Goal: Task Accomplishment & Management: Manage account settings

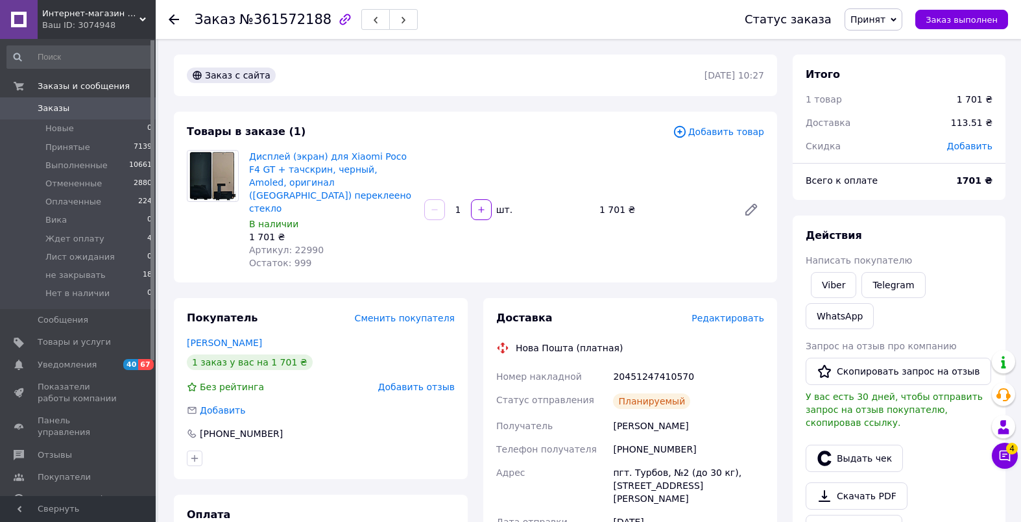
scroll to position [255, 0]
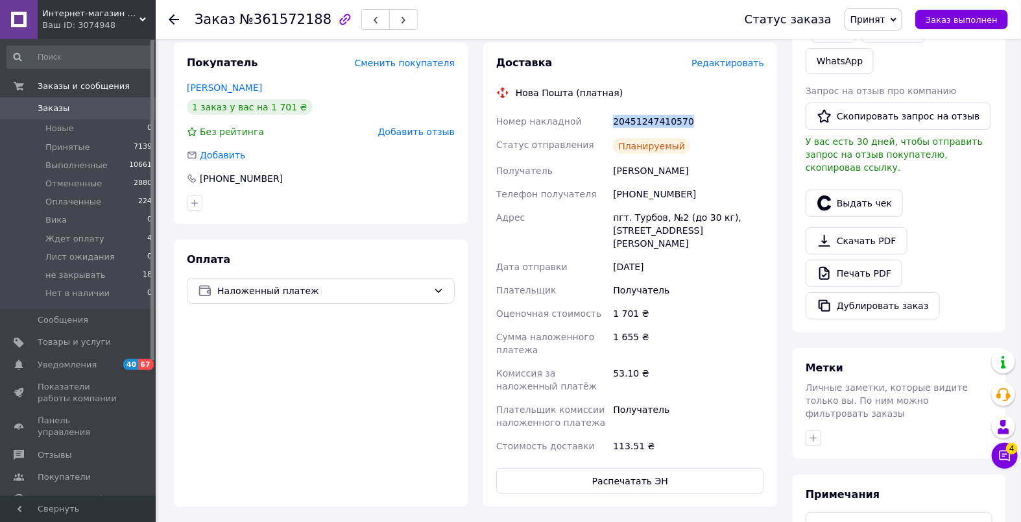
click at [72, 106] on span "Заказы" at bounding box center [79, 109] width 82 height 12
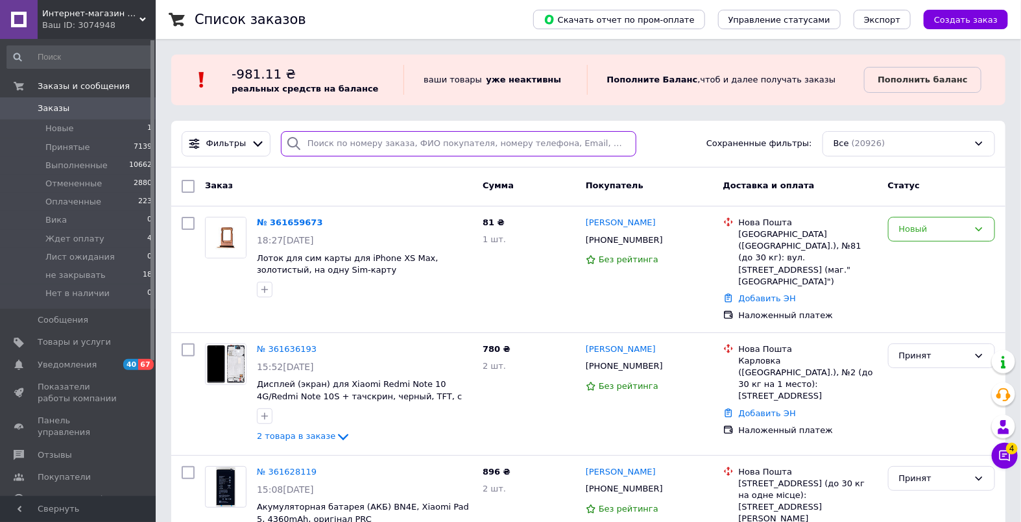
click at [350, 147] on input "search" at bounding box center [459, 143] width 356 height 25
paste input "360142407"
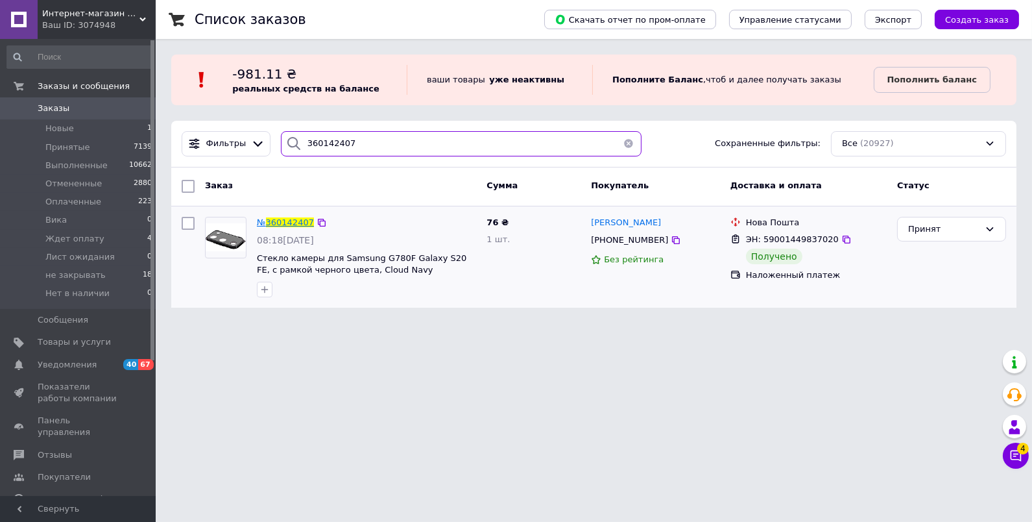
type input "360142407"
click at [298, 221] on span "360142407" at bounding box center [290, 222] width 48 height 10
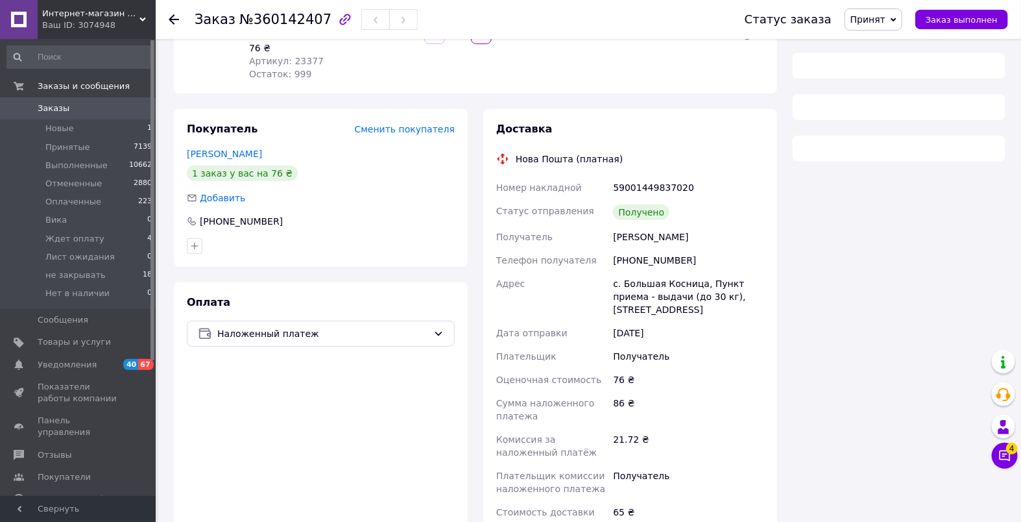
scroll to position [186, 0]
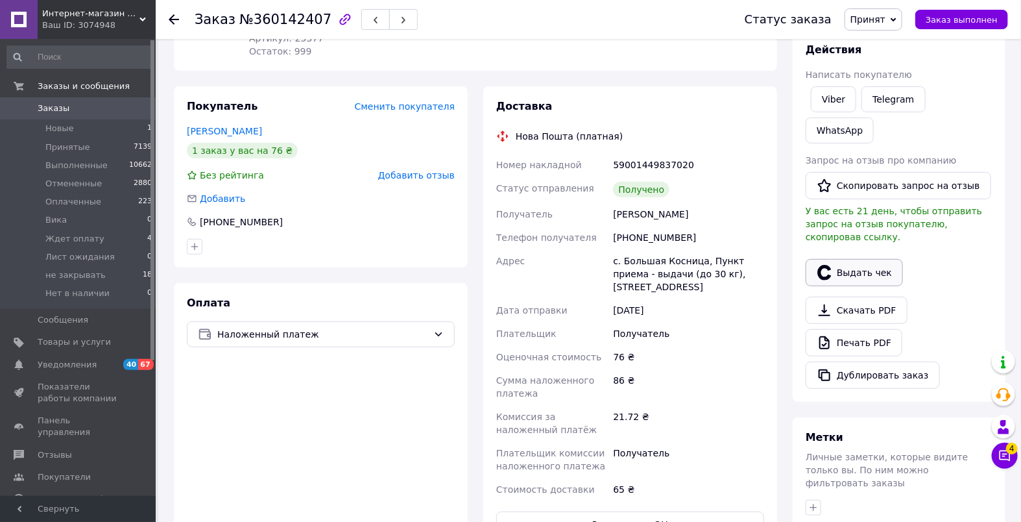
click at [854, 259] on button "Выдать чек" at bounding box center [854, 272] width 97 height 27
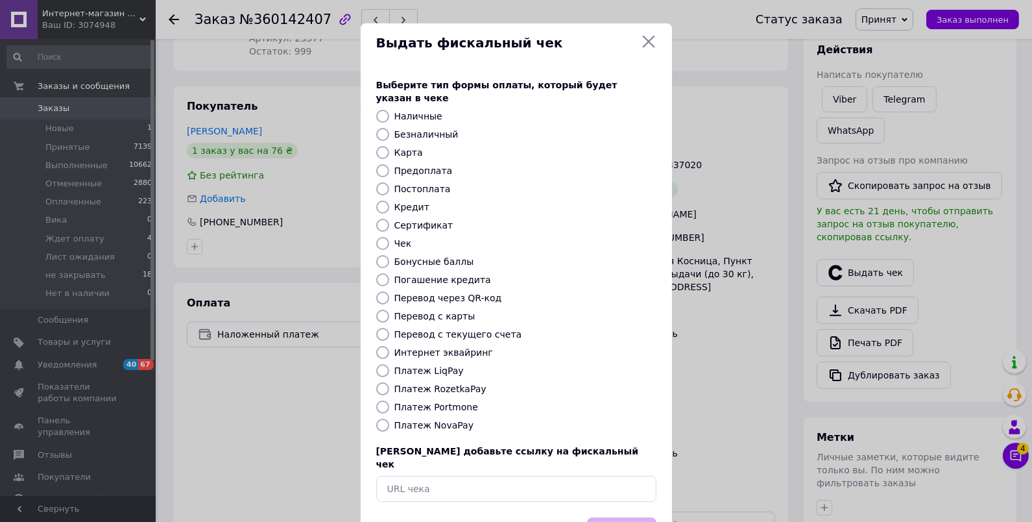
click at [443, 420] on label "Платеж NovaPay" at bounding box center [433, 425] width 79 height 10
click at [389, 418] on input "Платеж NovaPay" at bounding box center [382, 424] width 13 height 13
radio input "true"
click at [609, 517] on button "Выбрать" at bounding box center [621, 531] width 69 height 28
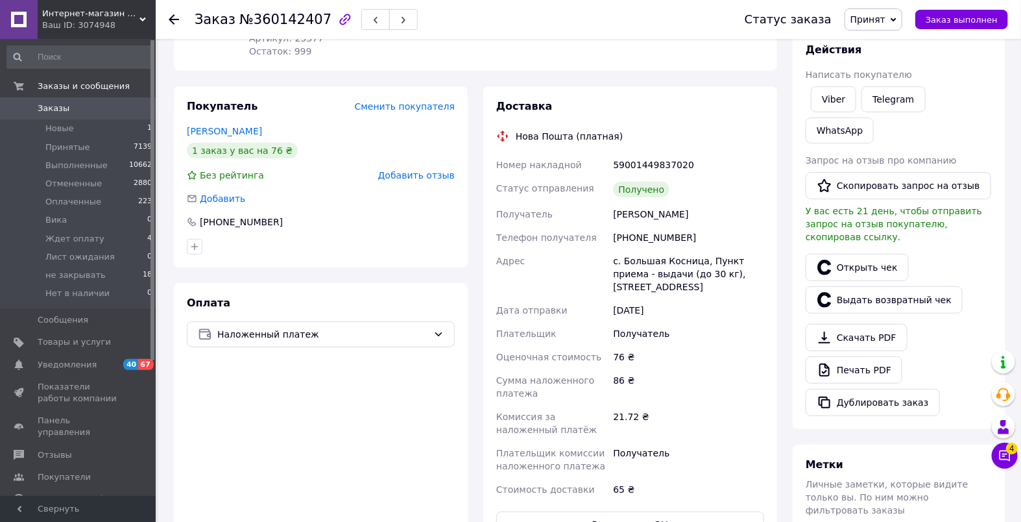
click at [96, 112] on span "Заказы" at bounding box center [79, 109] width 82 height 12
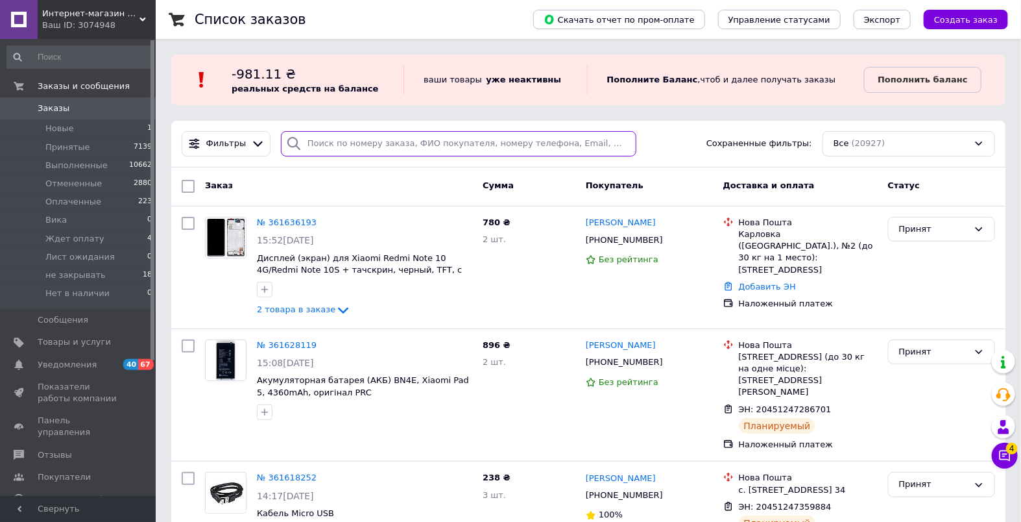
click at [336, 149] on input "search" at bounding box center [459, 143] width 356 height 25
paste input "360145616"
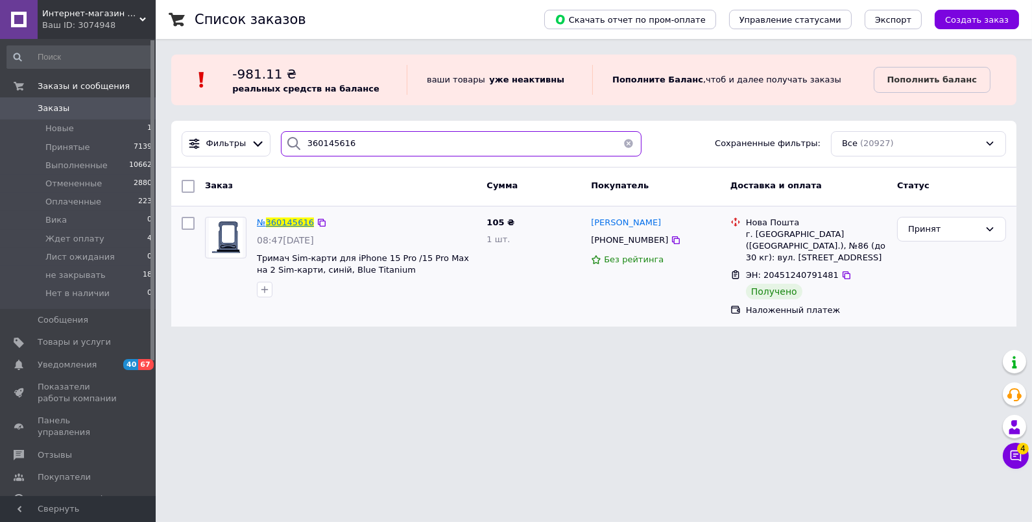
type input "360145616"
click at [290, 222] on span "360145616" at bounding box center [290, 222] width 48 height 10
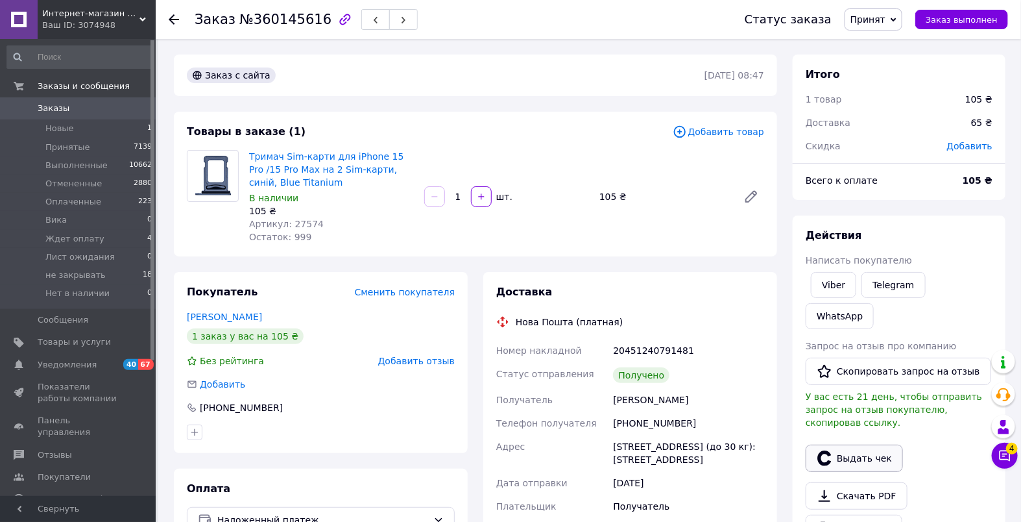
click at [853, 444] on button "Выдать чек" at bounding box center [854, 457] width 97 height 27
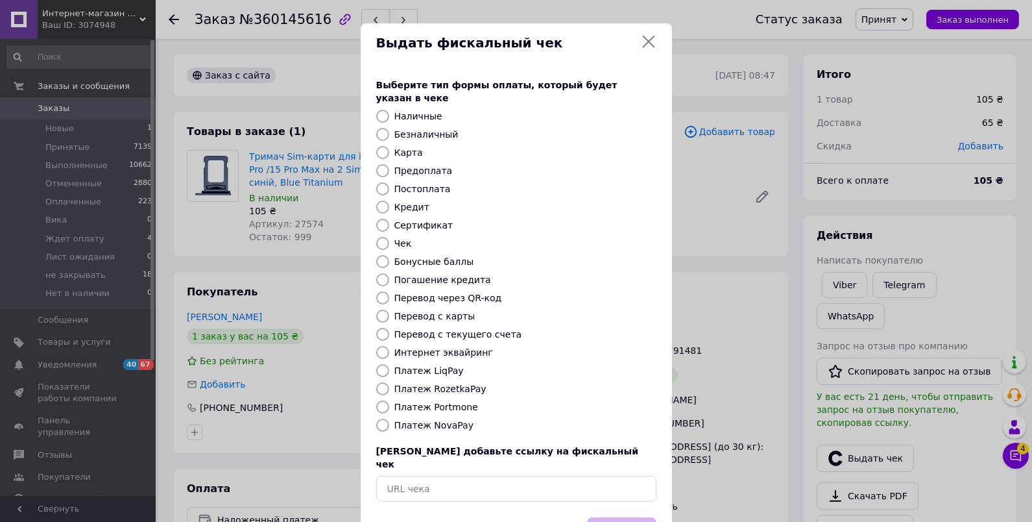
click at [436, 420] on label "Платеж NovaPay" at bounding box center [433, 425] width 79 height 10
click at [389, 418] on input "Платеж NovaPay" at bounding box center [382, 424] width 13 height 13
radio input "true"
click at [621, 517] on button "Выбрать" at bounding box center [621, 531] width 69 height 28
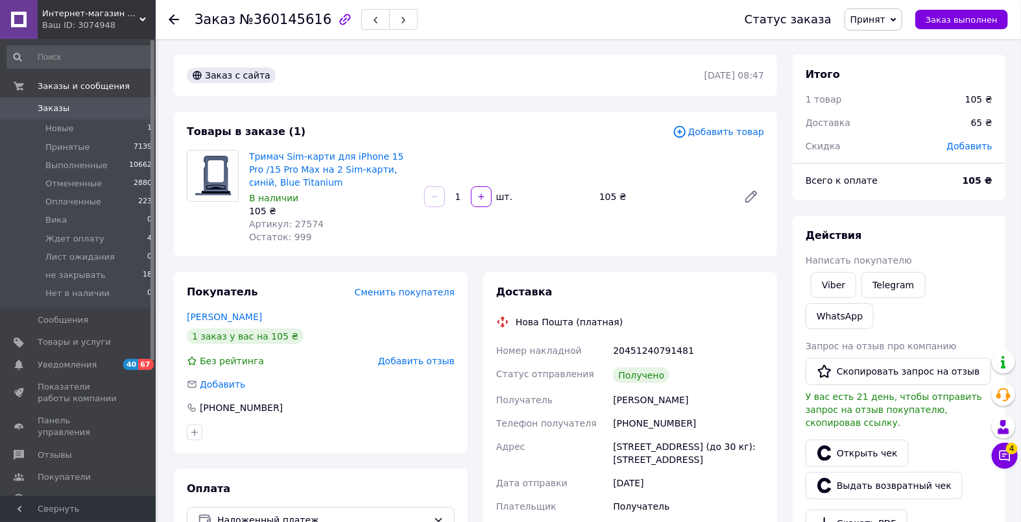
click at [84, 110] on span "Заказы" at bounding box center [79, 109] width 82 height 12
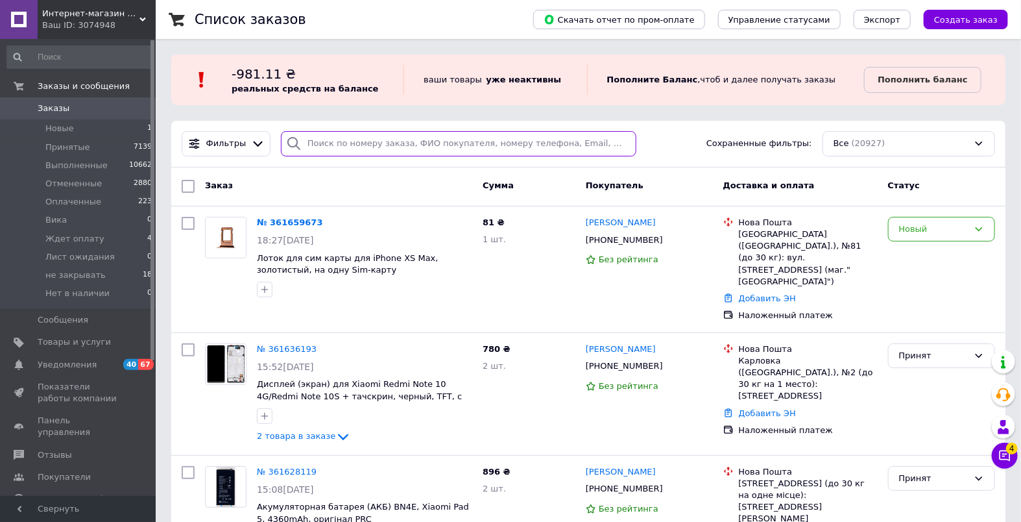
click at [363, 141] on input "search" at bounding box center [459, 143] width 356 height 25
paste input "360170614"
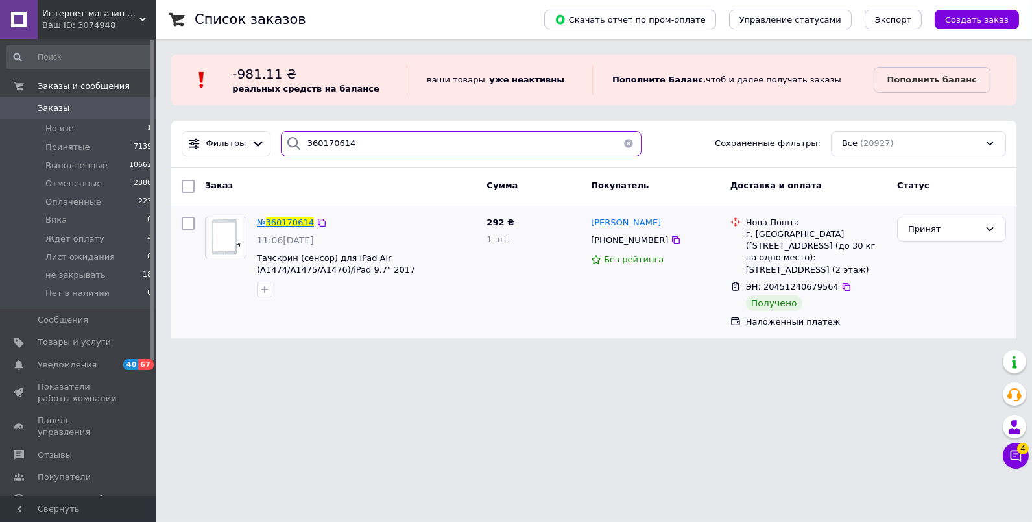
type input "360170614"
click at [289, 222] on span "360170614" at bounding box center [290, 222] width 48 height 10
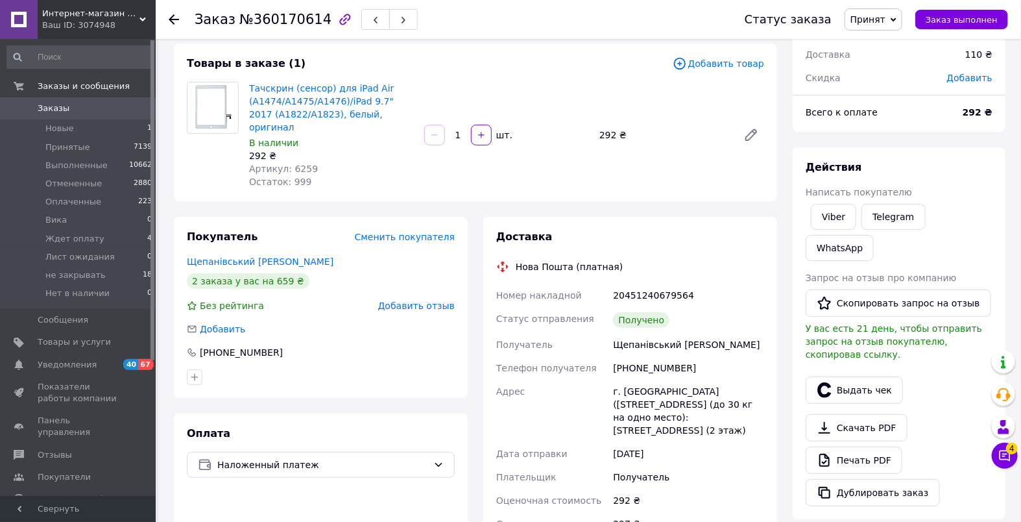
scroll to position [307, 0]
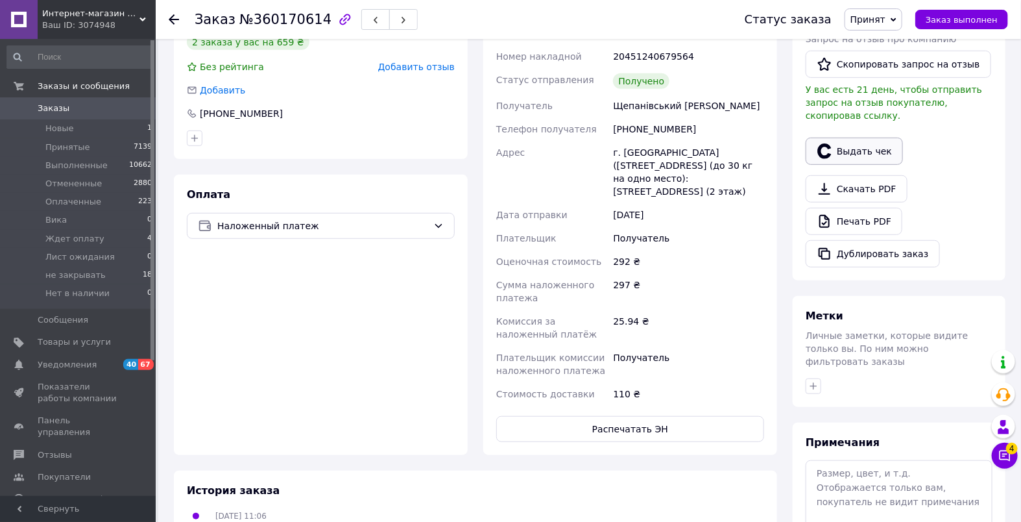
click at [849, 138] on button "Выдать чек" at bounding box center [854, 151] width 97 height 27
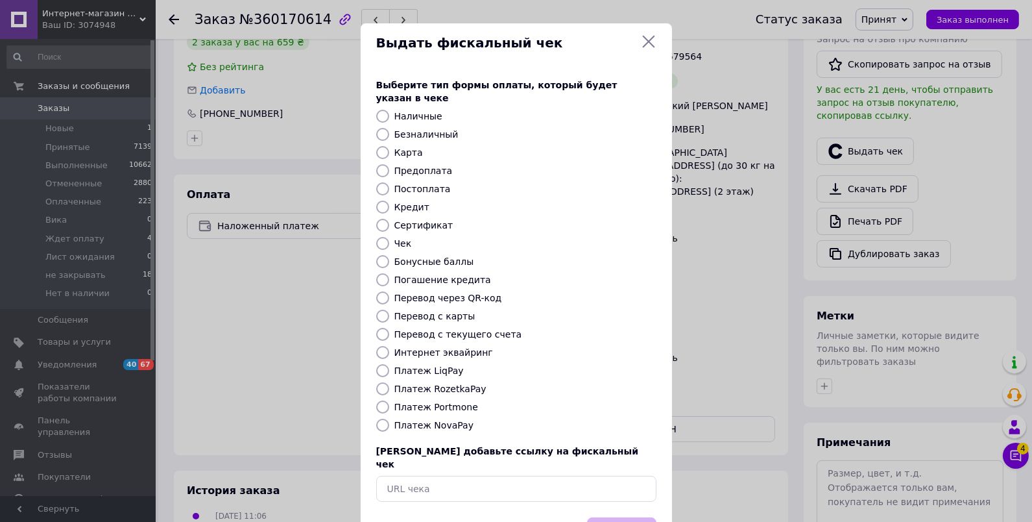
click at [448, 420] on label "Платеж NovaPay" at bounding box center [433, 425] width 79 height 10
click at [389, 418] on input "Платеж NovaPay" at bounding box center [382, 424] width 13 height 13
radio input "true"
click at [609, 517] on button "Выбрать" at bounding box center [621, 531] width 69 height 28
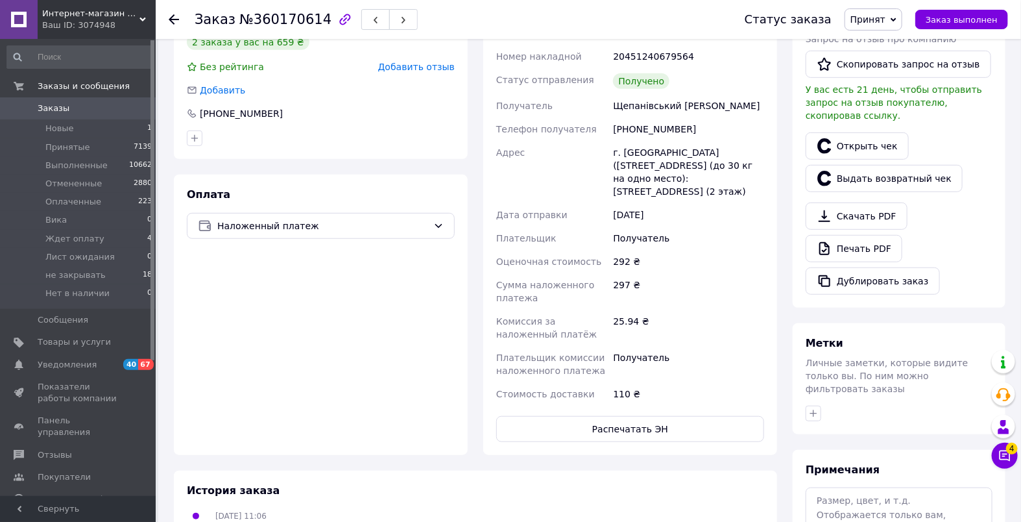
click at [83, 112] on span "Заказы" at bounding box center [79, 109] width 82 height 12
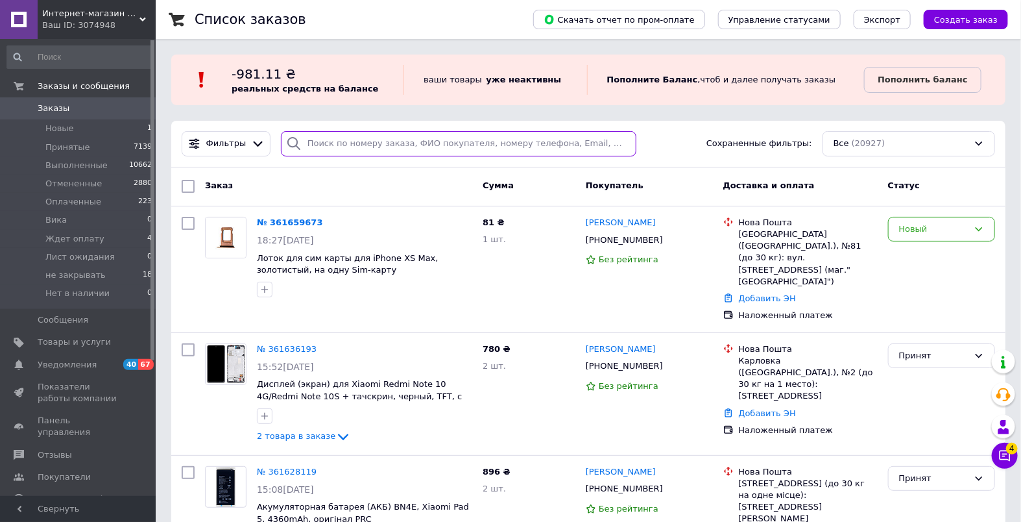
click at [378, 136] on input "search" at bounding box center [459, 143] width 356 height 25
paste input "360170075"
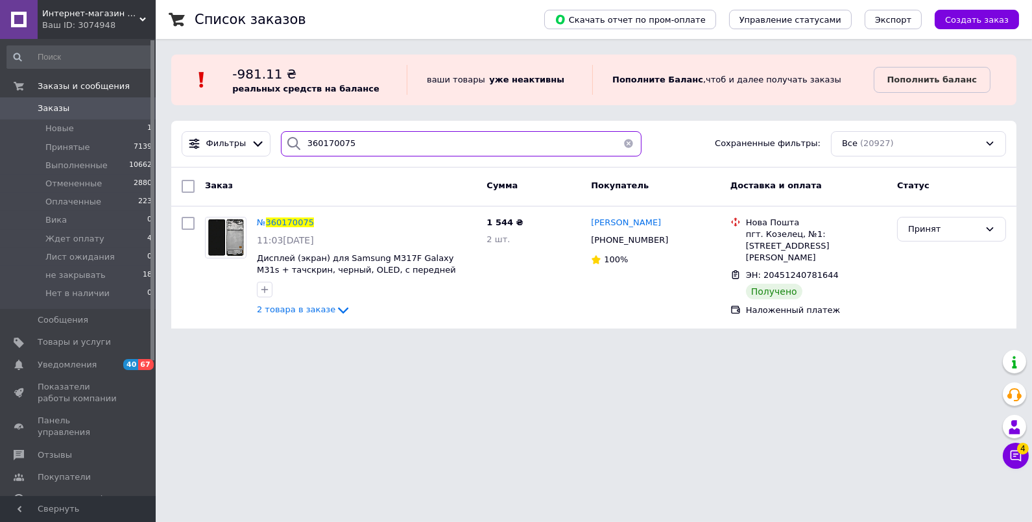
drag, startPoint x: 239, startPoint y: 119, endPoint x: 189, endPoint y: 117, distance: 50.0
click at [192, 117] on div "Список заказов Скачать отчет по пром-оплате Управление статусами Экспорт Создат…" at bounding box center [594, 172] width 877 height 344
paste input "98404"
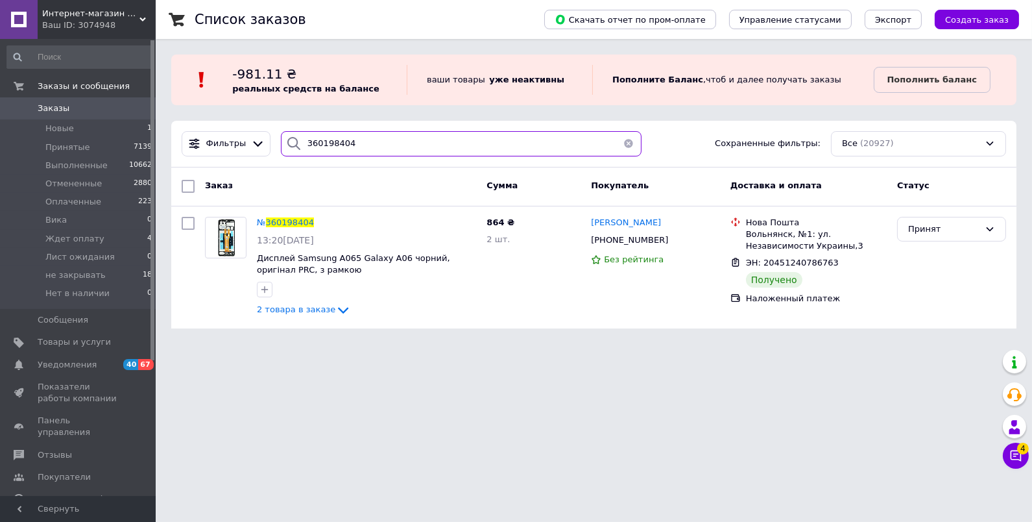
drag, startPoint x: 382, startPoint y: 143, endPoint x: 221, endPoint y: 130, distance: 161.4
click at [223, 132] on div "Фильтры 360198404 Сохраненные фильтры: Все (20927)" at bounding box center [593, 143] width 835 height 25
paste input "240125"
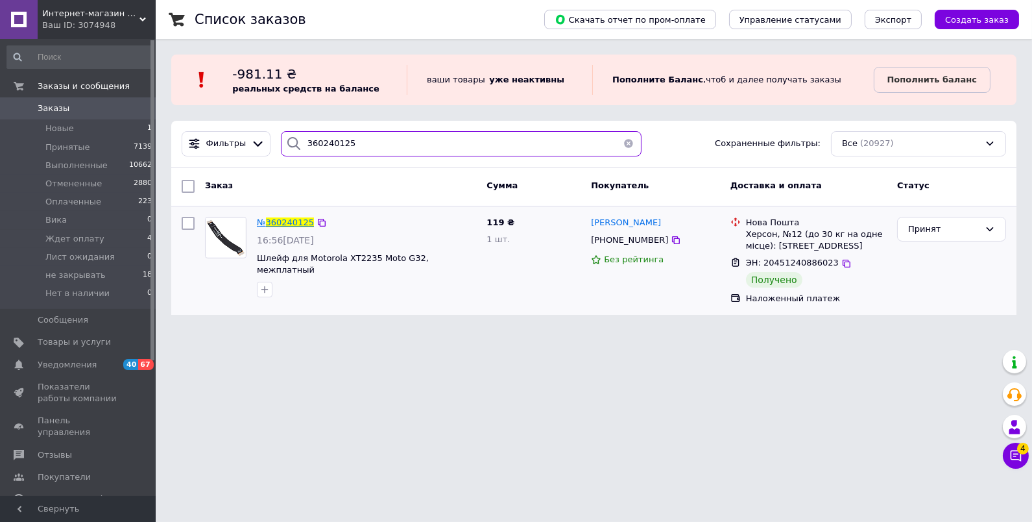
type input "360240125"
click at [301, 219] on span "360240125" at bounding box center [290, 222] width 48 height 10
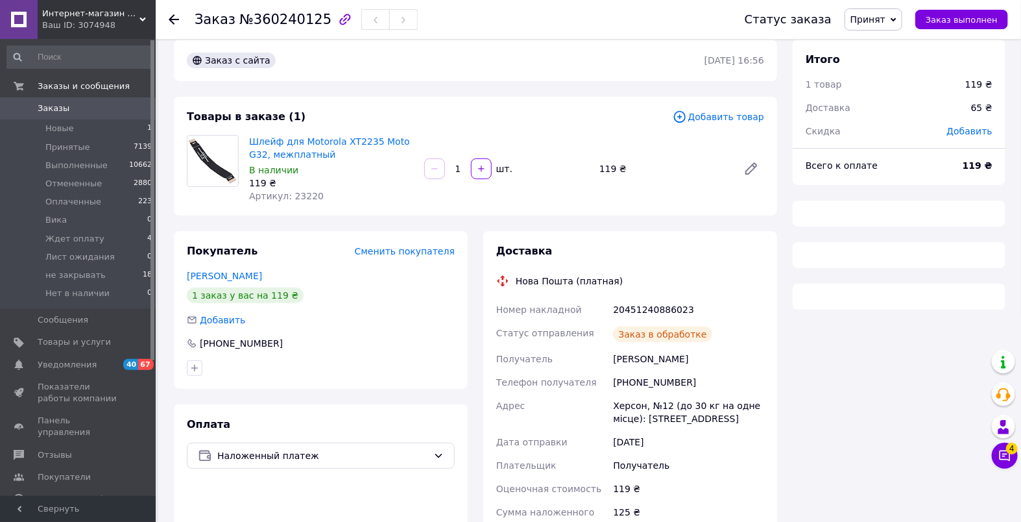
scroll to position [20, 0]
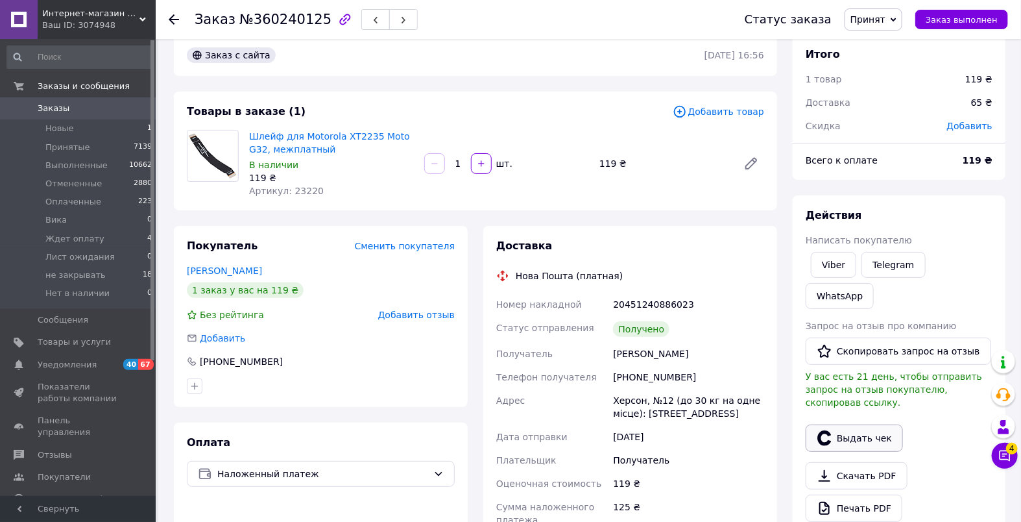
click at [840, 424] on button "Выдать чек" at bounding box center [854, 437] width 97 height 27
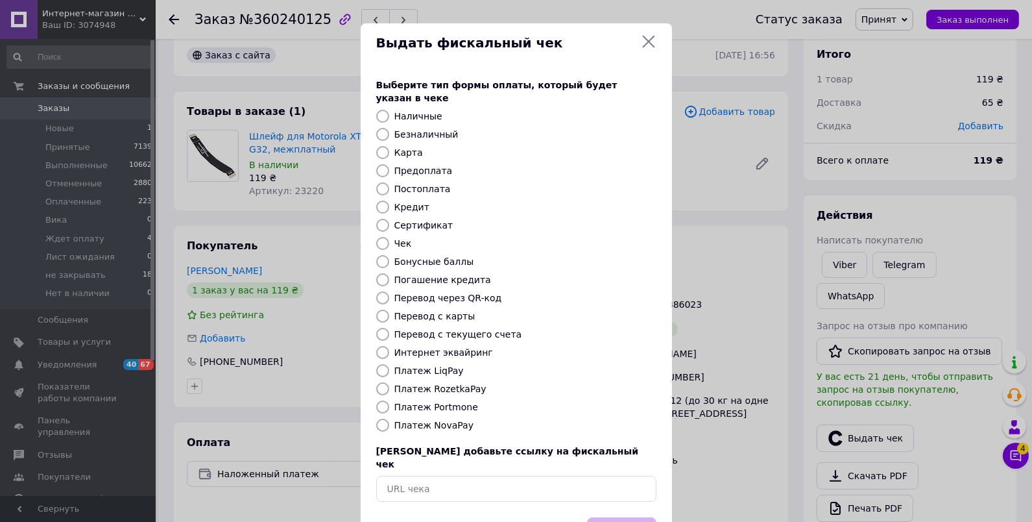
click at [432, 420] on label "Платеж NovaPay" at bounding box center [433, 425] width 79 height 10
click at [389, 418] on input "Платеж NovaPay" at bounding box center [382, 424] width 13 height 13
radio input "true"
click at [607, 517] on button "Выбрать" at bounding box center [621, 531] width 69 height 28
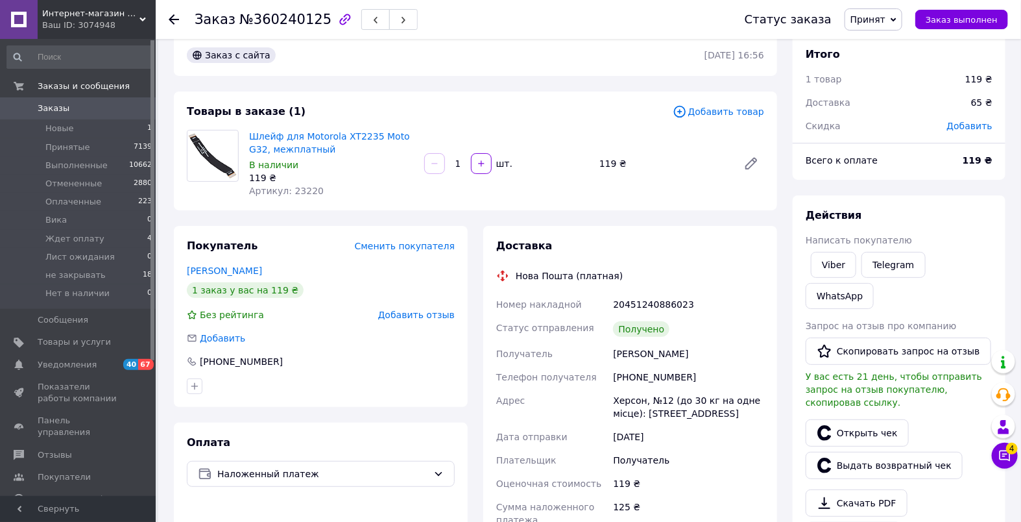
click at [65, 112] on span "Заказы" at bounding box center [54, 109] width 32 height 12
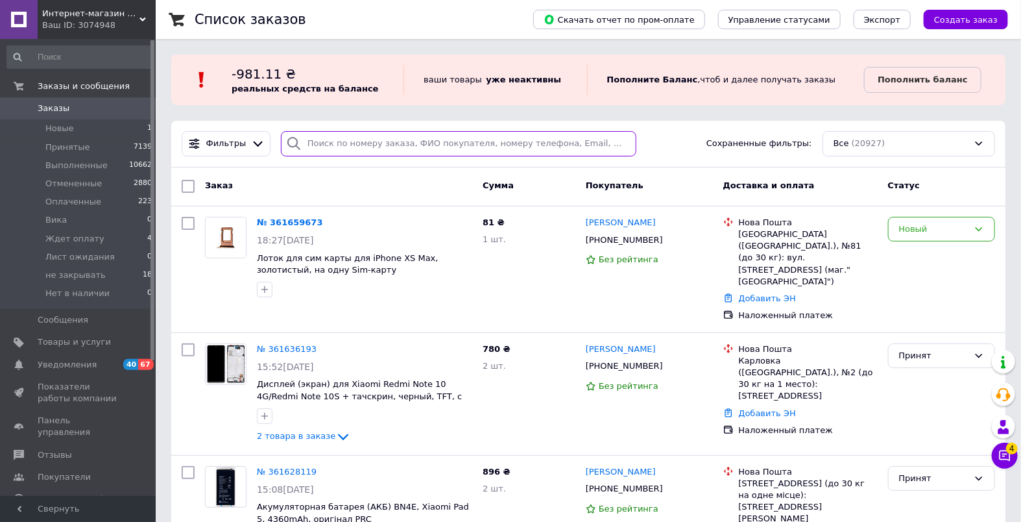
click at [357, 136] on input "search" at bounding box center [459, 143] width 356 height 25
paste input "360245880"
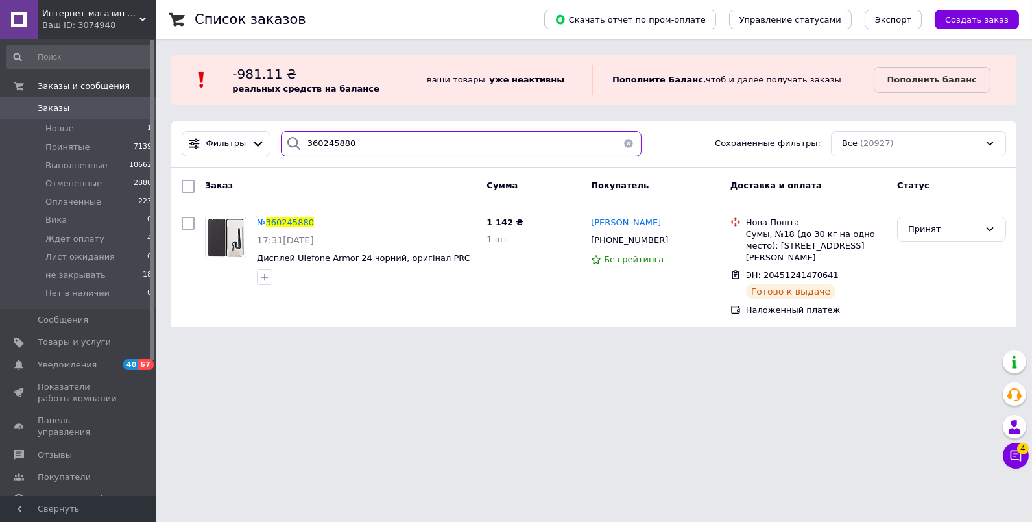
drag, startPoint x: 205, startPoint y: 129, endPoint x: 184, endPoint y: 129, distance: 20.8
click at [184, 129] on div "Фильтры 360245880 Сохраненные фильтры: Все (20927)" at bounding box center [593, 144] width 845 height 47
paste input "7732"
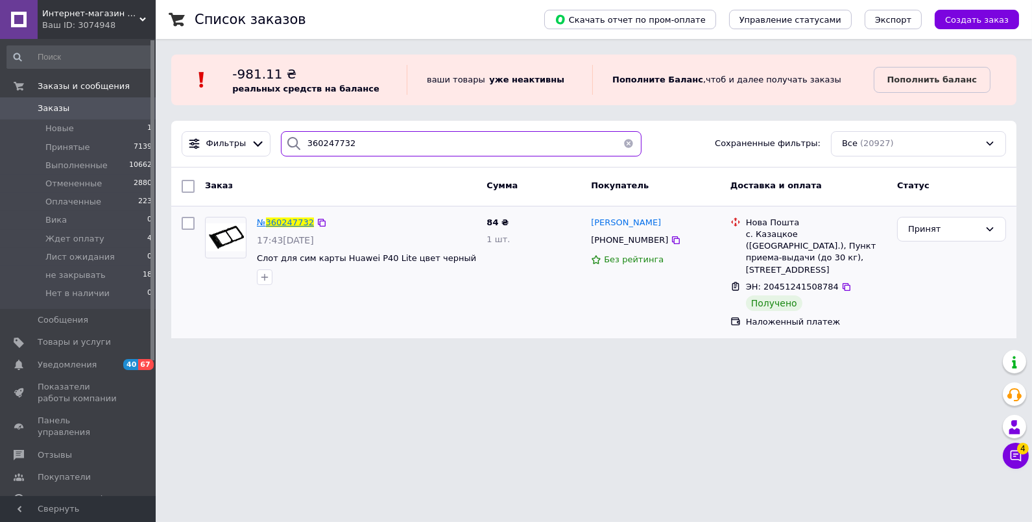
type input "360247732"
click at [288, 222] on span "360247732" at bounding box center [290, 222] width 48 height 10
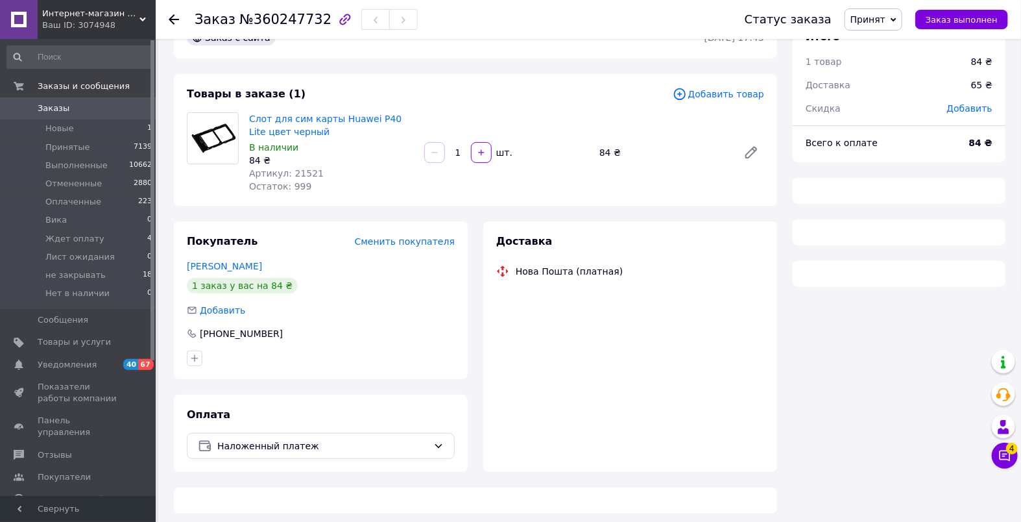
scroll to position [43, 0]
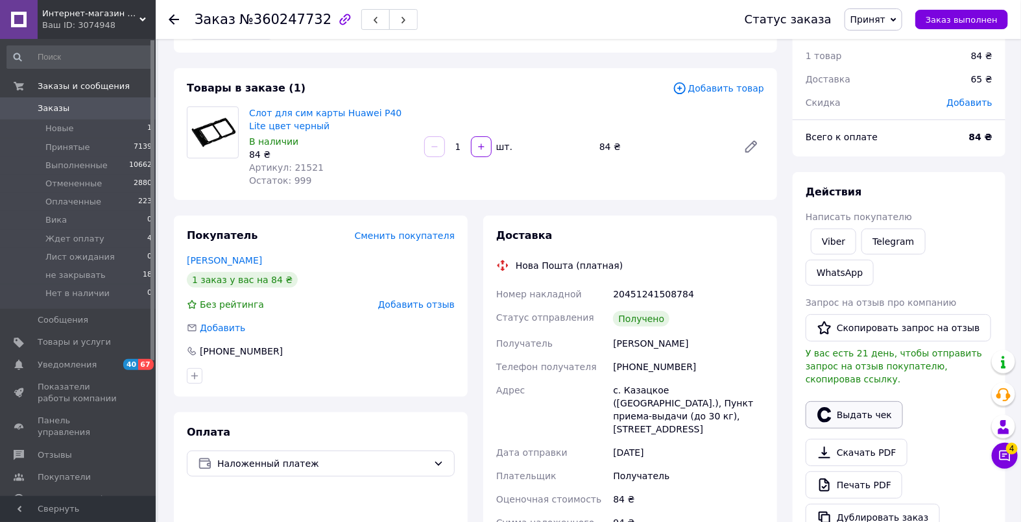
click at [836, 401] on button "Выдать чек" at bounding box center [854, 414] width 97 height 27
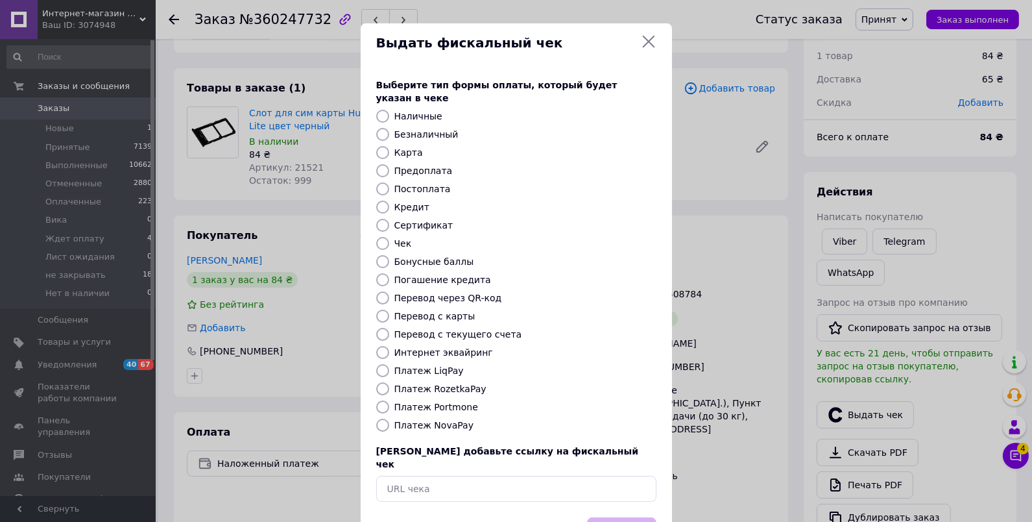
click at [437, 420] on label "Платеж NovaPay" at bounding box center [433, 425] width 79 height 10
click at [389, 418] on input "Платеж NovaPay" at bounding box center [382, 424] width 13 height 13
radio input "true"
click at [614, 517] on button "Выбрать" at bounding box center [621, 531] width 69 height 28
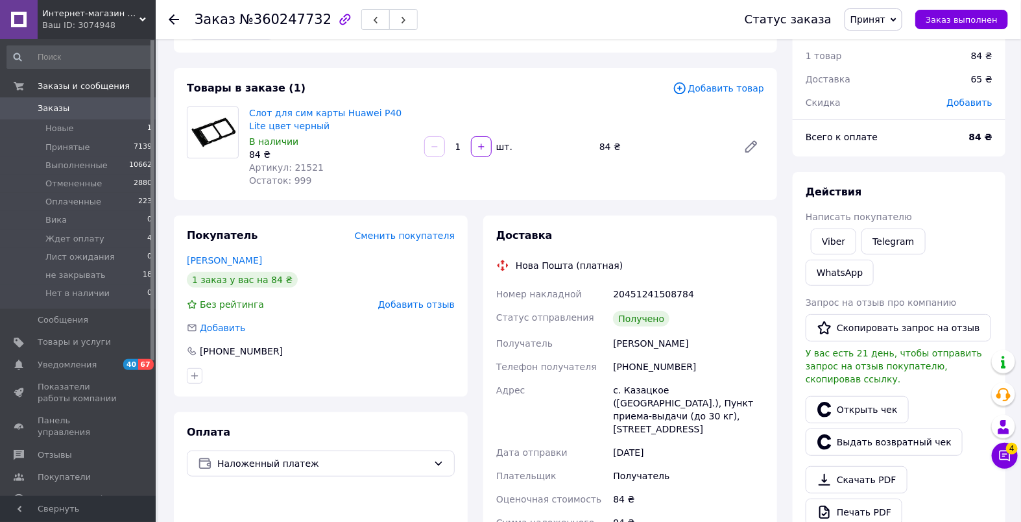
click at [90, 106] on span "Заказы" at bounding box center [79, 109] width 82 height 12
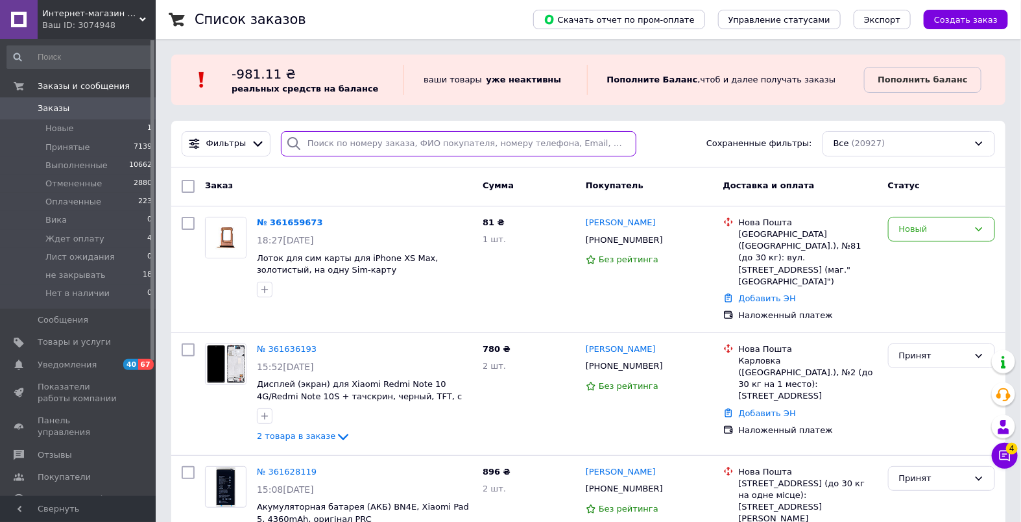
click at [328, 142] on input "search" at bounding box center [459, 143] width 356 height 25
paste input "360261378"
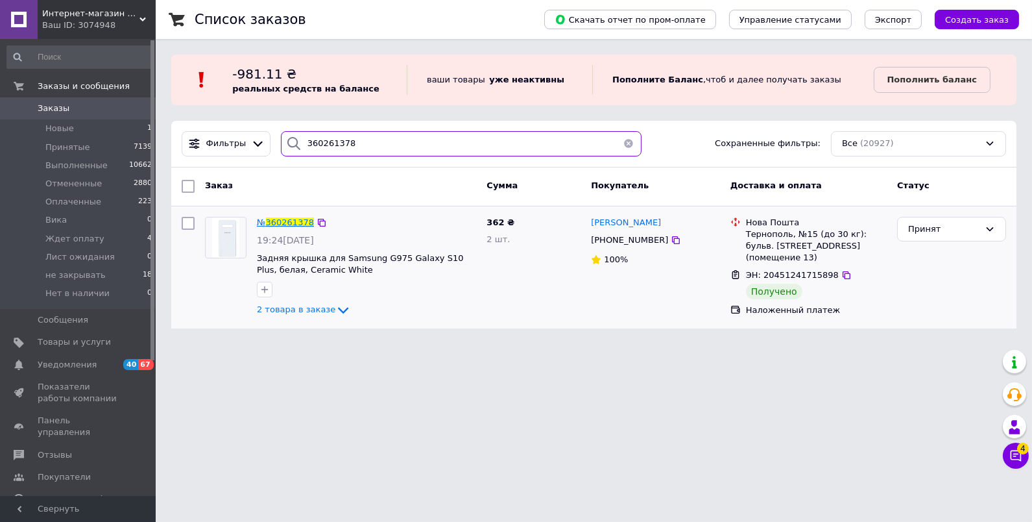
type input "360261378"
click at [291, 221] on span "360261378" at bounding box center [290, 222] width 48 height 10
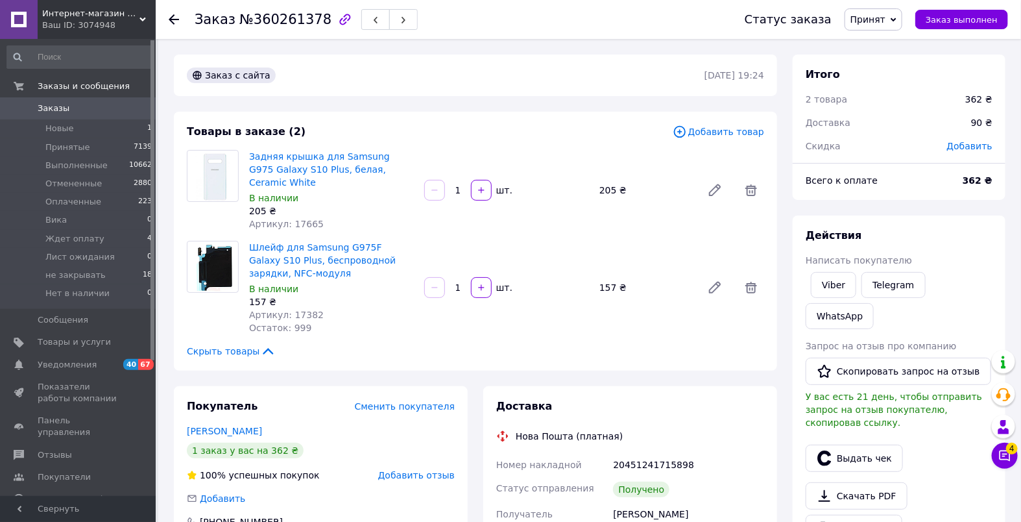
scroll to position [8, 0]
click at [749, 280] on icon at bounding box center [752, 288] width 16 height 16
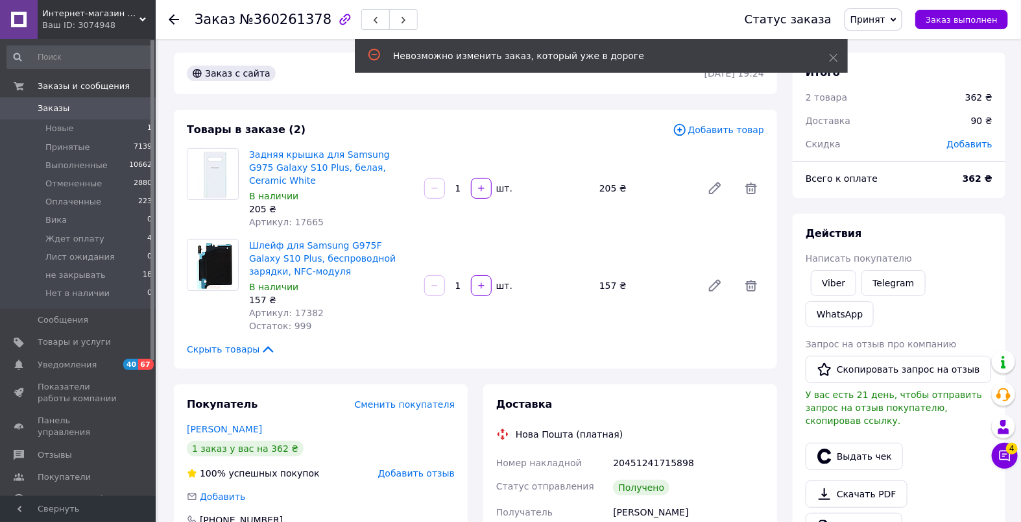
scroll to position [3, 0]
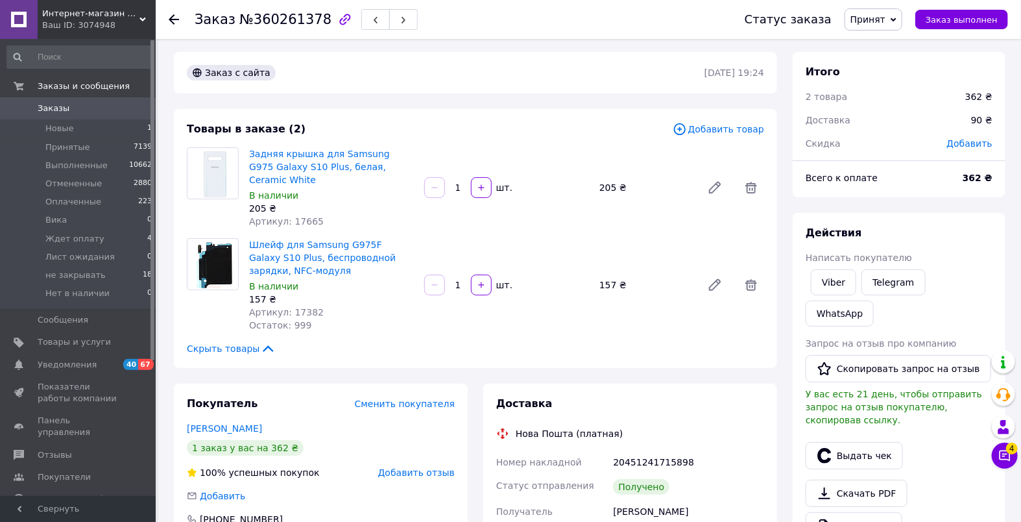
click at [91, 104] on span "Заказы" at bounding box center [79, 109] width 82 height 12
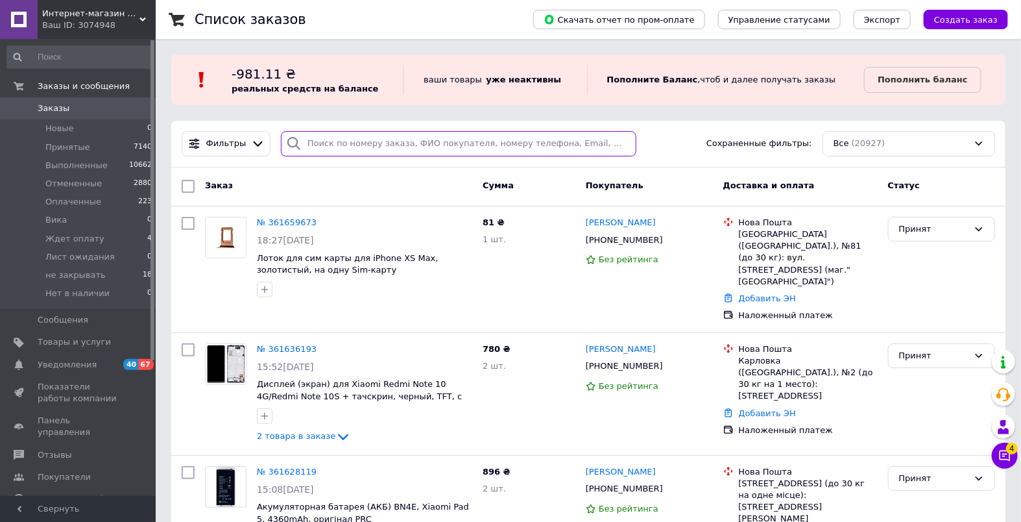
click at [341, 144] on input "search" at bounding box center [459, 143] width 356 height 25
paste input "360273875"
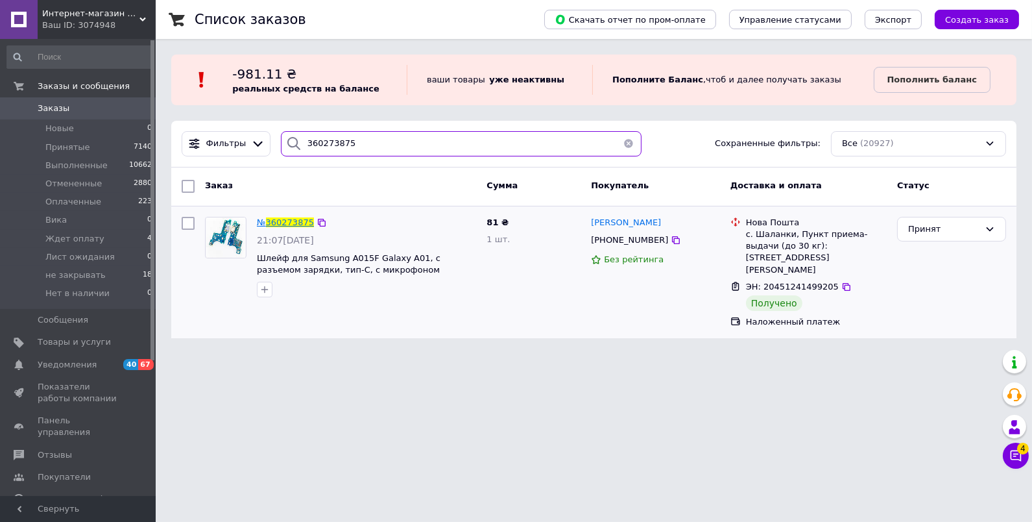
type input "360273875"
click at [293, 220] on span "360273875" at bounding box center [290, 222] width 48 height 10
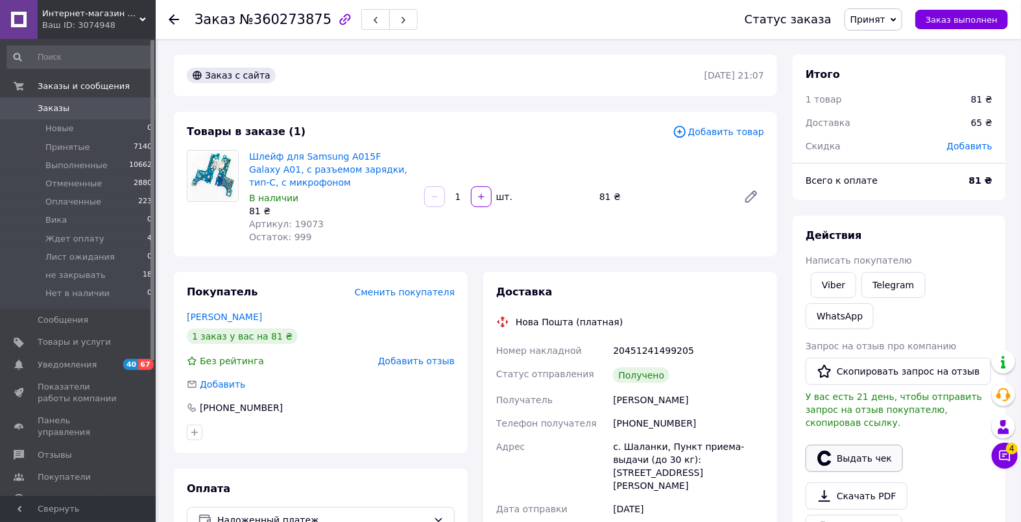
click at [862, 444] on button "Выдать чек" at bounding box center [854, 457] width 97 height 27
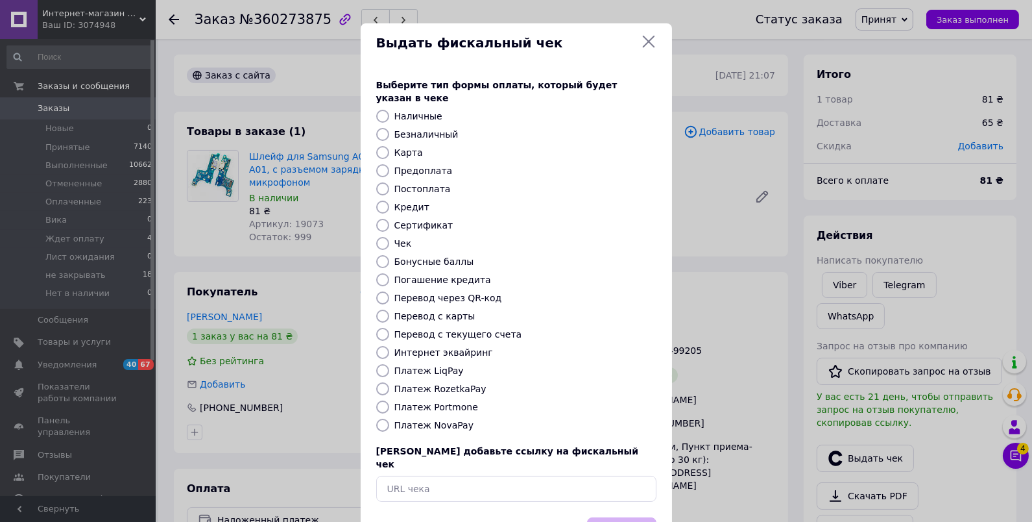
click at [446, 420] on label "Платеж NovaPay" at bounding box center [433, 425] width 79 height 10
click at [389, 418] on input "Платеж NovaPay" at bounding box center [382, 424] width 13 height 13
radio input "true"
click at [623, 517] on button "Выбрать" at bounding box center [621, 531] width 69 height 28
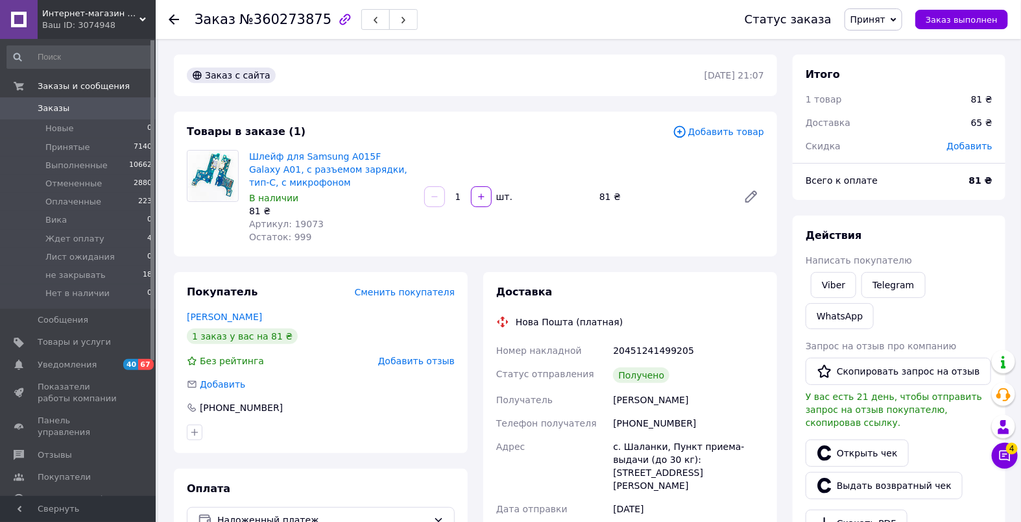
click at [69, 108] on span "Заказы" at bounding box center [79, 109] width 82 height 12
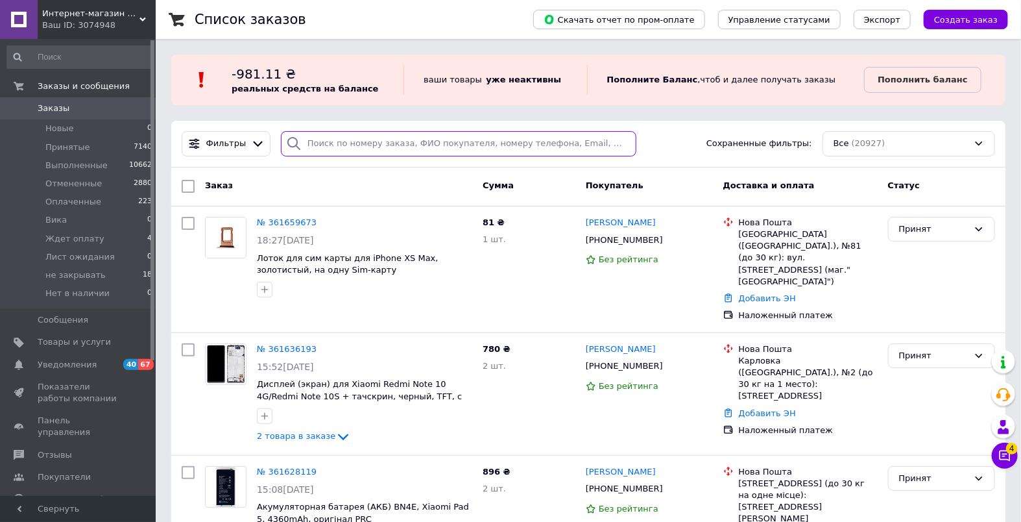
click at [378, 144] on input "search" at bounding box center [459, 143] width 356 height 25
paste input "360282626"
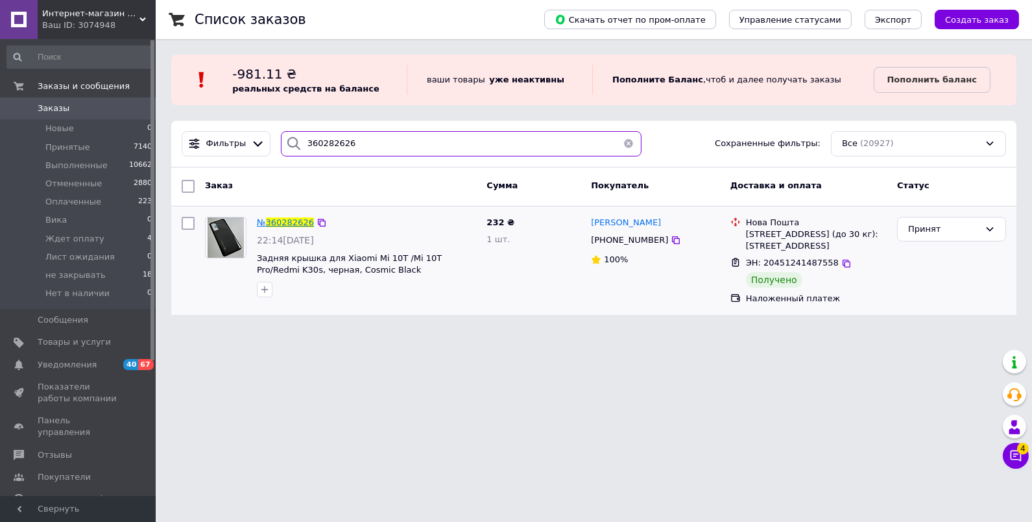
type input "360282626"
click at [301, 220] on span "360282626" at bounding box center [290, 222] width 48 height 10
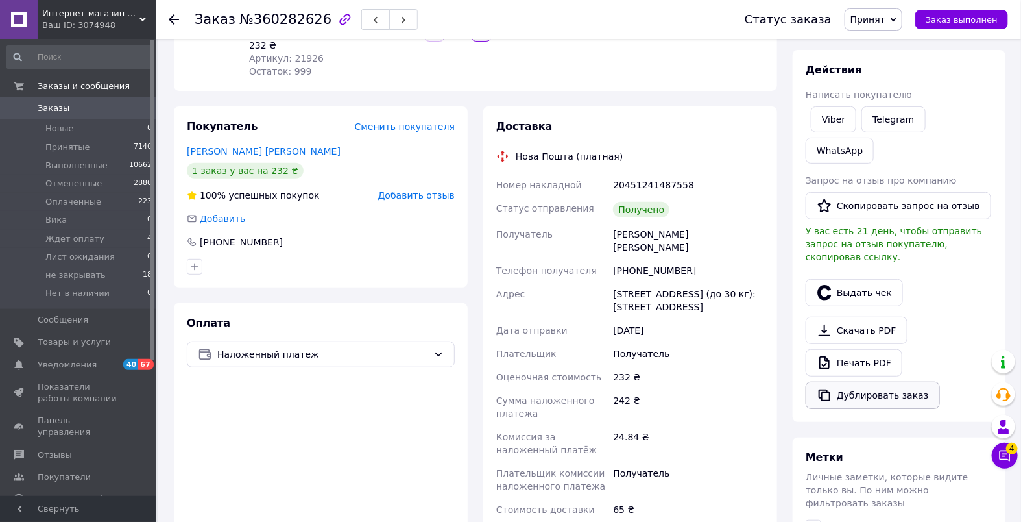
scroll to position [193, 0]
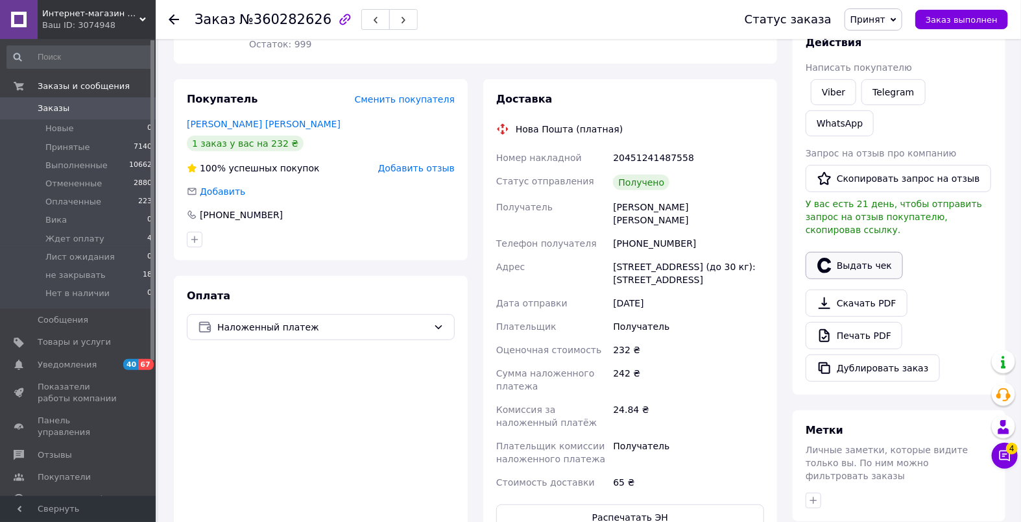
click at [871, 252] on button "Выдать чек" at bounding box center [854, 265] width 97 height 27
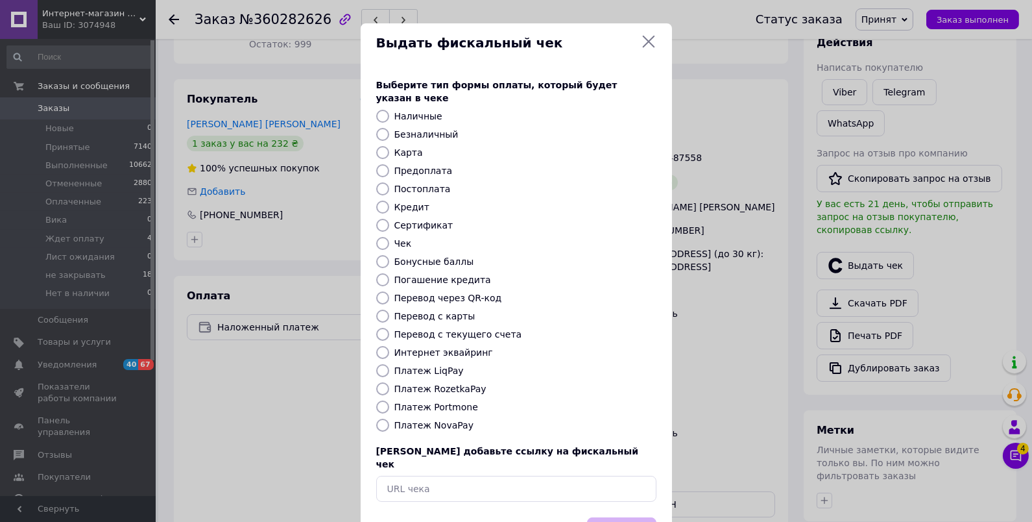
click at [433, 420] on label "Платеж NovaPay" at bounding box center [433, 425] width 79 height 10
click at [389, 418] on input "Платеж NovaPay" at bounding box center [382, 424] width 13 height 13
radio input "true"
click at [622, 517] on button "Выбрать" at bounding box center [621, 531] width 69 height 28
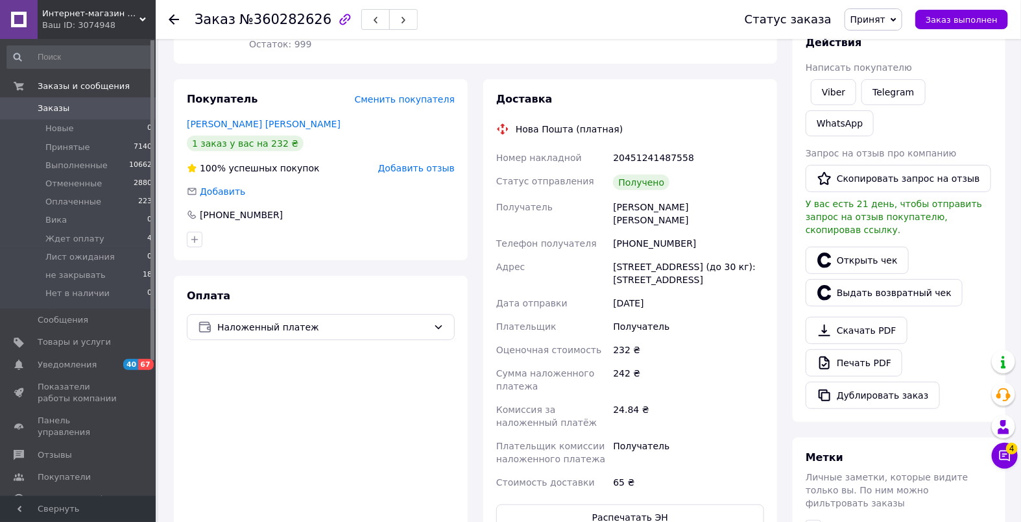
click at [51, 107] on span "Заказы" at bounding box center [54, 109] width 32 height 12
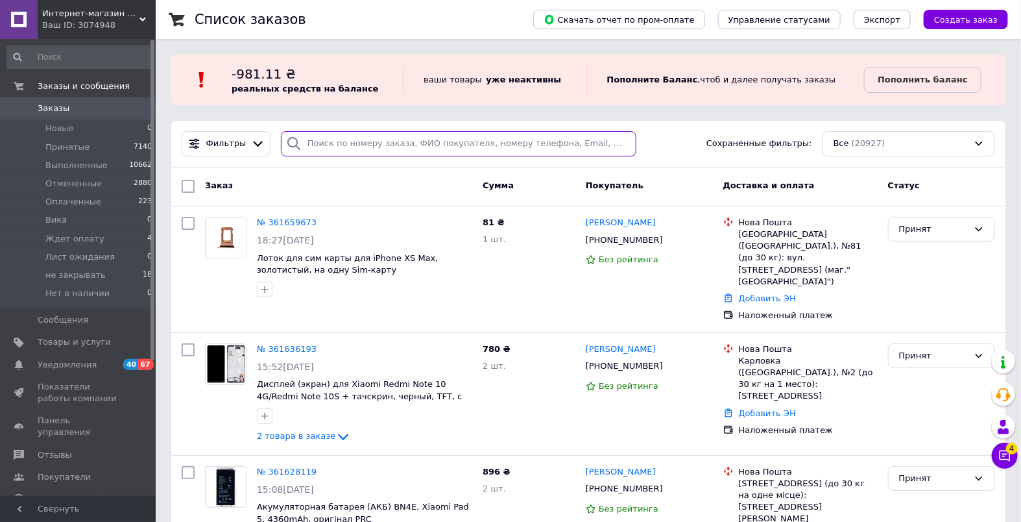
click at [337, 137] on input "search" at bounding box center [459, 143] width 356 height 25
paste input "360285021"
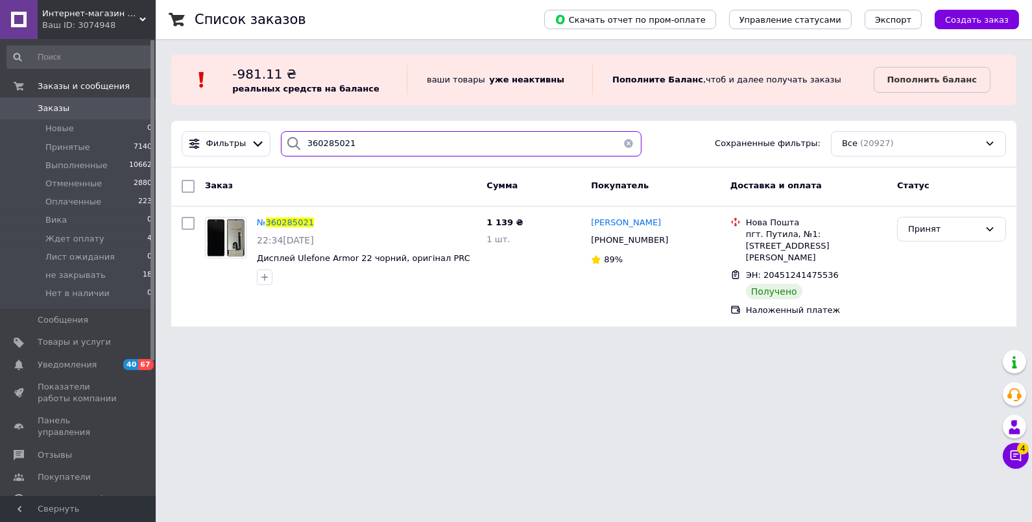
drag, startPoint x: 391, startPoint y: 151, endPoint x: 204, endPoint y: 127, distance: 187.8
click at [206, 127] on div "Фильтры 360285021 Сохраненные фильтры: Все (20927)" at bounding box center [593, 144] width 845 height 47
paste input "301256"
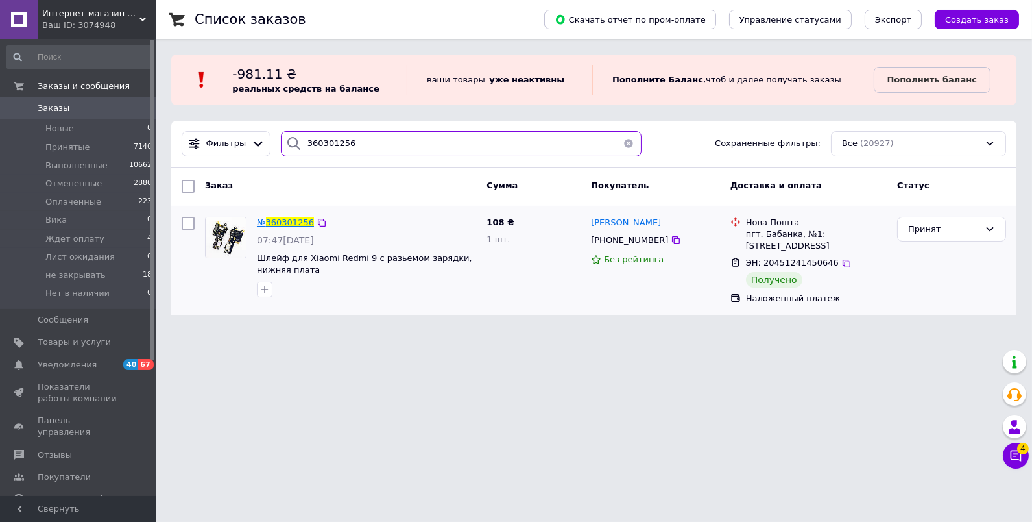
type input "360301256"
click at [298, 223] on span "360301256" at bounding box center [290, 222] width 48 height 10
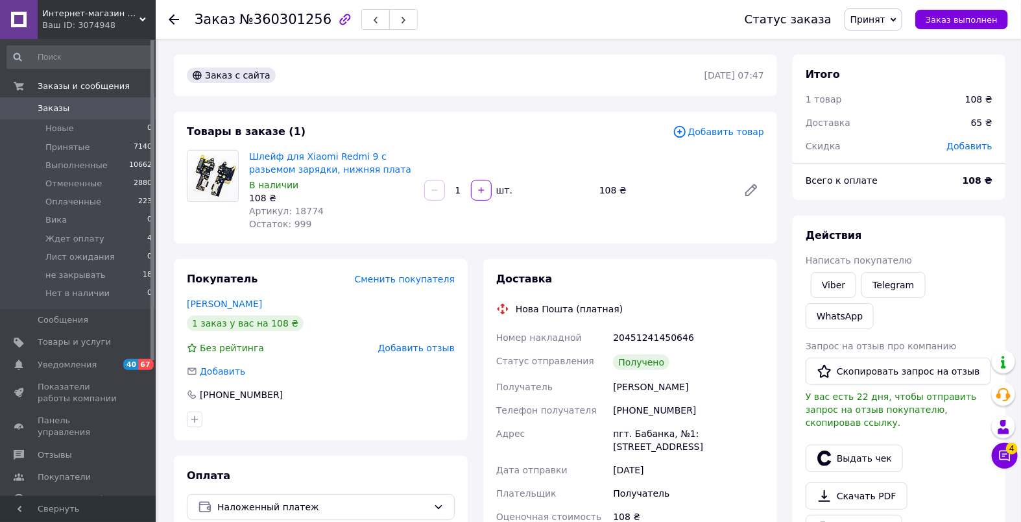
scroll to position [103, 0]
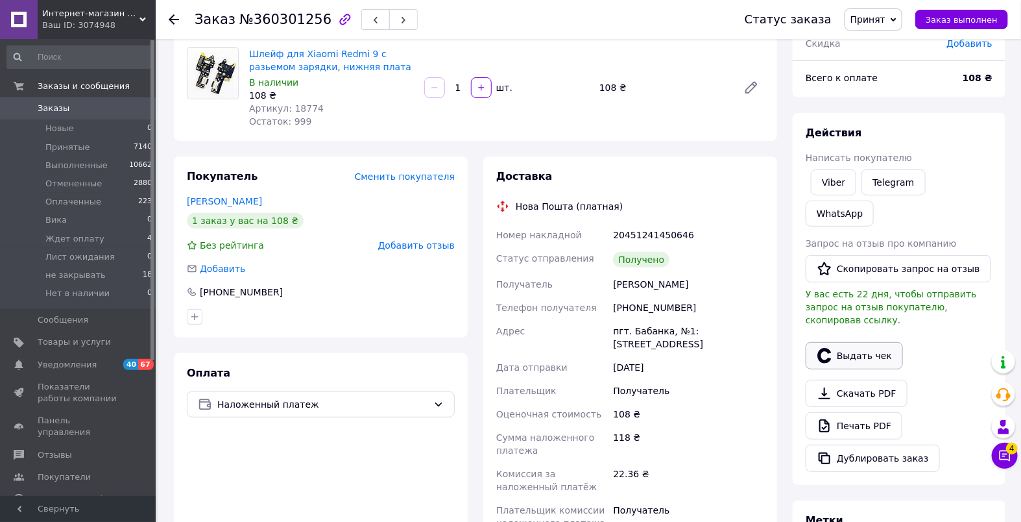
click at [853, 342] on button "Выдать чек" at bounding box center [854, 355] width 97 height 27
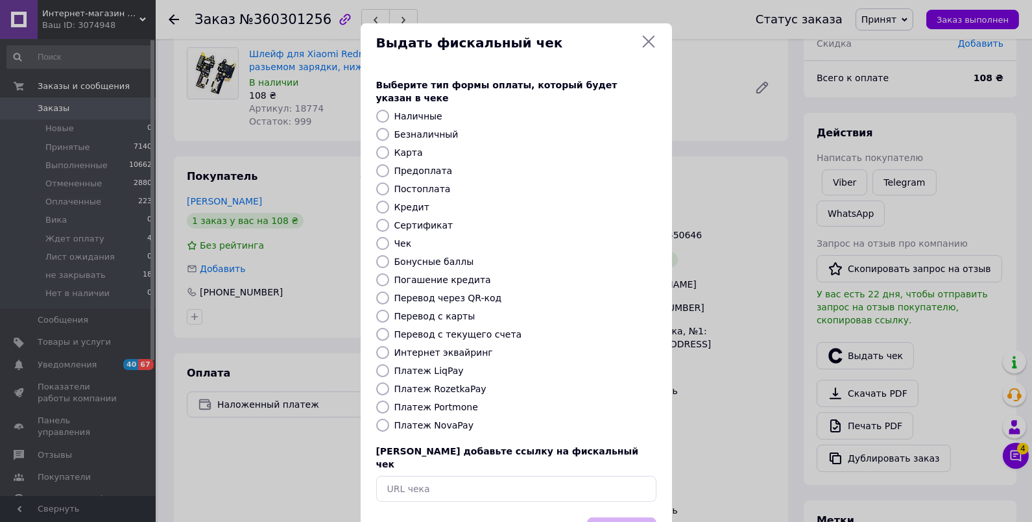
click at [442, 420] on label "Платеж NovaPay" at bounding box center [433, 425] width 79 height 10
click at [389, 418] on input "Платеж NovaPay" at bounding box center [382, 424] width 13 height 13
radio input "true"
click at [612, 517] on button "Выбрать" at bounding box center [621, 531] width 69 height 28
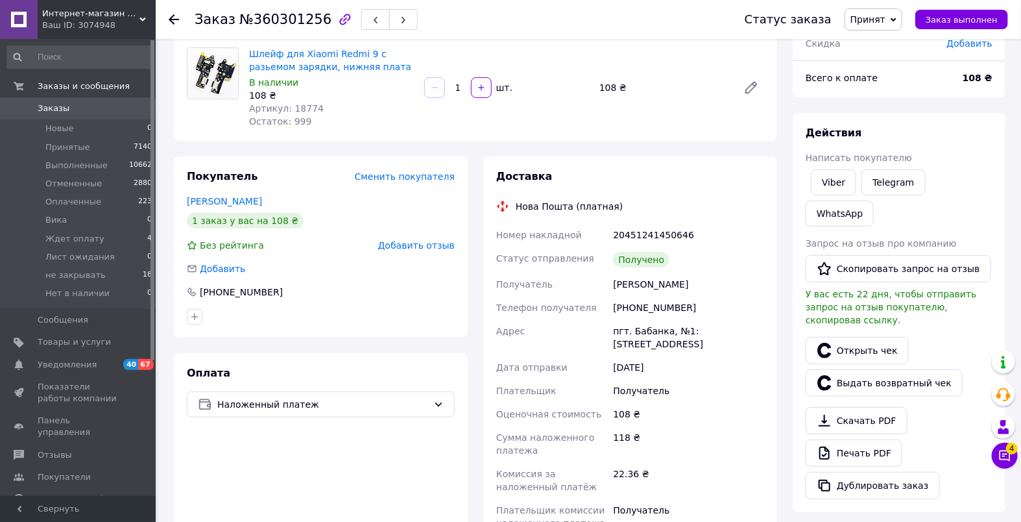
click at [71, 114] on span "Заказы" at bounding box center [79, 109] width 82 height 12
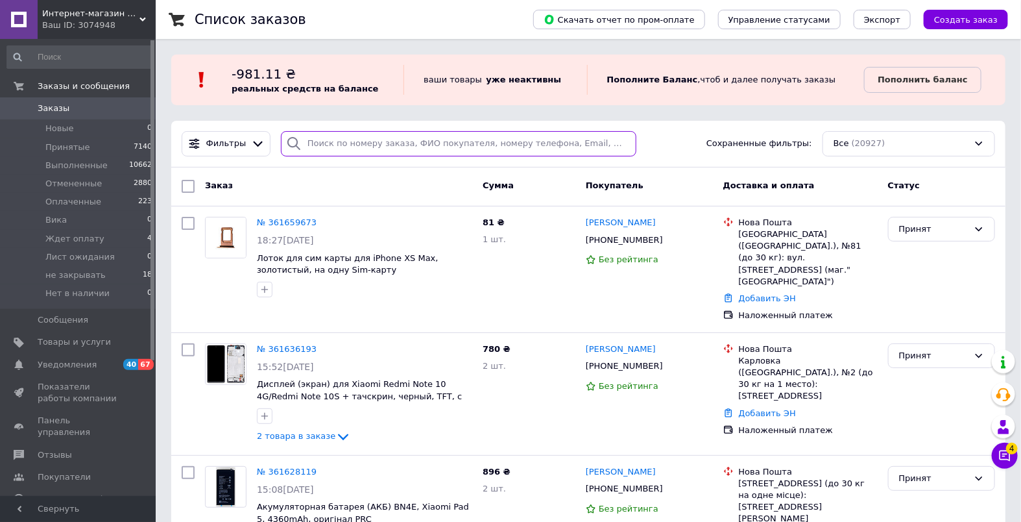
click at [361, 136] on input "search" at bounding box center [459, 143] width 356 height 25
paste input "360362146"
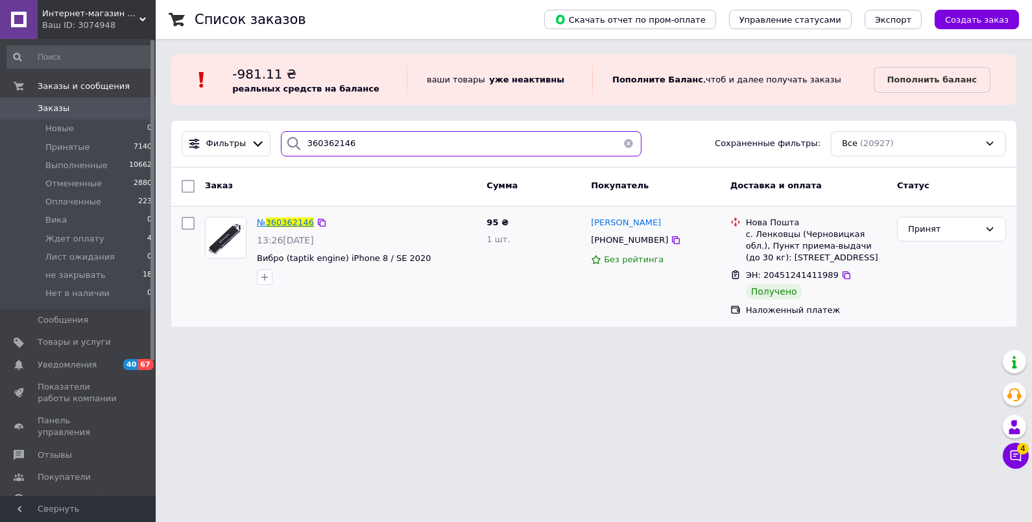
type input "360362146"
click at [282, 224] on span "360362146" at bounding box center [290, 222] width 48 height 10
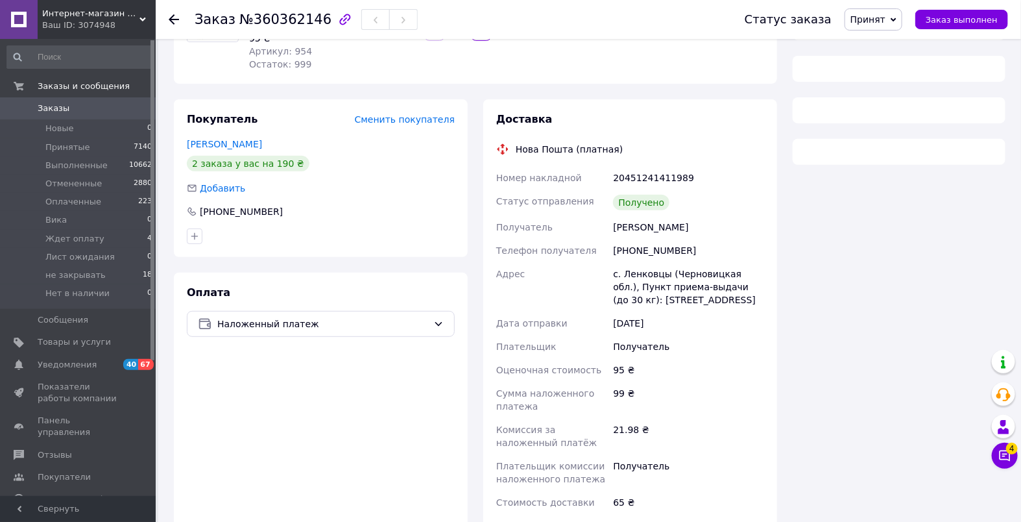
scroll to position [112, 0]
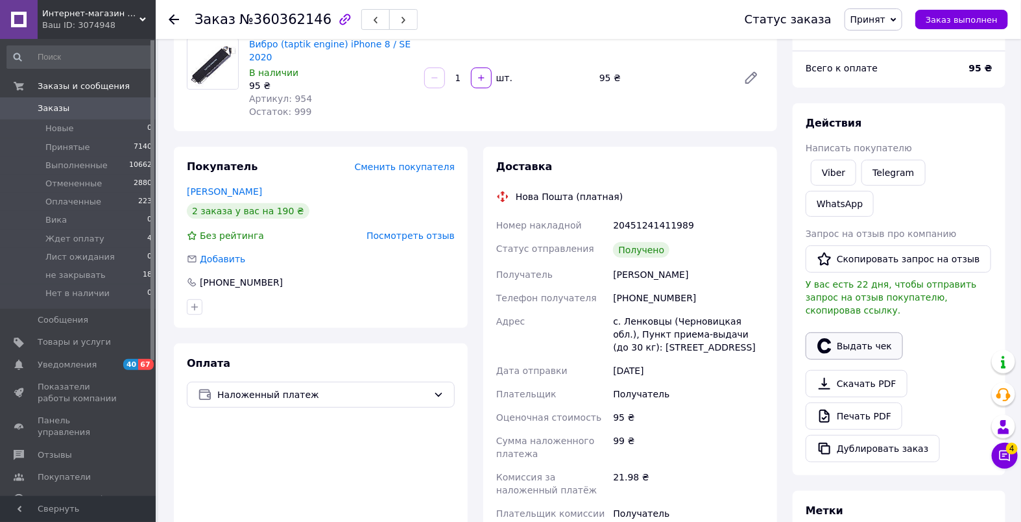
click at [853, 332] on button "Выдать чек" at bounding box center [854, 345] width 97 height 27
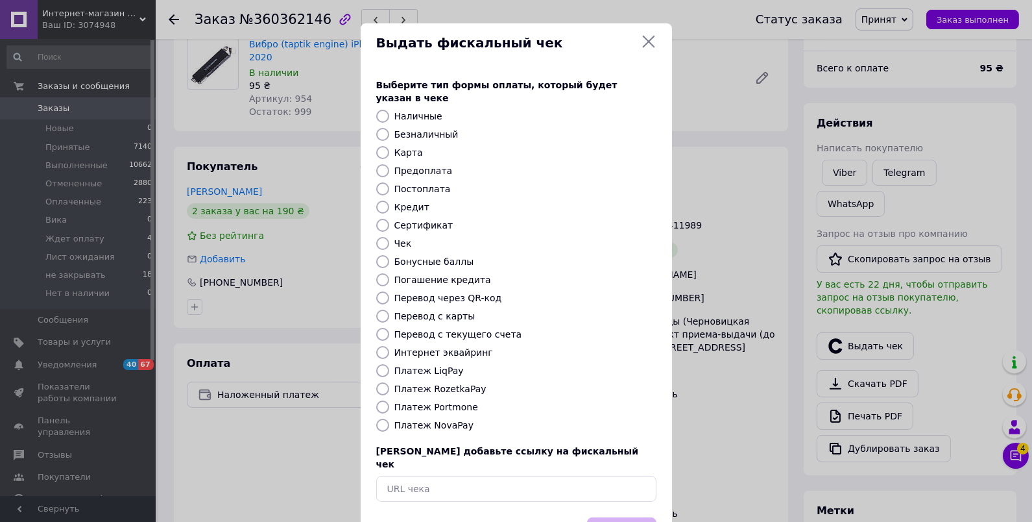
click at [441, 420] on label "Платеж NovaPay" at bounding box center [433, 425] width 79 height 10
click at [389, 418] on input "Платеж NovaPay" at bounding box center [382, 424] width 13 height 13
radio input "true"
click at [612, 517] on button "Выбрать" at bounding box center [621, 531] width 69 height 28
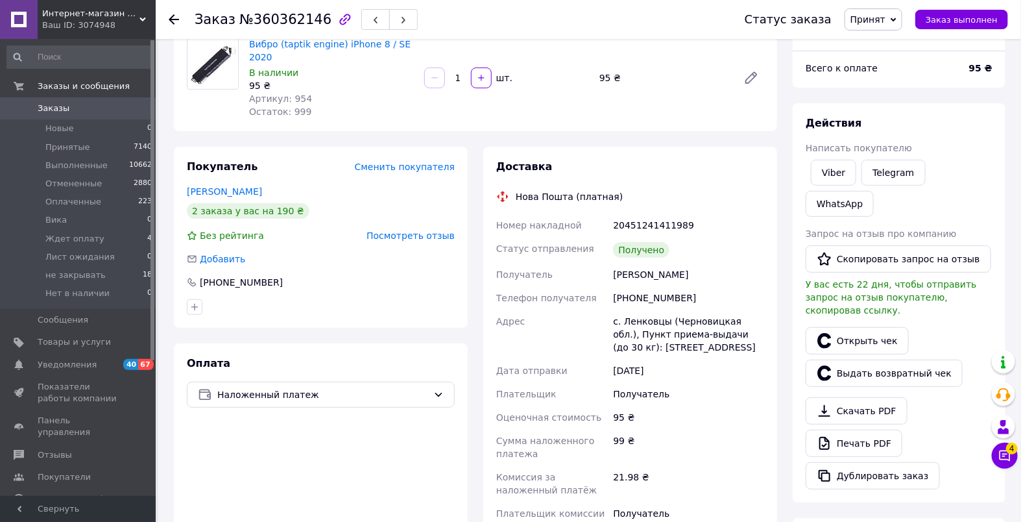
click at [79, 106] on span "Заказы" at bounding box center [79, 109] width 82 height 12
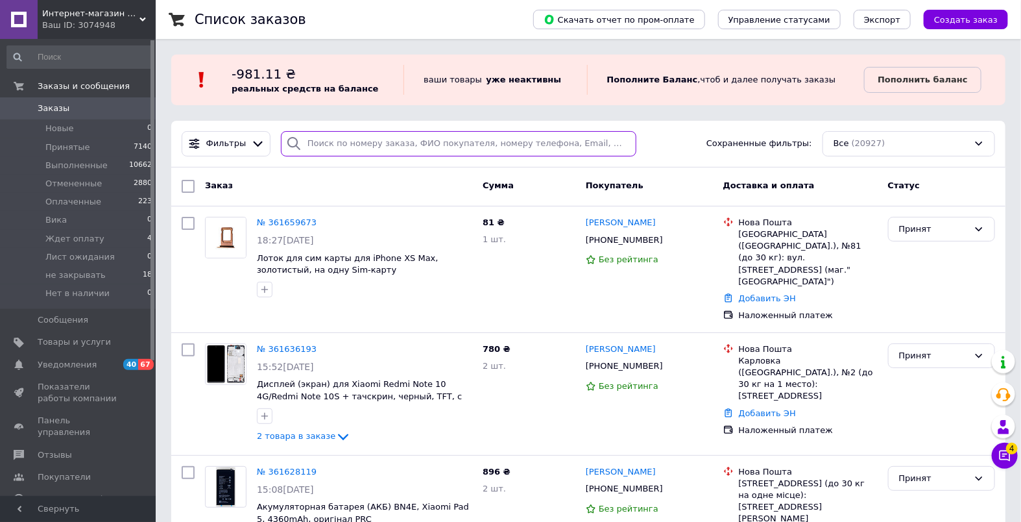
click at [359, 141] on input "search" at bounding box center [459, 143] width 356 height 25
paste input "360374650"
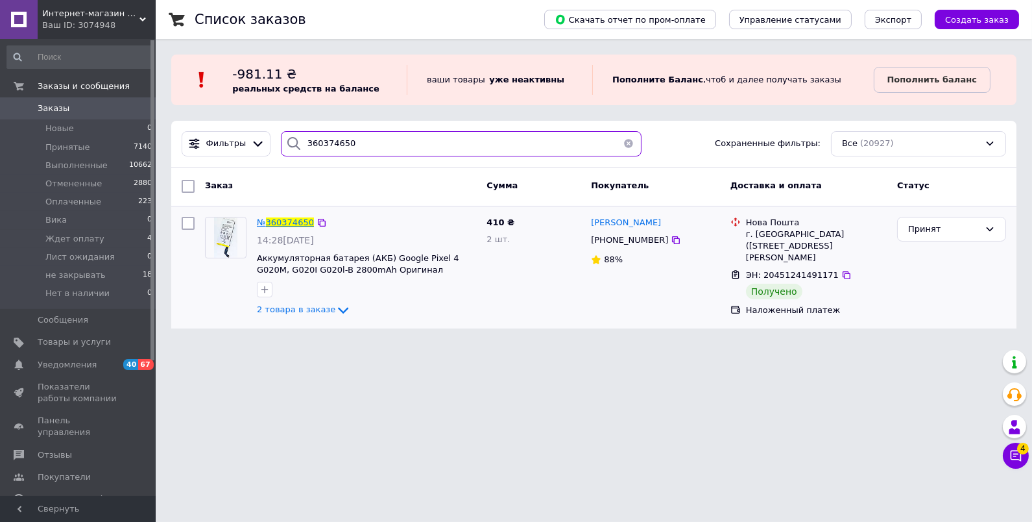
type input "360374650"
click at [300, 217] on span "360374650" at bounding box center [290, 222] width 48 height 10
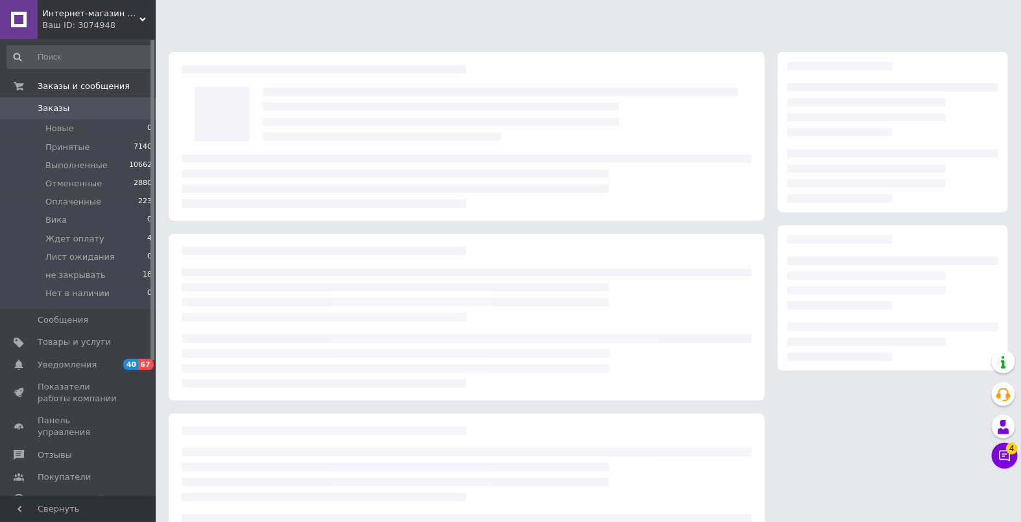
click at [299, 219] on div at bounding box center [467, 136] width 596 height 169
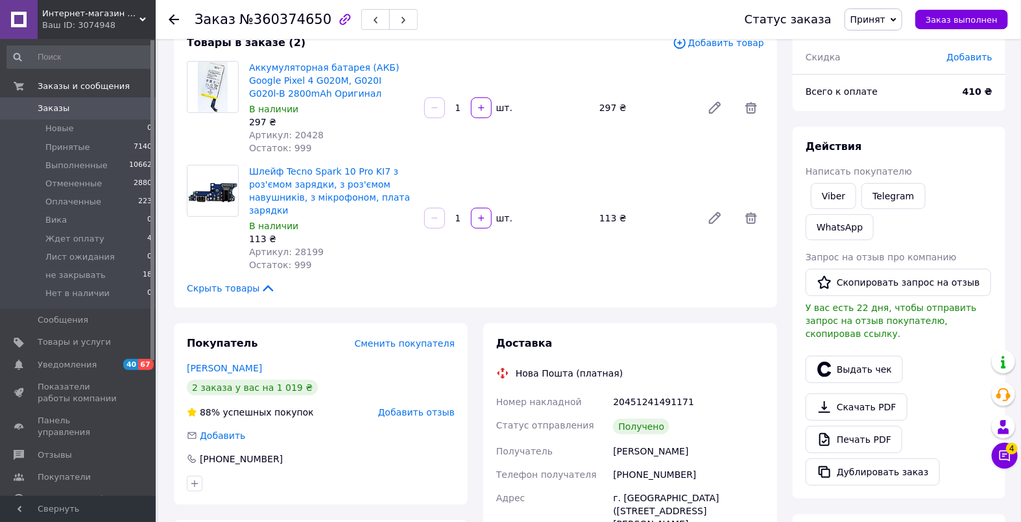
scroll to position [90, 0]
click at [842, 355] on button "Выдать чек" at bounding box center [854, 368] width 97 height 27
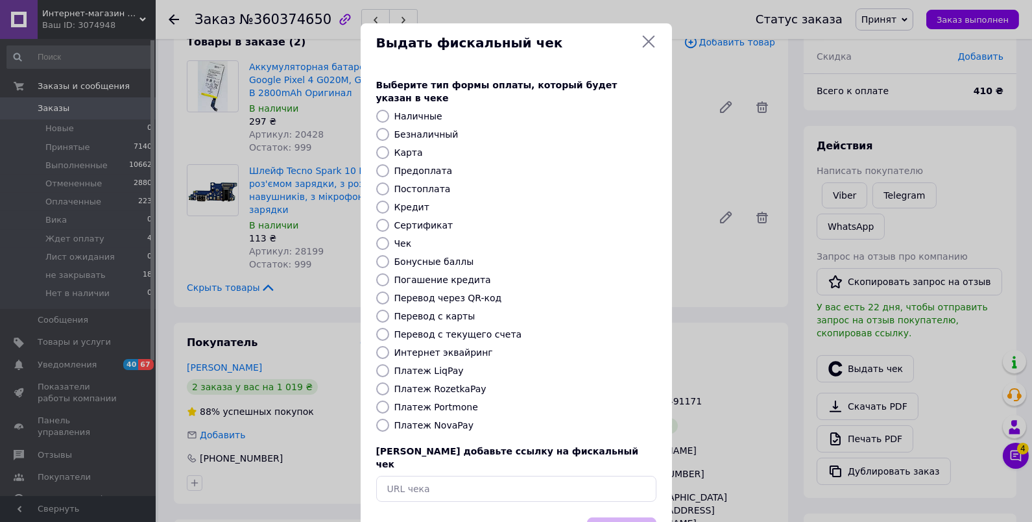
click at [442, 420] on label "Платеж NovaPay" at bounding box center [433, 425] width 79 height 10
click at [389, 418] on input "Платеж NovaPay" at bounding box center [382, 424] width 13 height 13
radio input "true"
click at [635, 517] on button "Выбрать" at bounding box center [621, 531] width 69 height 28
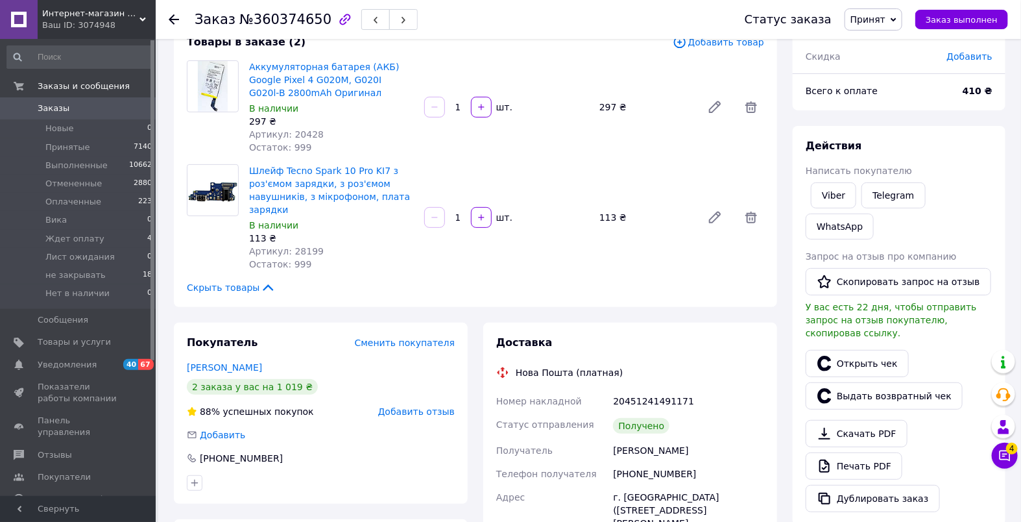
click at [50, 108] on span "Заказы" at bounding box center [54, 109] width 32 height 12
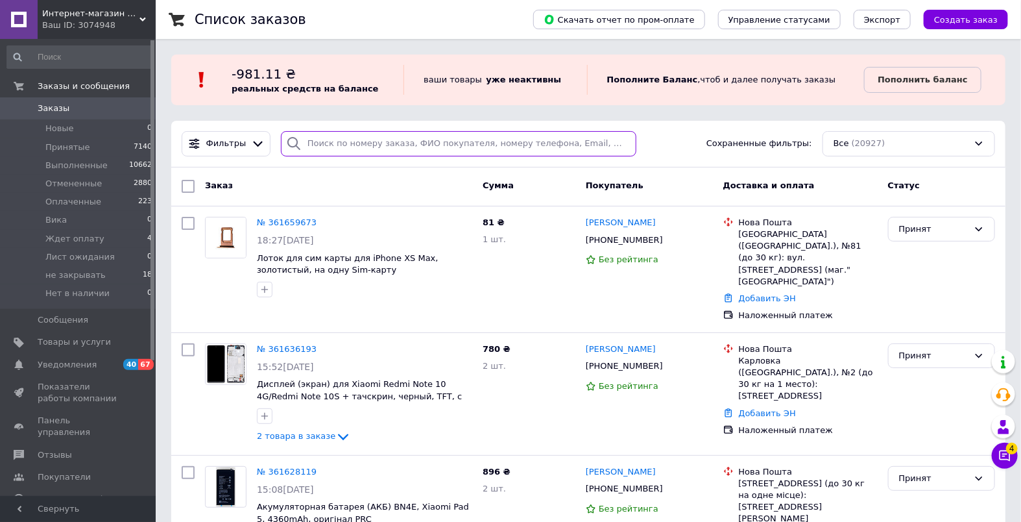
click at [386, 154] on input "search" at bounding box center [459, 143] width 356 height 25
paste input "360384764"
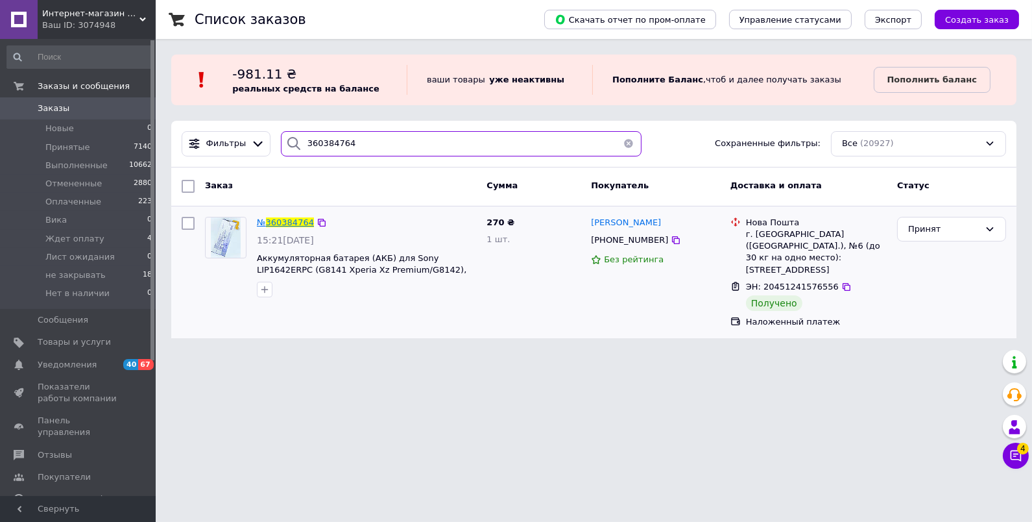
type input "360384764"
click at [294, 221] on span "360384764" at bounding box center [290, 222] width 48 height 10
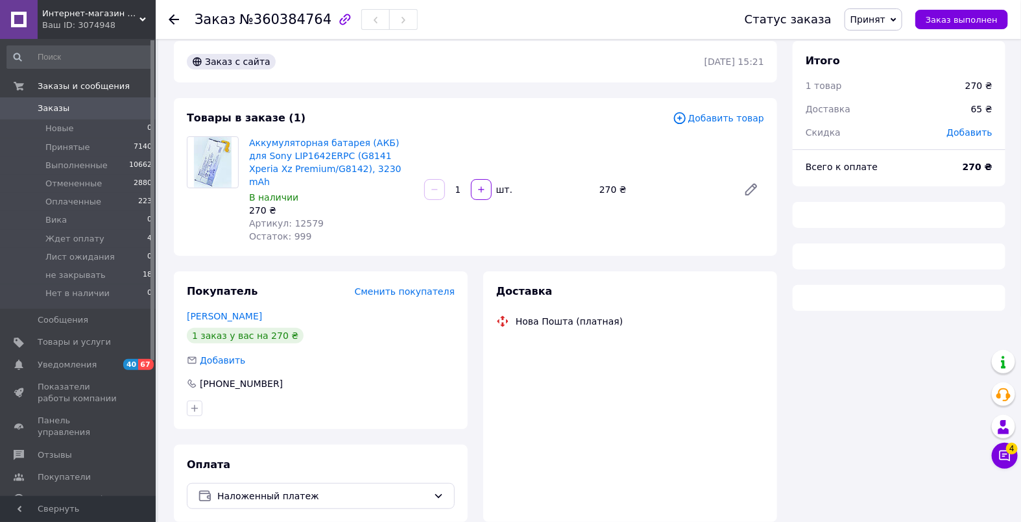
scroll to position [29, 0]
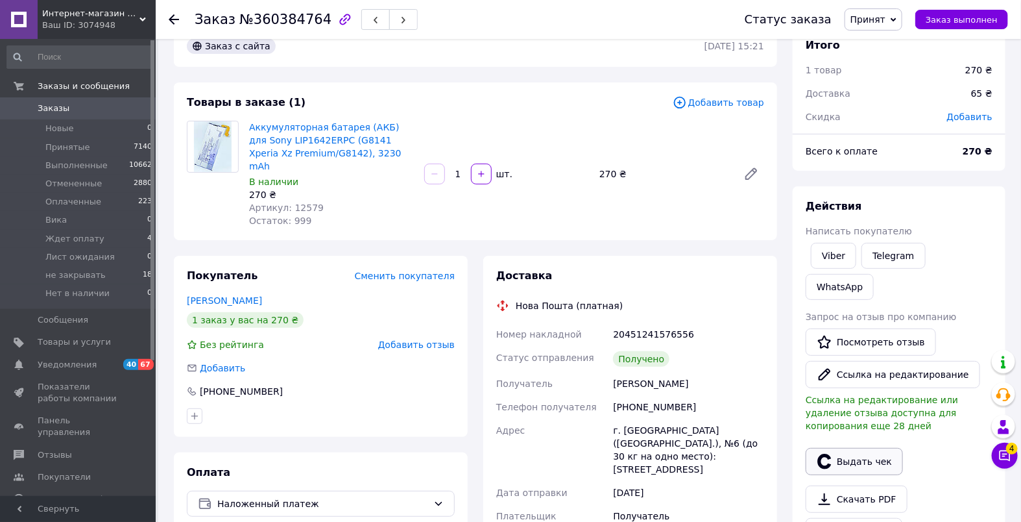
click at [845, 448] on button "Выдать чек" at bounding box center [854, 461] width 97 height 27
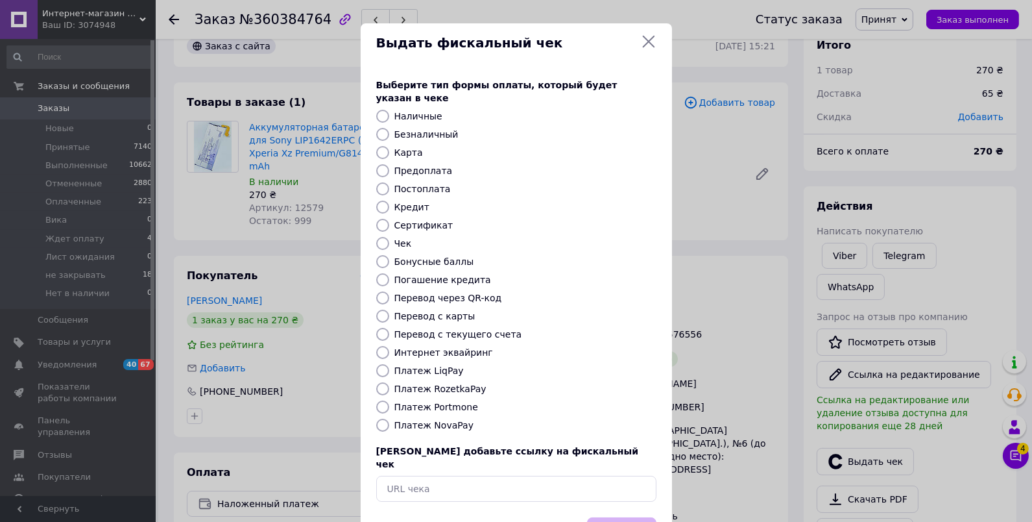
click at [447, 420] on label "Платеж NovaPay" at bounding box center [433, 425] width 79 height 10
click at [389, 418] on input "Платеж NovaPay" at bounding box center [382, 424] width 13 height 13
radio input "true"
click at [622, 517] on button "Выбрать" at bounding box center [621, 531] width 69 height 28
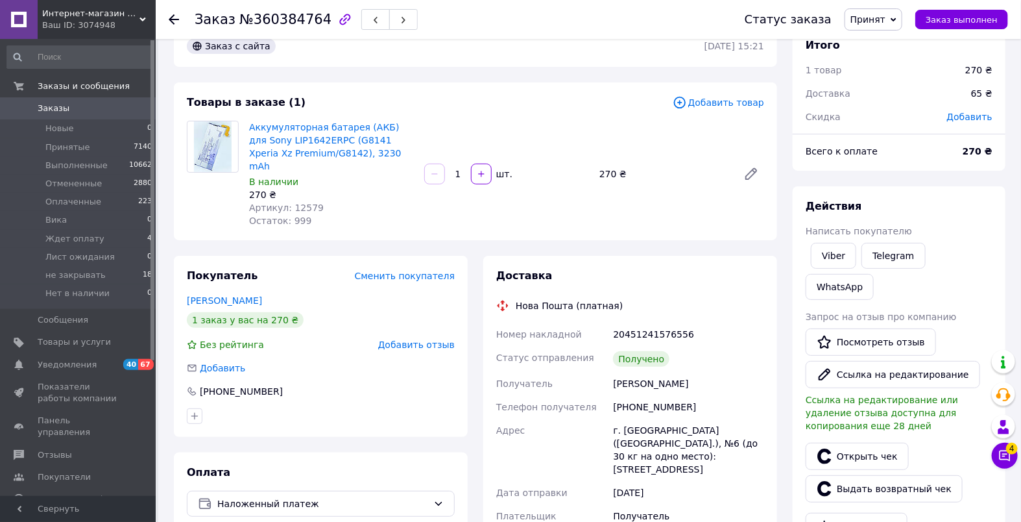
click at [86, 106] on span "Заказы" at bounding box center [79, 109] width 82 height 12
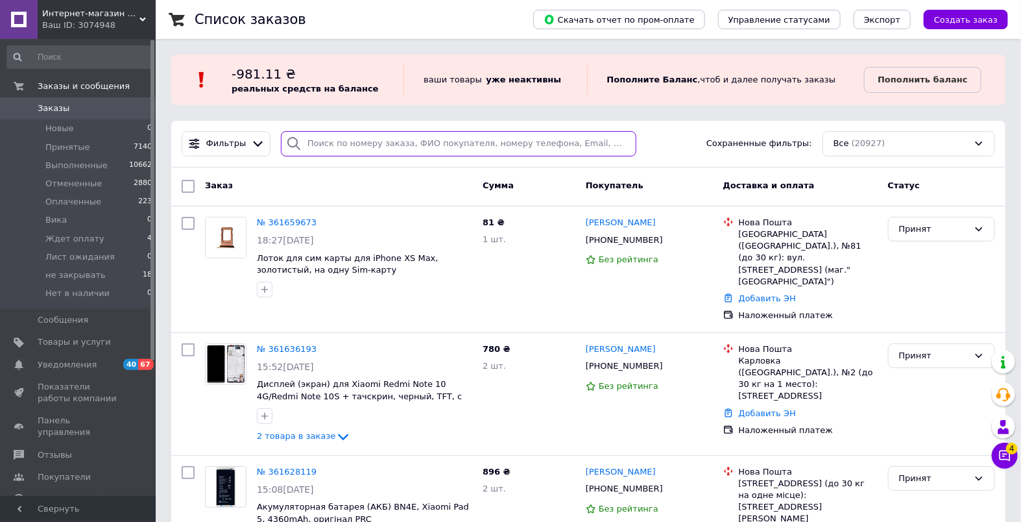
click at [355, 146] on input "search" at bounding box center [459, 143] width 356 height 25
paste input "360396412"
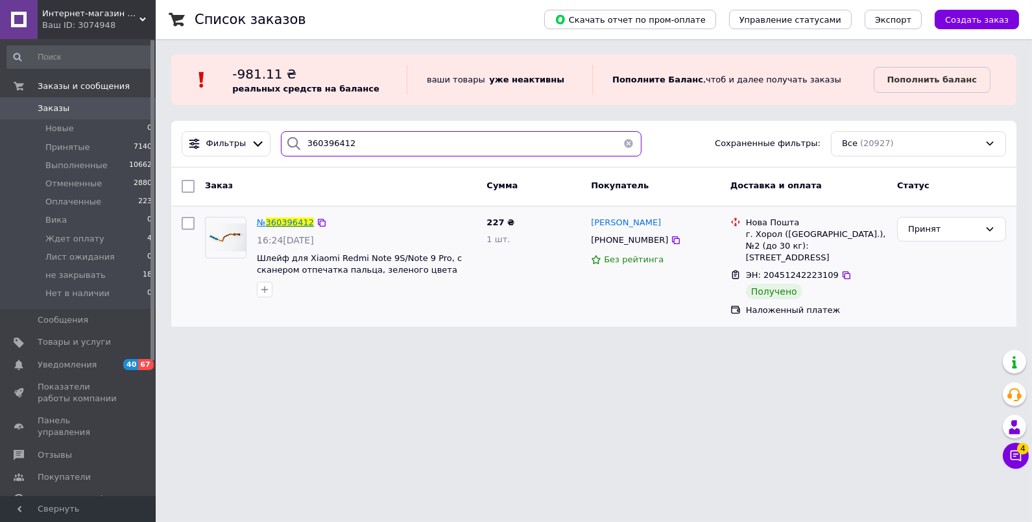
type input "360396412"
click at [287, 219] on span "360396412" at bounding box center [290, 222] width 48 height 10
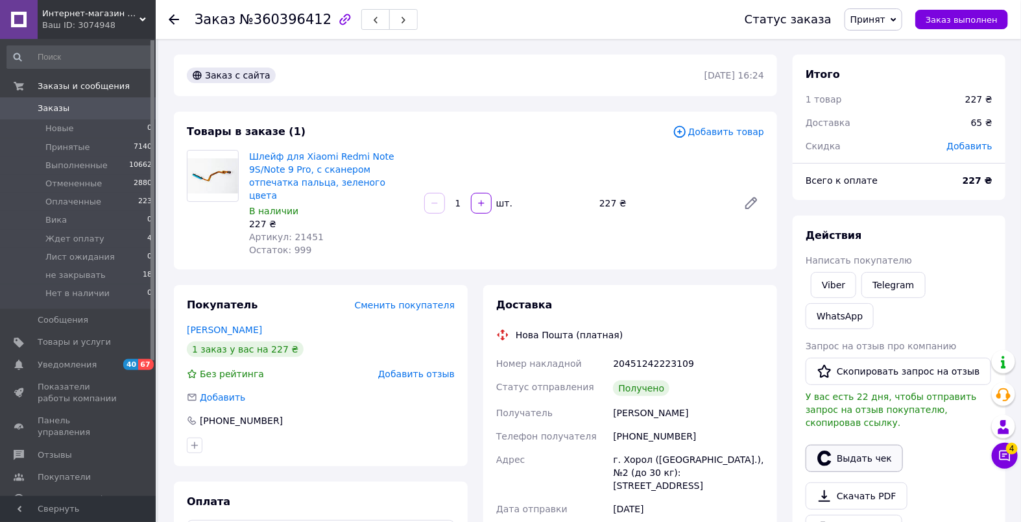
click at [843, 444] on button "Выдать чек" at bounding box center [854, 457] width 97 height 27
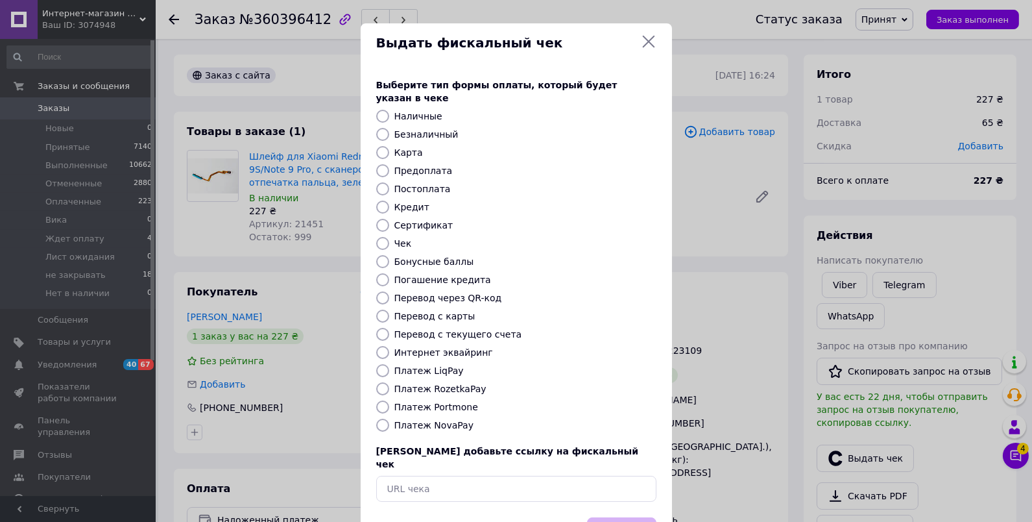
click at [453, 420] on label "Платеж NovaPay" at bounding box center [433, 425] width 79 height 10
click at [389, 418] on input "Платеж NovaPay" at bounding box center [382, 424] width 13 height 13
radio input "true"
click at [631, 517] on button "Выбрать" at bounding box center [621, 531] width 69 height 28
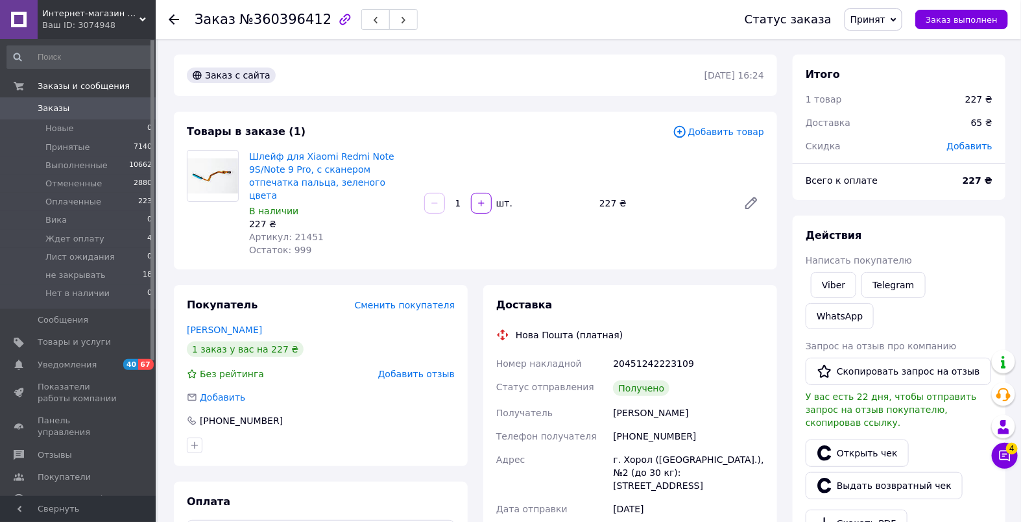
click at [69, 107] on span "Заказы" at bounding box center [79, 109] width 82 height 12
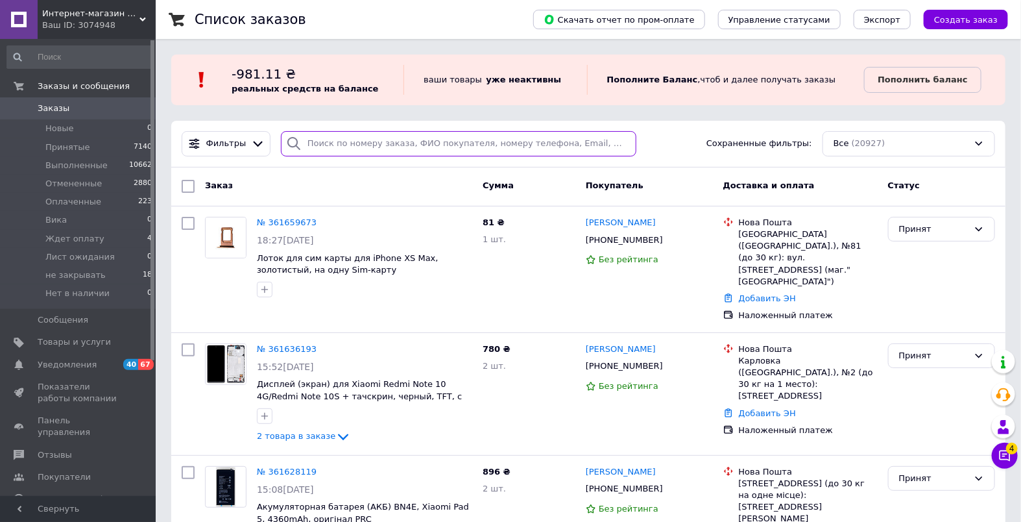
click at [339, 137] on input "search" at bounding box center [459, 143] width 356 height 25
paste input "360422027"
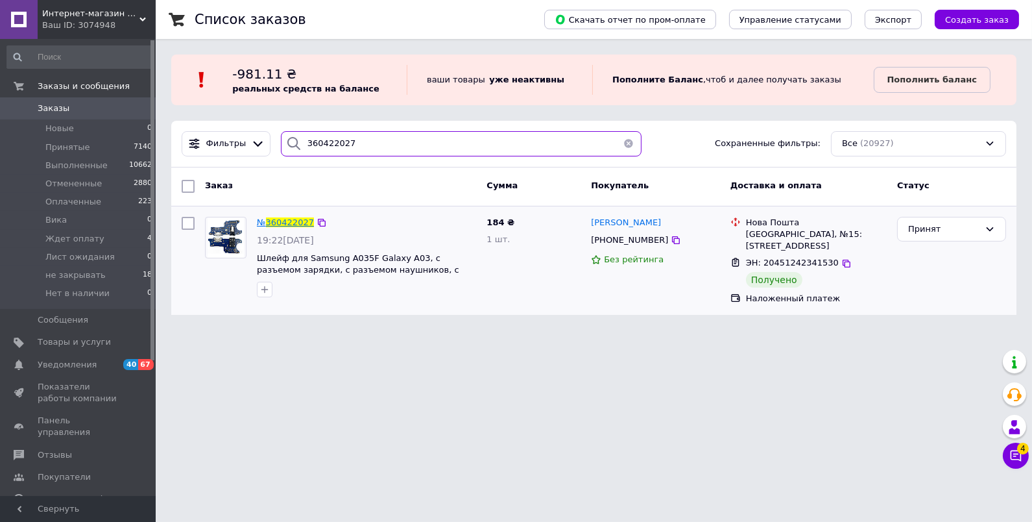
type input "360422027"
click at [286, 222] on span "360422027" at bounding box center [290, 222] width 48 height 10
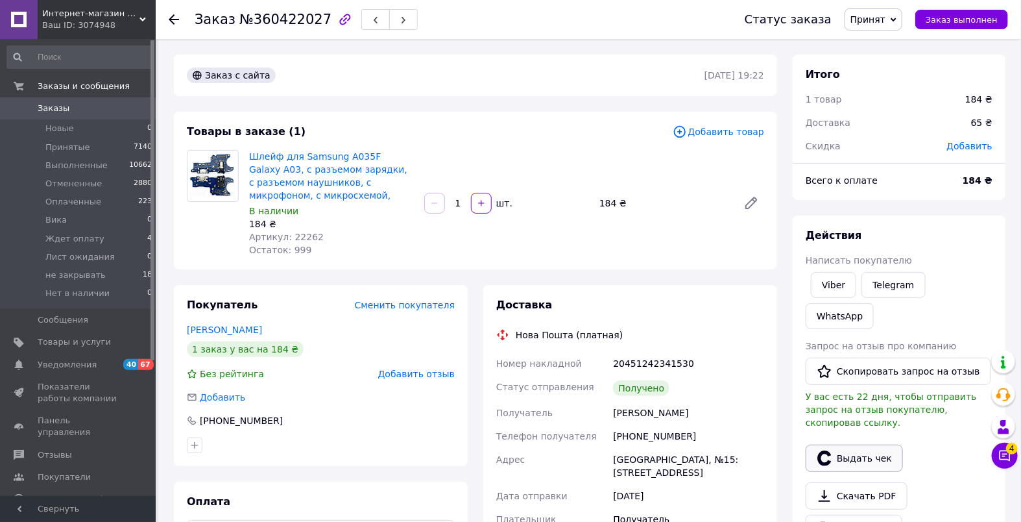
click at [826, 450] on icon "button" at bounding box center [825, 458] width 16 height 16
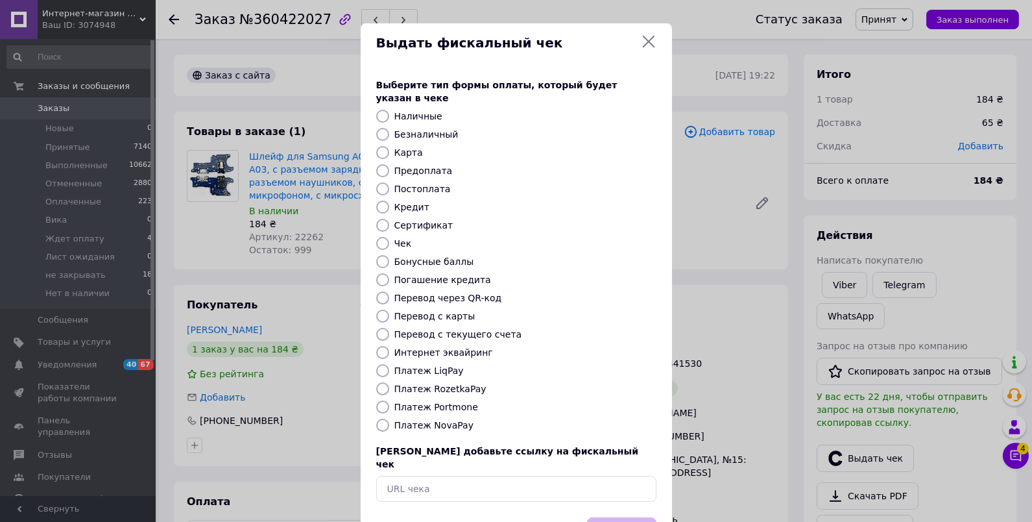
click at [433, 420] on label "Платеж NovaPay" at bounding box center [433, 425] width 79 height 10
click at [389, 418] on input "Платеж NovaPay" at bounding box center [382, 424] width 13 height 13
radio input "true"
click at [638, 517] on button "Выбрать" at bounding box center [621, 531] width 69 height 28
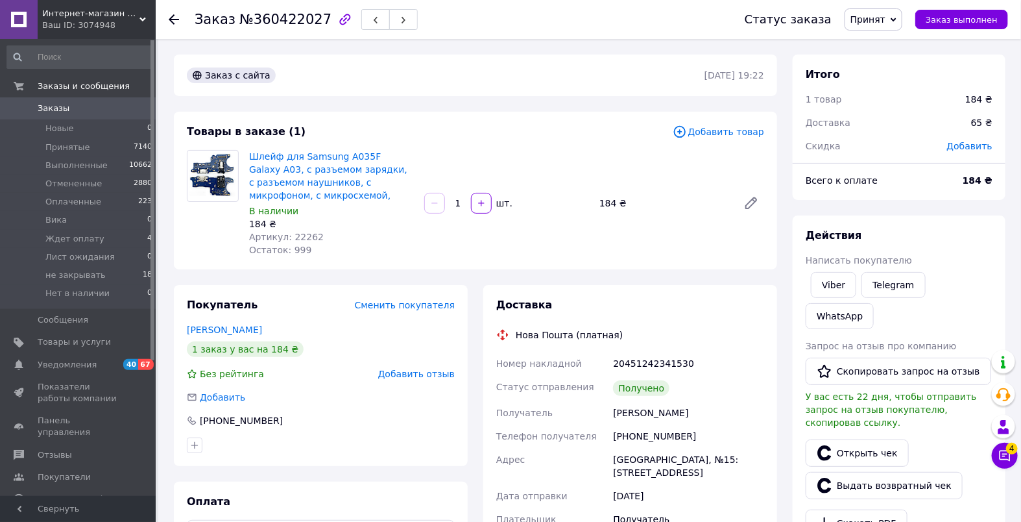
click at [57, 104] on span "Заказы" at bounding box center [54, 109] width 32 height 12
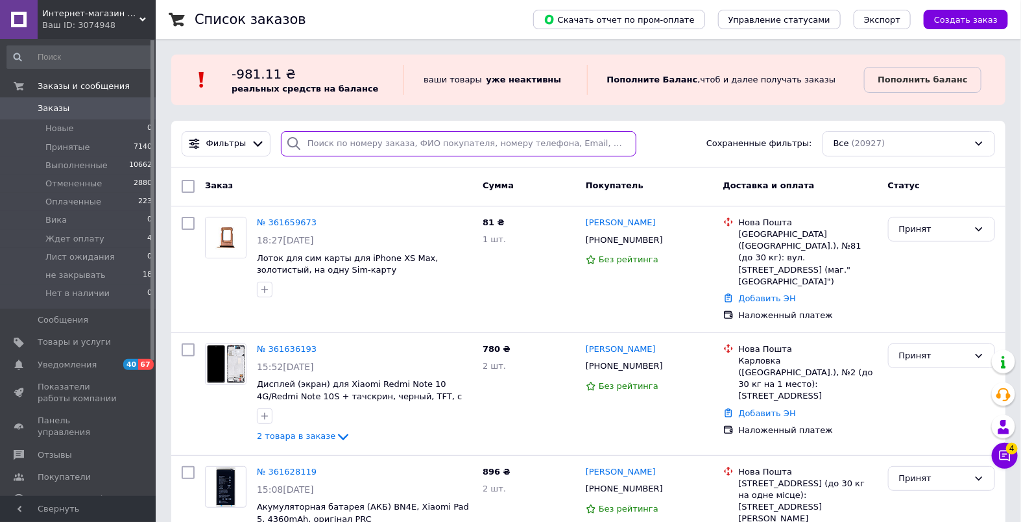
click at [356, 138] on input "search" at bounding box center [459, 143] width 356 height 25
paste input "360469219"
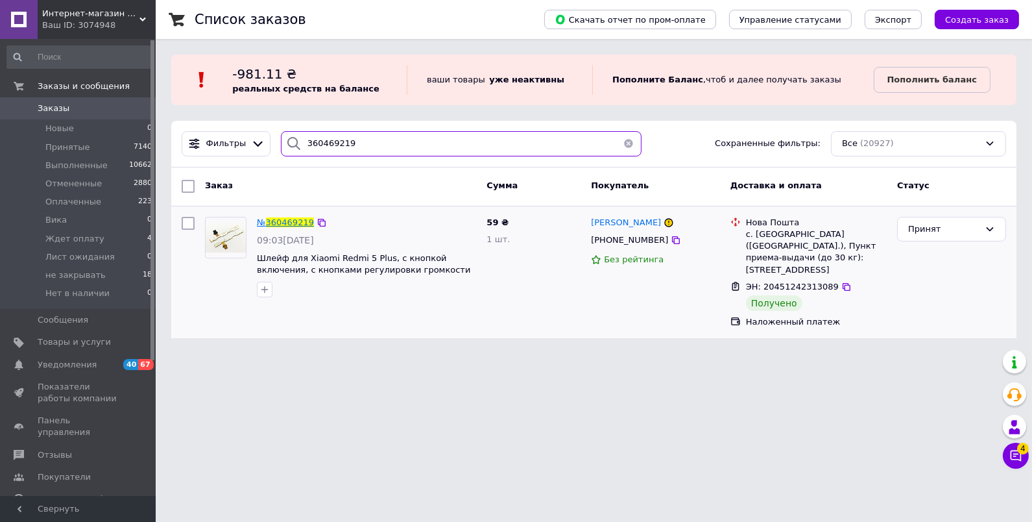
type input "360469219"
click at [284, 221] on span "360469219" at bounding box center [290, 222] width 48 height 10
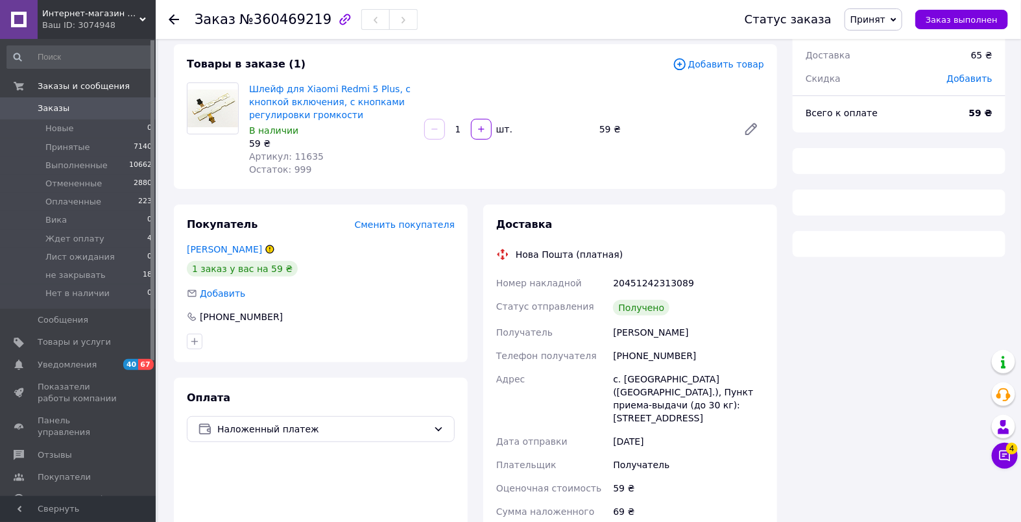
scroll to position [68, 0]
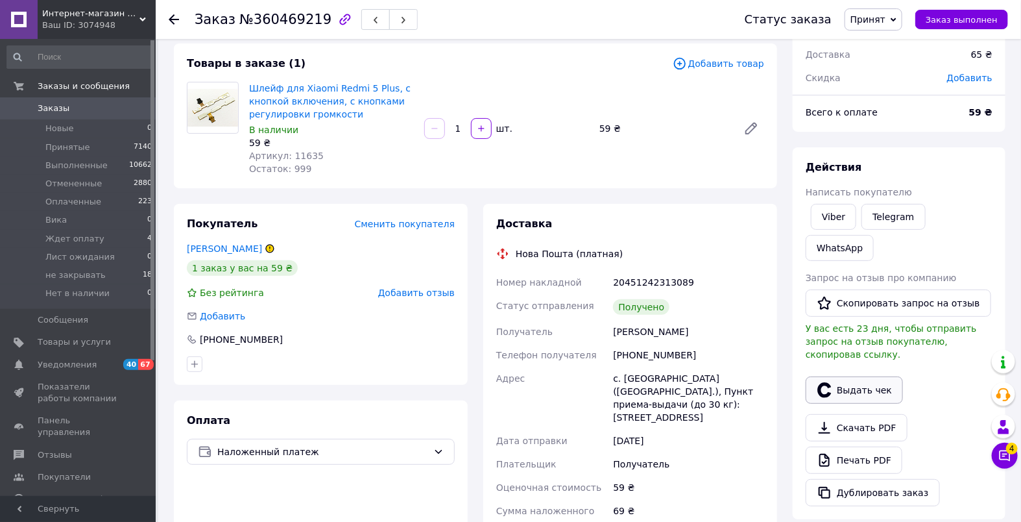
click at [843, 376] on button "Выдать чек" at bounding box center [854, 389] width 97 height 27
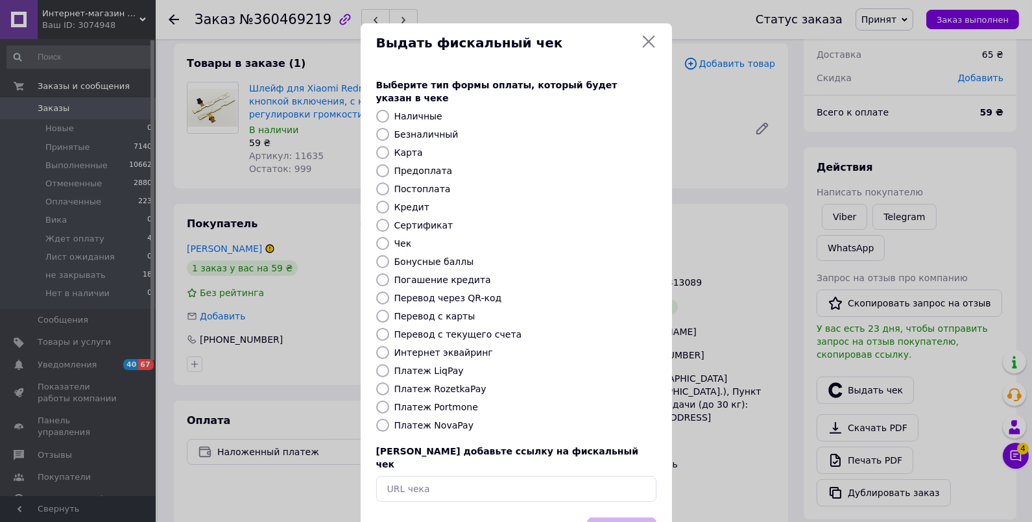
click at [445, 420] on label "Платеж NovaPay" at bounding box center [433, 425] width 79 height 10
click at [389, 418] on input "Платеж NovaPay" at bounding box center [382, 424] width 13 height 13
radio input "true"
click at [617, 517] on button "Выбрать" at bounding box center [621, 531] width 69 height 28
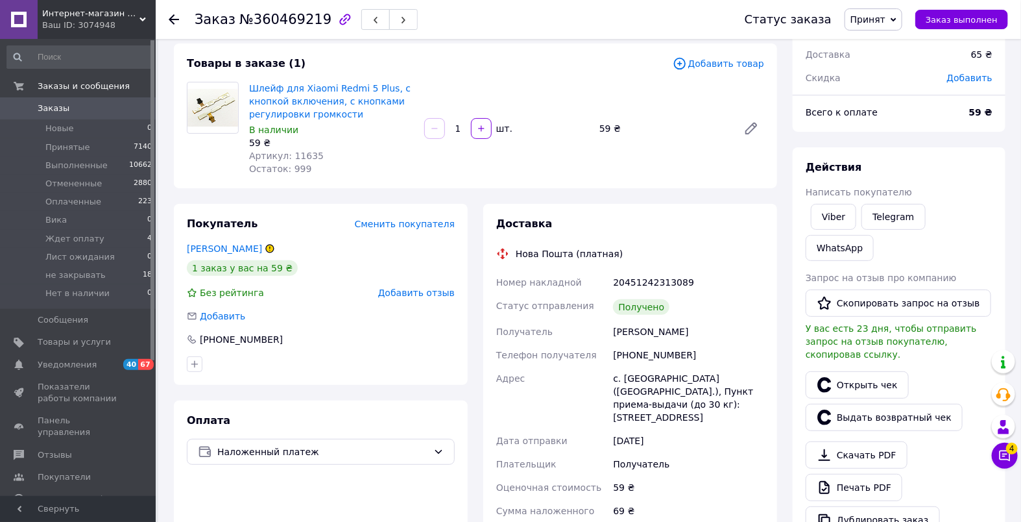
click at [88, 109] on span "Заказы" at bounding box center [79, 109] width 82 height 12
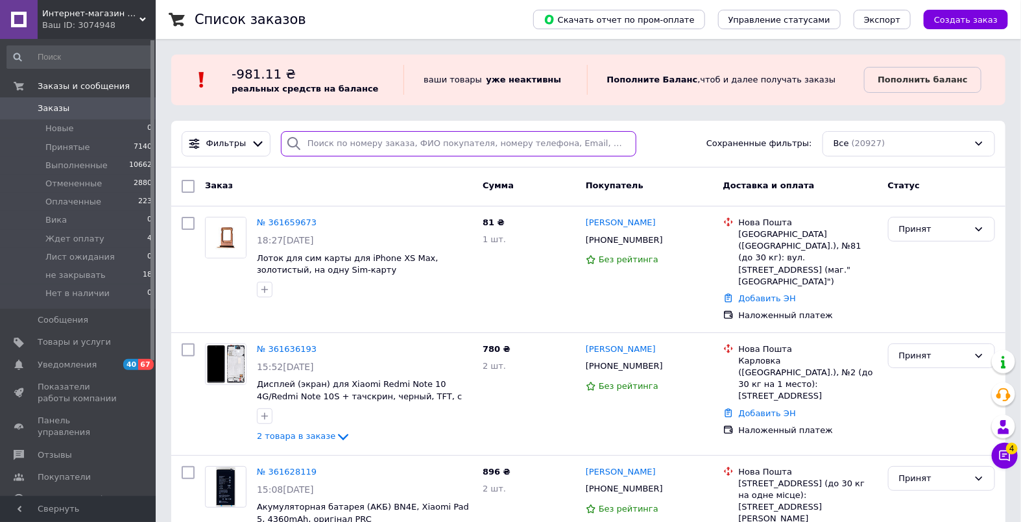
click at [364, 144] on input "search" at bounding box center [459, 143] width 356 height 25
paste input "360555509"
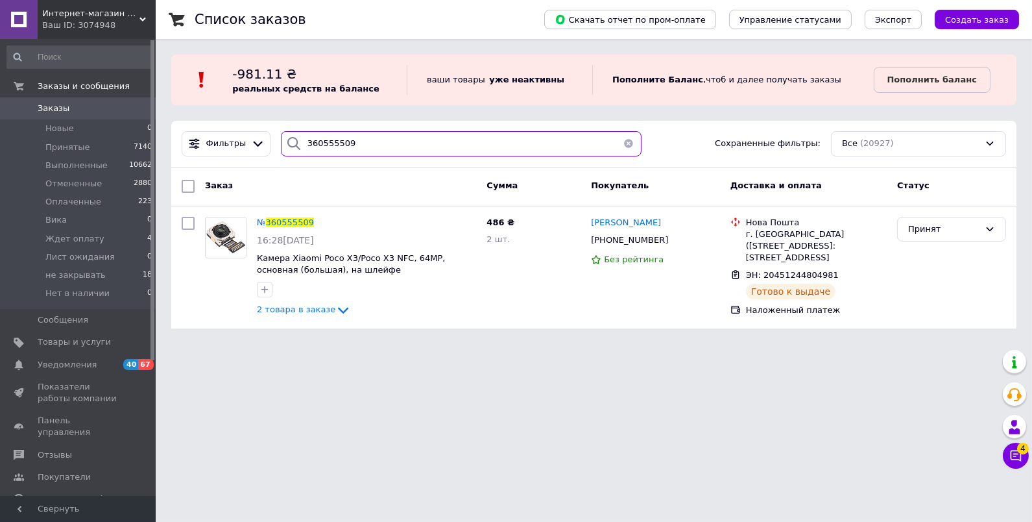
drag, startPoint x: 319, startPoint y: 132, endPoint x: 213, endPoint y: 125, distance: 106.6
click at [213, 125] on div "Фильтры 360555509 Сохраненные фильтры: Все (20927)" at bounding box center [593, 144] width 845 height 47
paste input "73963"
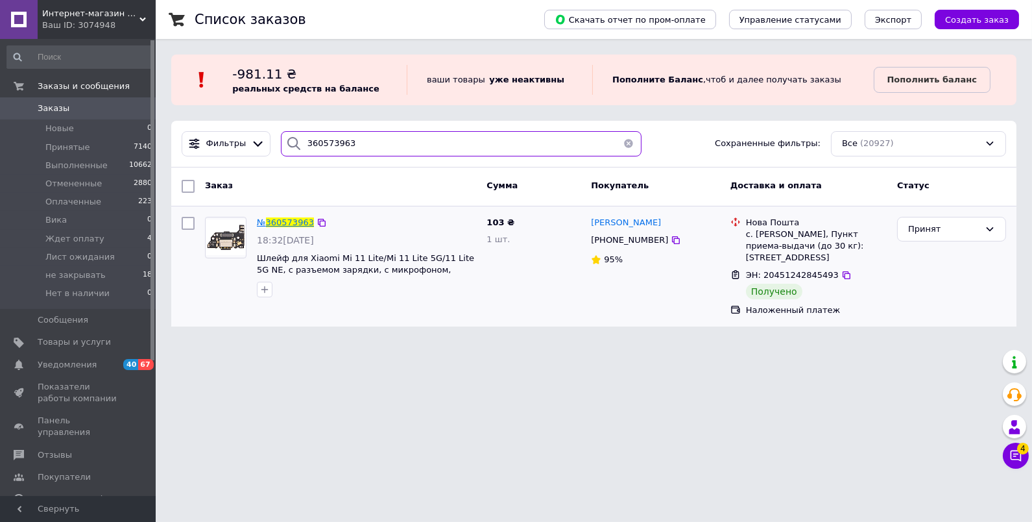
type input "360573963"
click at [297, 223] on span "360573963" at bounding box center [290, 222] width 48 height 10
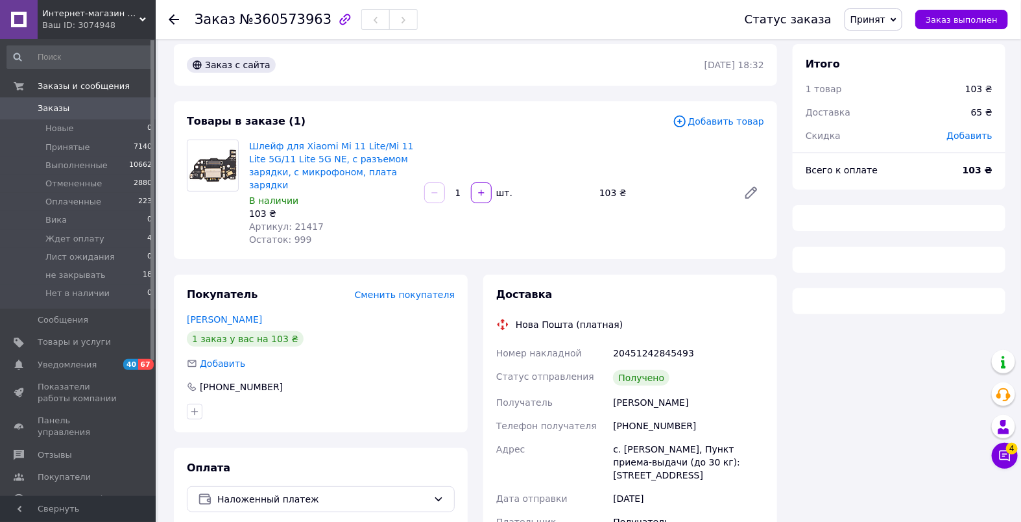
scroll to position [23, 0]
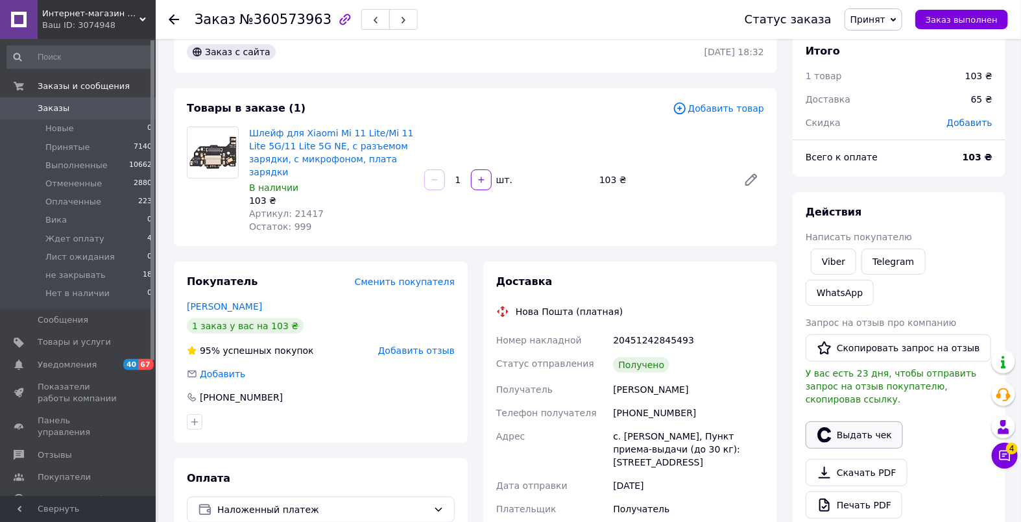
click at [851, 421] on button "Выдать чек" at bounding box center [854, 434] width 97 height 27
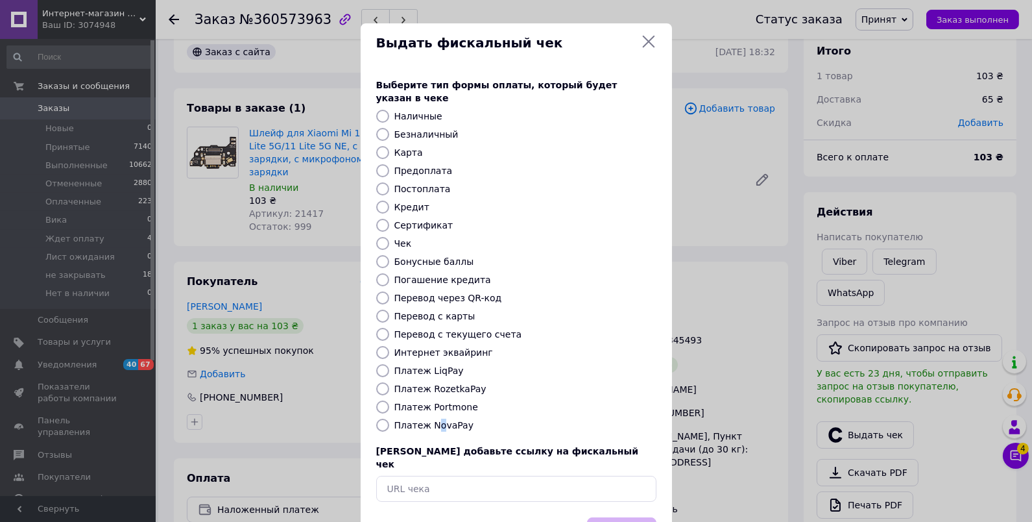
click at [434, 420] on label "Платеж NovaPay" at bounding box center [433, 425] width 79 height 10
click at [446, 420] on label "Платеж NovaPay" at bounding box center [433, 425] width 79 height 10
click at [389, 418] on input "Платеж NovaPay" at bounding box center [382, 424] width 13 height 13
radio input "true"
click at [634, 517] on button "Выбрать" at bounding box center [621, 531] width 69 height 28
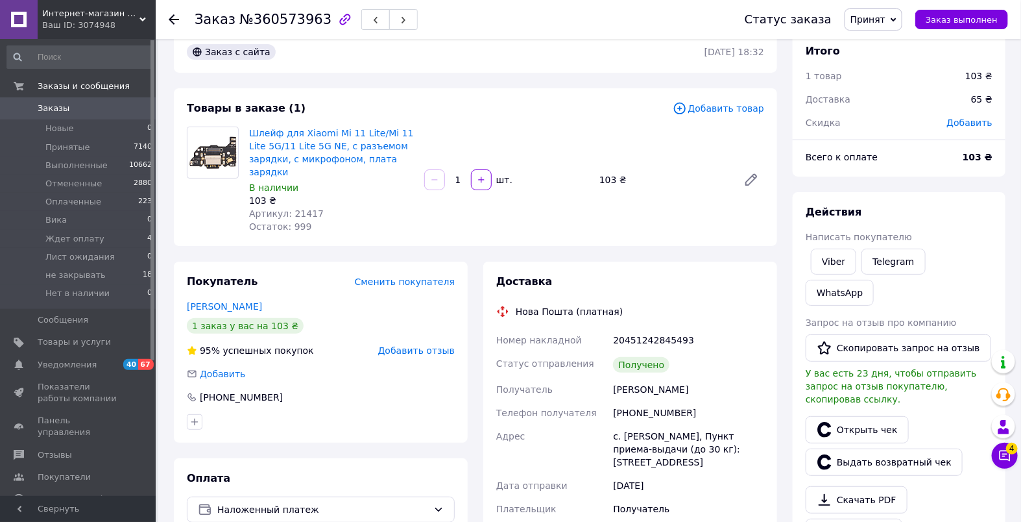
click at [66, 112] on span "Заказы" at bounding box center [54, 109] width 32 height 12
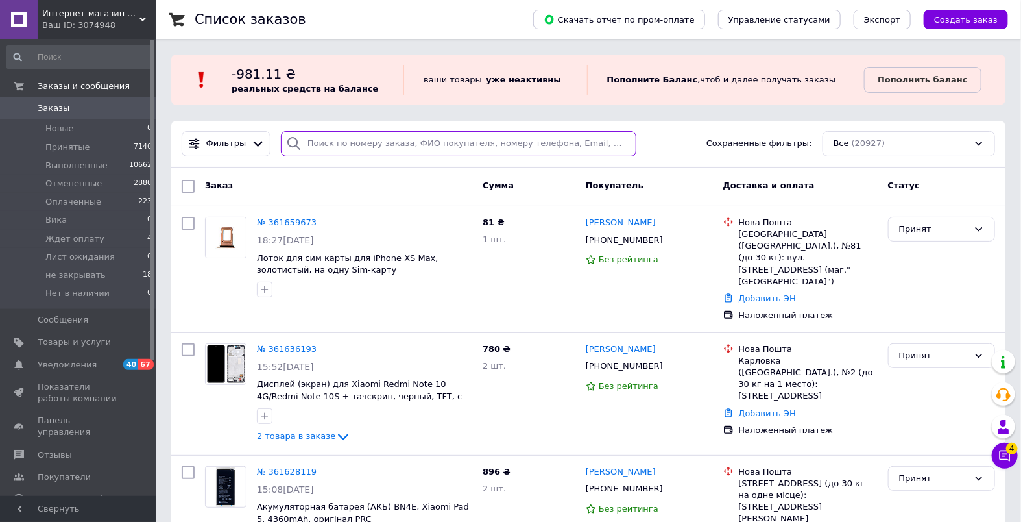
click at [328, 138] on input "search" at bounding box center [459, 143] width 356 height 25
paste input "360603318"
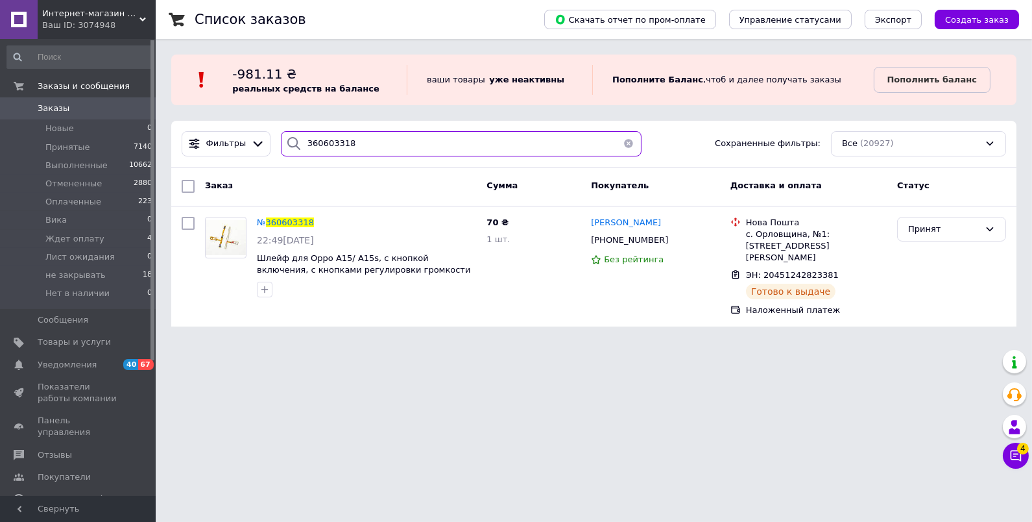
drag, startPoint x: 349, startPoint y: 136, endPoint x: 265, endPoint y: 127, distance: 84.8
click at [265, 127] on div "Фильтры 360603318 Сохраненные фильтры: Все (20927)" at bounding box center [593, 144] width 845 height 47
paste input "2936"
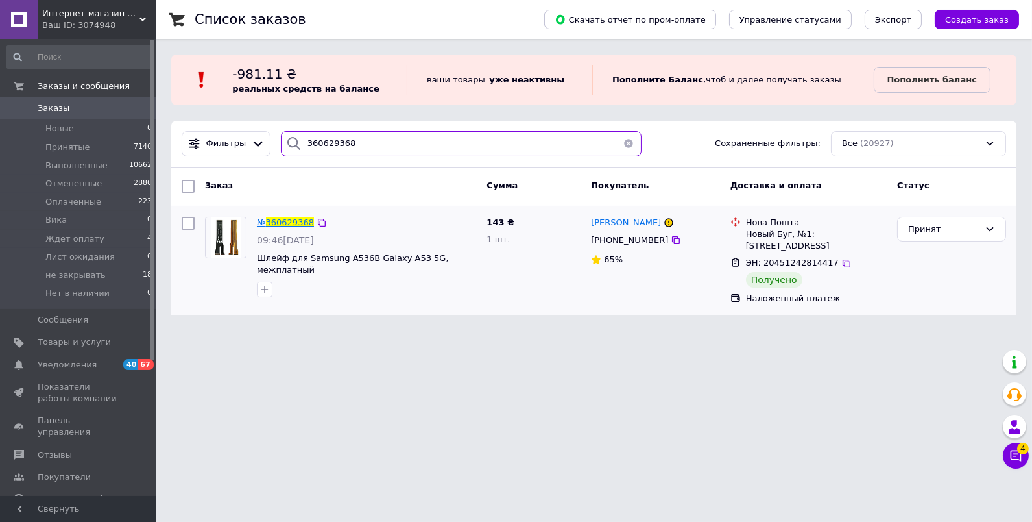
type input "360629368"
click at [290, 222] on span "360629368" at bounding box center [290, 222] width 48 height 10
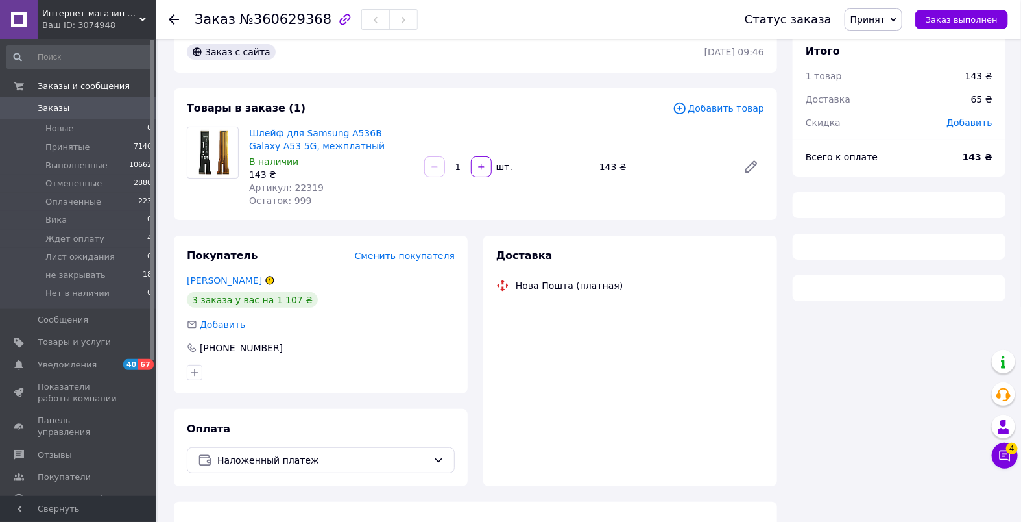
scroll to position [43, 0]
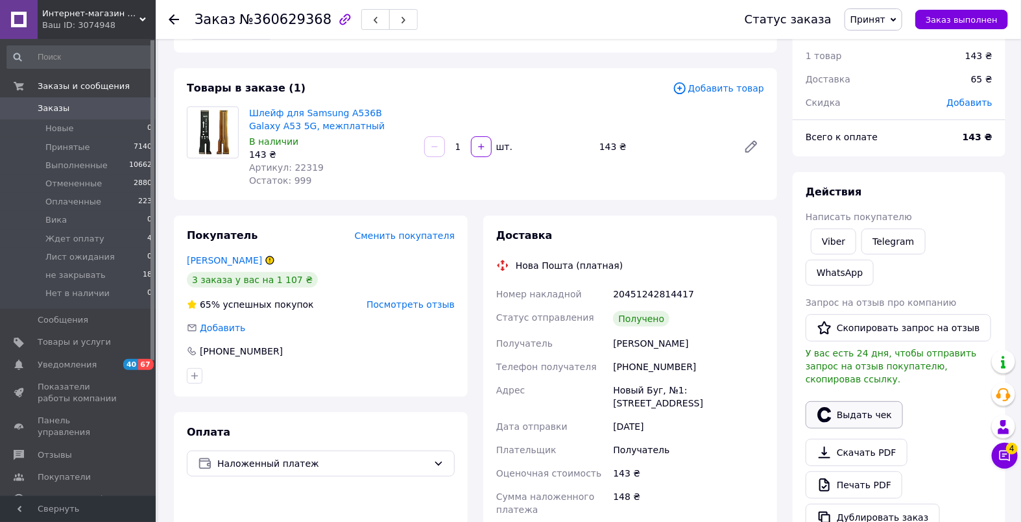
click at [858, 401] on button "Выдать чек" at bounding box center [854, 414] width 97 height 27
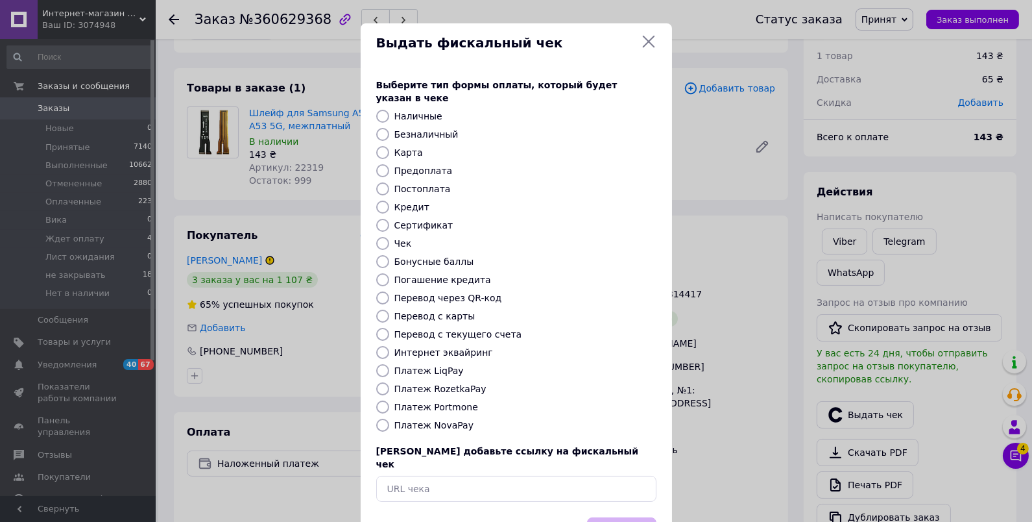
click at [424, 420] on label "Платеж NovaPay" at bounding box center [433, 425] width 79 height 10
click at [389, 418] on input "Платеж NovaPay" at bounding box center [382, 424] width 13 height 13
radio input "true"
click at [622, 517] on button "Выбрать" at bounding box center [621, 531] width 69 height 28
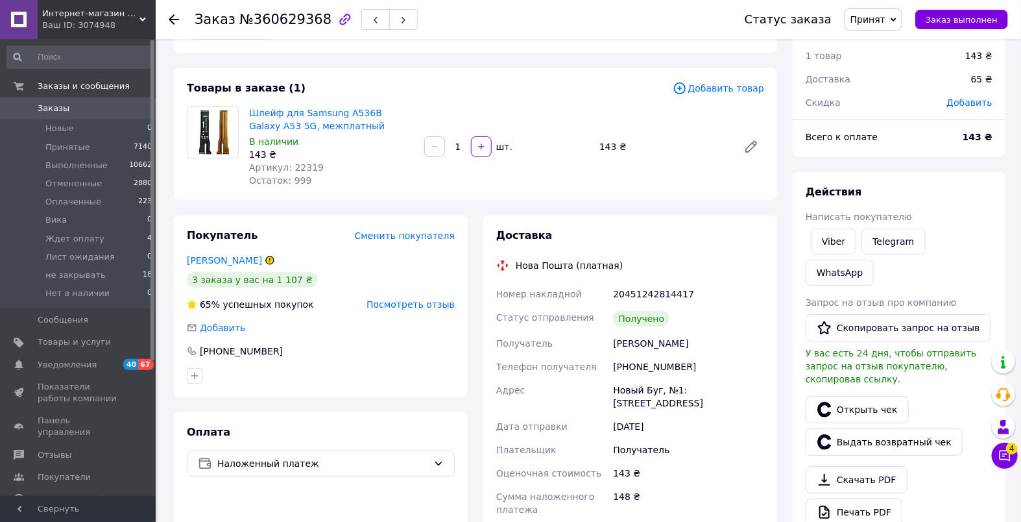
click at [101, 110] on span "Заказы" at bounding box center [79, 109] width 82 height 12
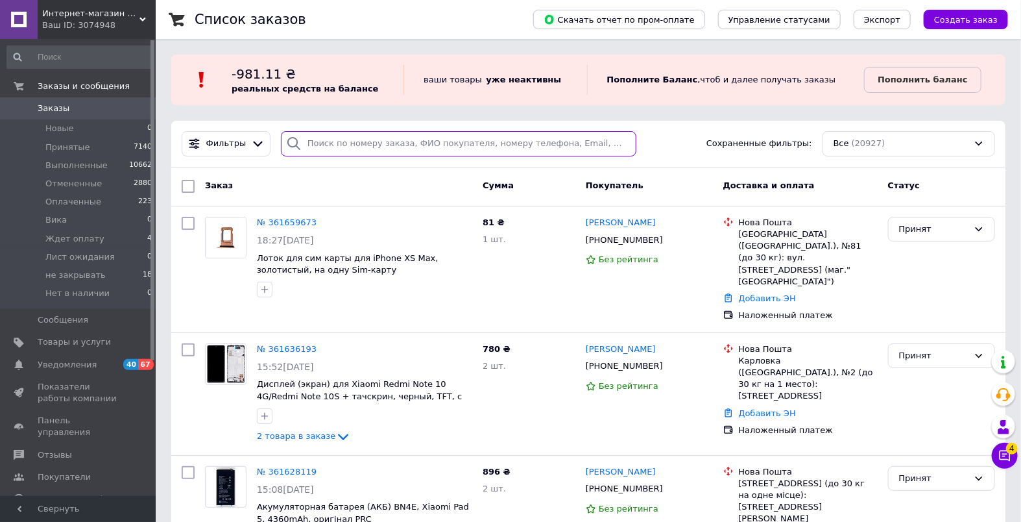
click at [332, 152] on input "search" at bounding box center [459, 143] width 356 height 25
paste input "360658056"
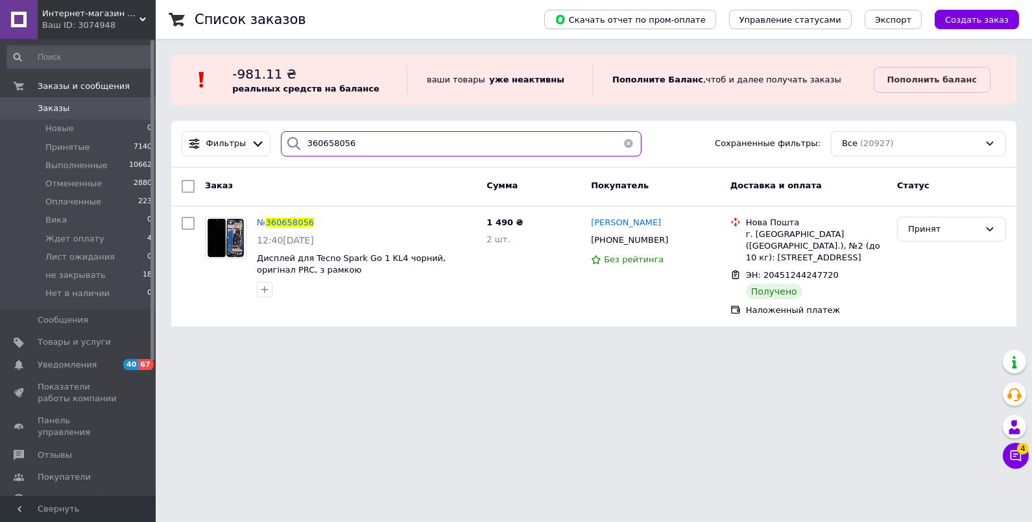
drag, startPoint x: 261, startPoint y: 128, endPoint x: 249, endPoint y: 130, distance: 13.0
click at [251, 129] on div "Фильтры 360658056 Сохраненные фильтры: Все (20927)" at bounding box center [593, 144] width 845 height 47
paste input "75774"
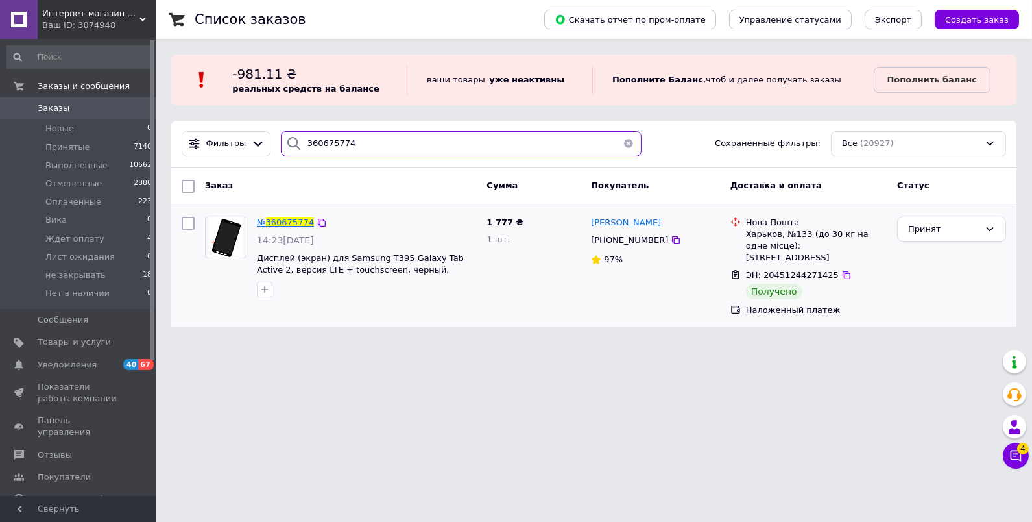
type input "360675774"
click at [284, 221] on span "360675774" at bounding box center [290, 222] width 48 height 10
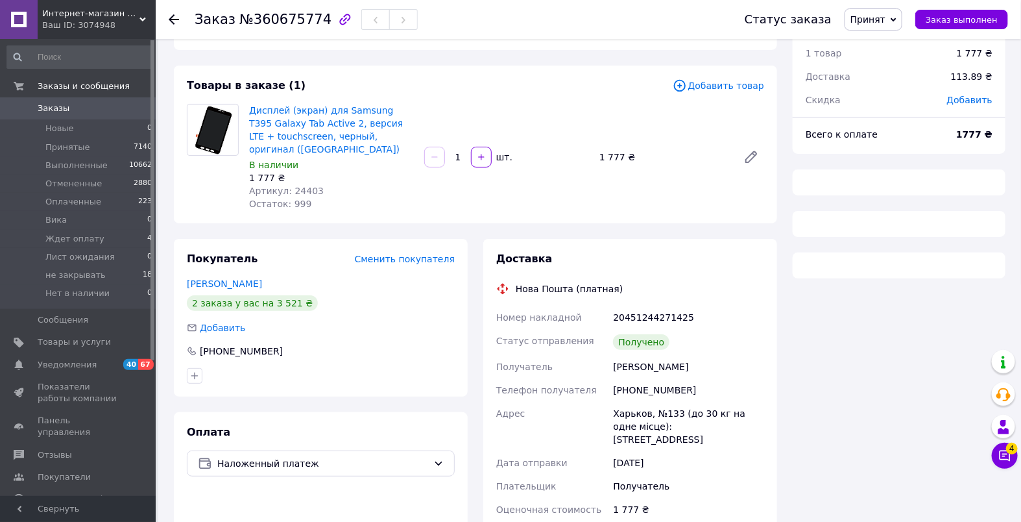
scroll to position [131, 0]
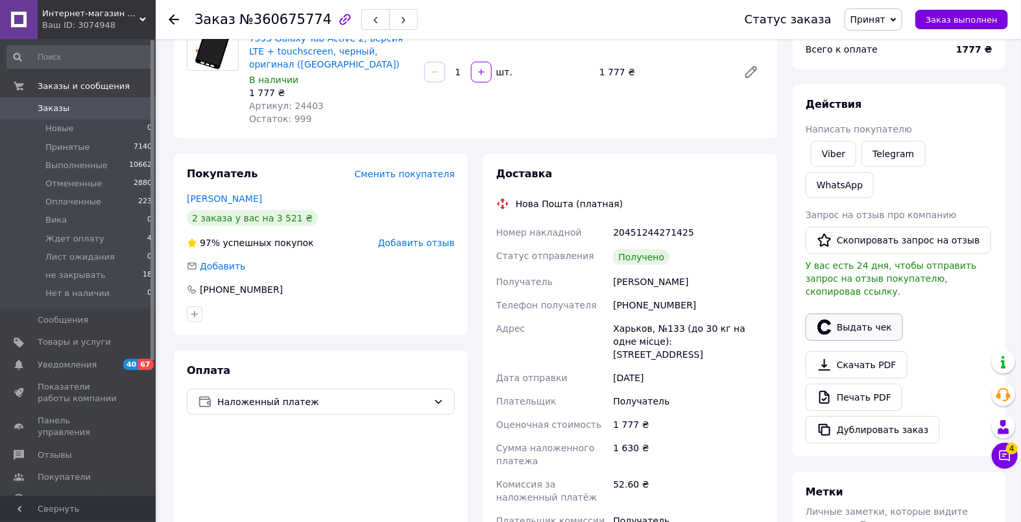
click at [863, 313] on button "Выдать чек" at bounding box center [854, 326] width 97 height 27
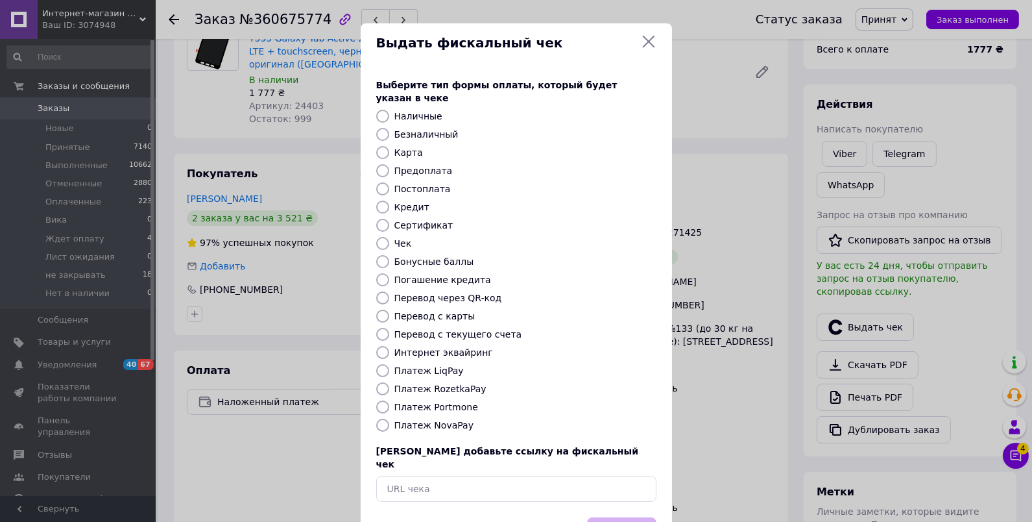
click at [420, 420] on label "Платеж NovaPay" at bounding box center [433, 425] width 79 height 10
click at [389, 418] on input "Платеж NovaPay" at bounding box center [382, 424] width 13 height 13
radio input "true"
click at [618, 517] on button "Выбрать" at bounding box center [621, 531] width 69 height 28
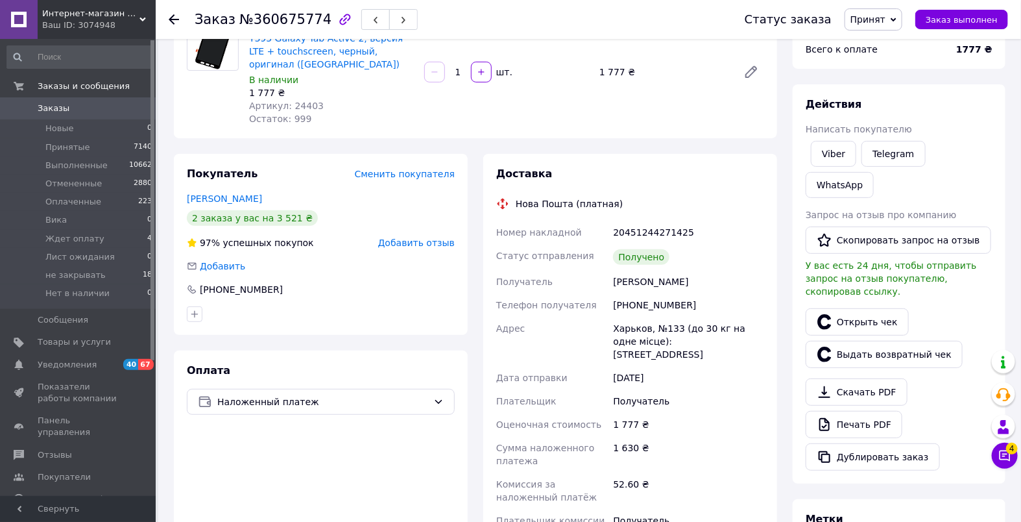
click at [80, 110] on span "Заказы" at bounding box center [79, 109] width 82 height 12
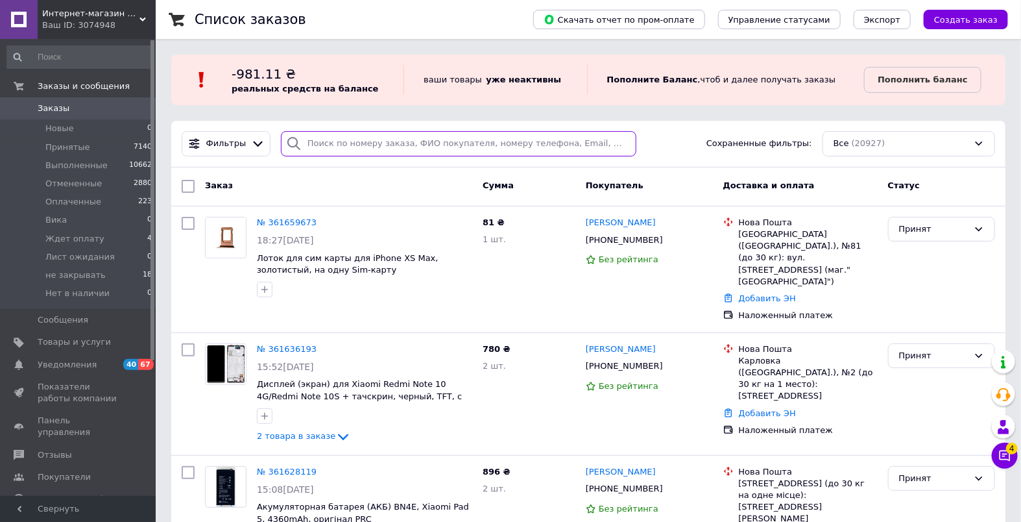
click at [361, 149] on input "search" at bounding box center [459, 143] width 356 height 25
paste input "360730516"
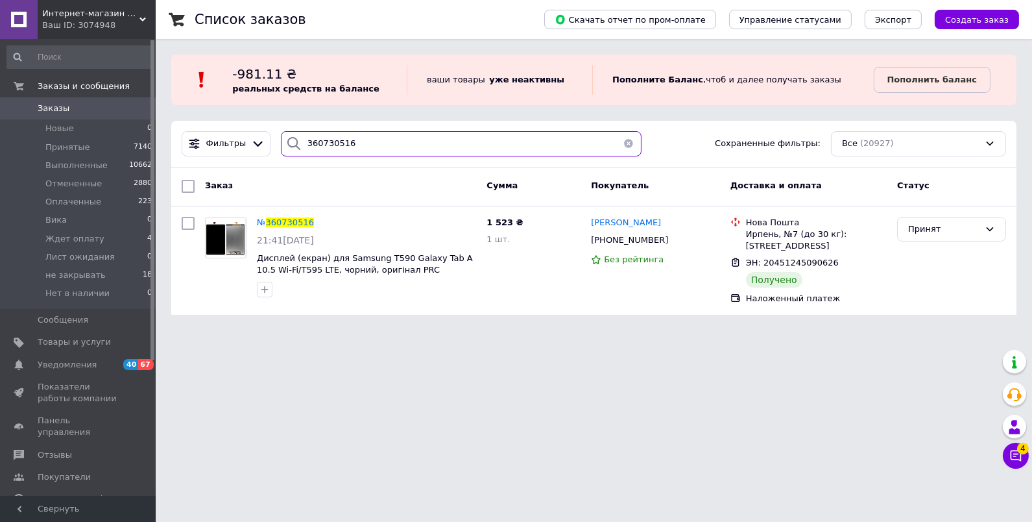
drag, startPoint x: 393, startPoint y: 139, endPoint x: 223, endPoint y: 129, distance: 169.6
click at [224, 129] on div "Фильтры 360730516 Сохраненные фильтры: Все (20927)" at bounding box center [593, 144] width 845 height 47
paste input "6168"
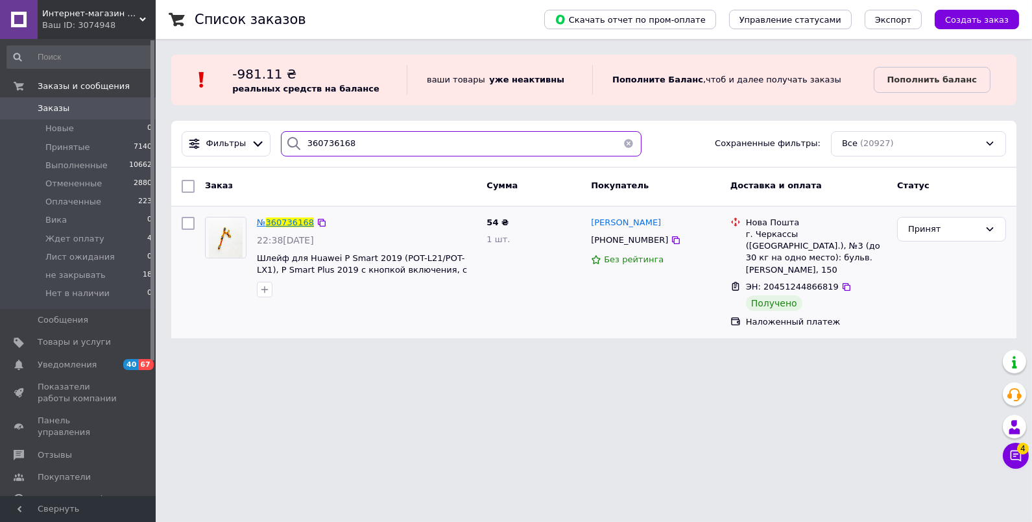
type input "360736168"
click at [293, 222] on span "360736168" at bounding box center [290, 222] width 48 height 10
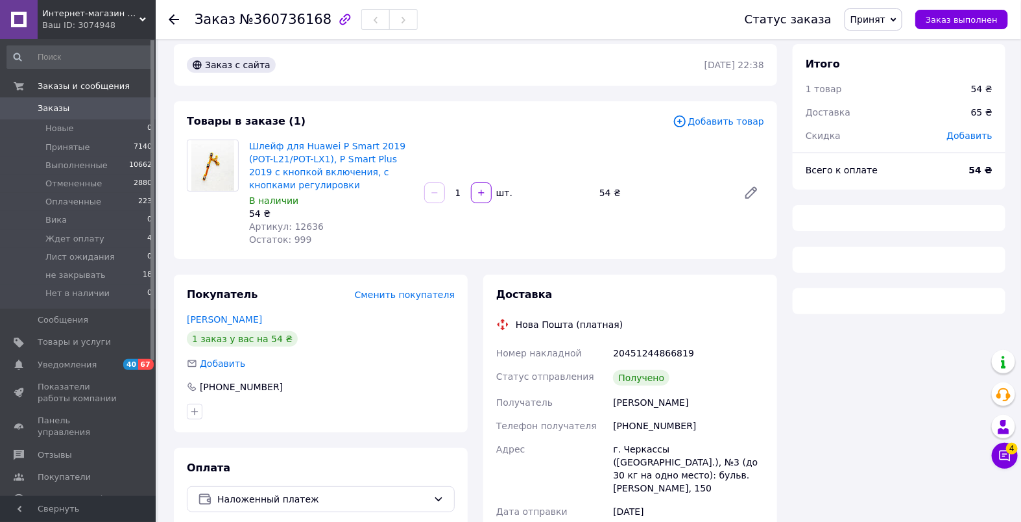
scroll to position [10, 0]
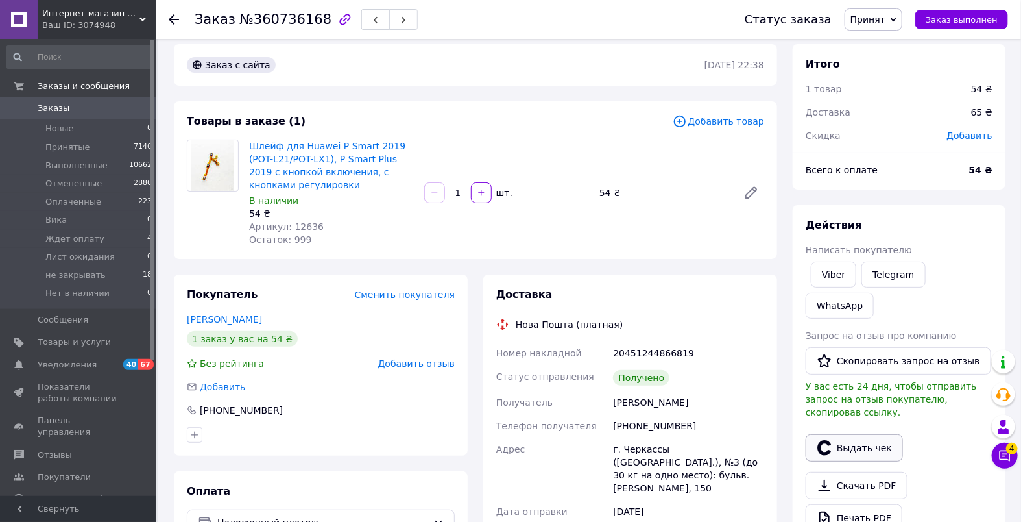
click at [844, 434] on button "Выдать чек" at bounding box center [854, 447] width 97 height 27
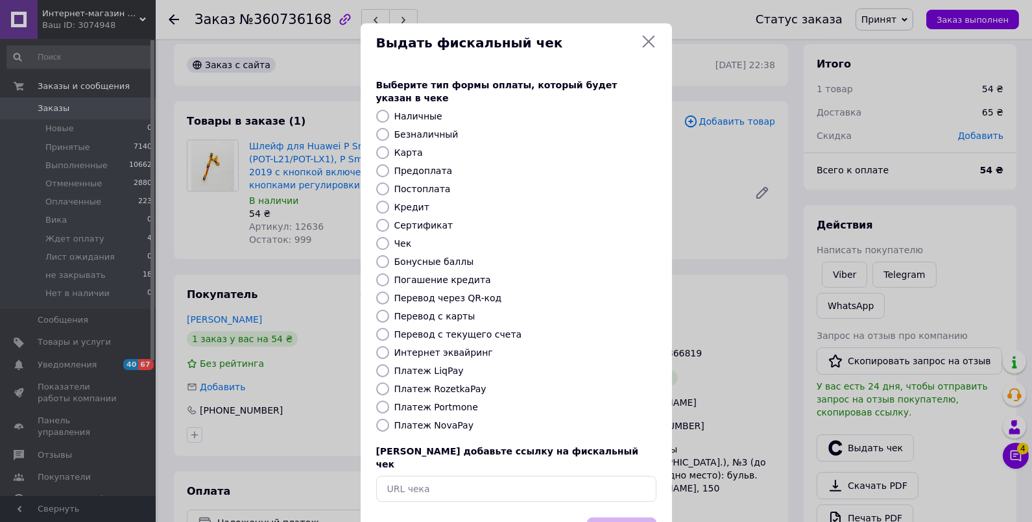
click at [454, 420] on label "Платеж NovaPay" at bounding box center [433, 425] width 79 height 10
click at [389, 418] on input "Платеж NovaPay" at bounding box center [382, 424] width 13 height 13
radio input "true"
click at [604, 517] on button "Выбрать" at bounding box center [621, 531] width 69 height 28
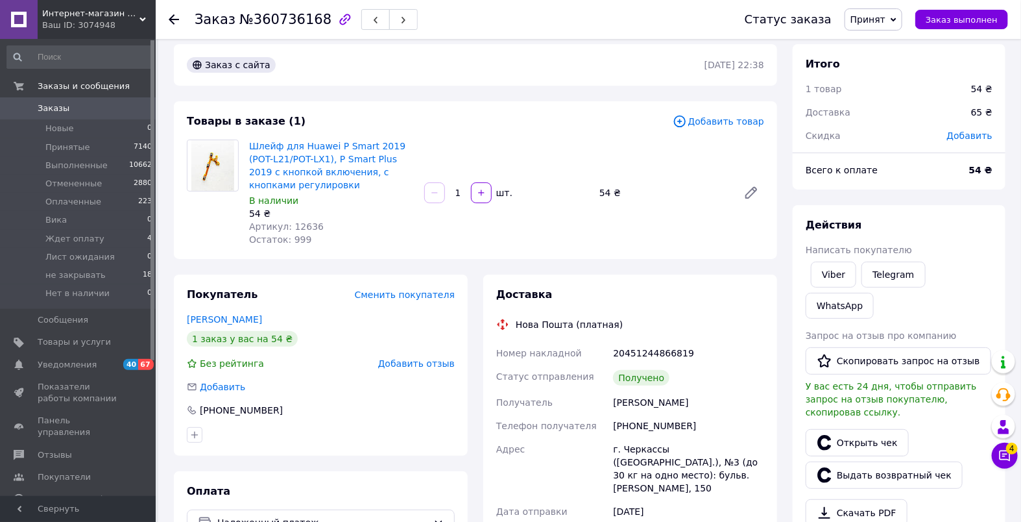
click at [82, 104] on span "Заказы" at bounding box center [79, 109] width 82 height 12
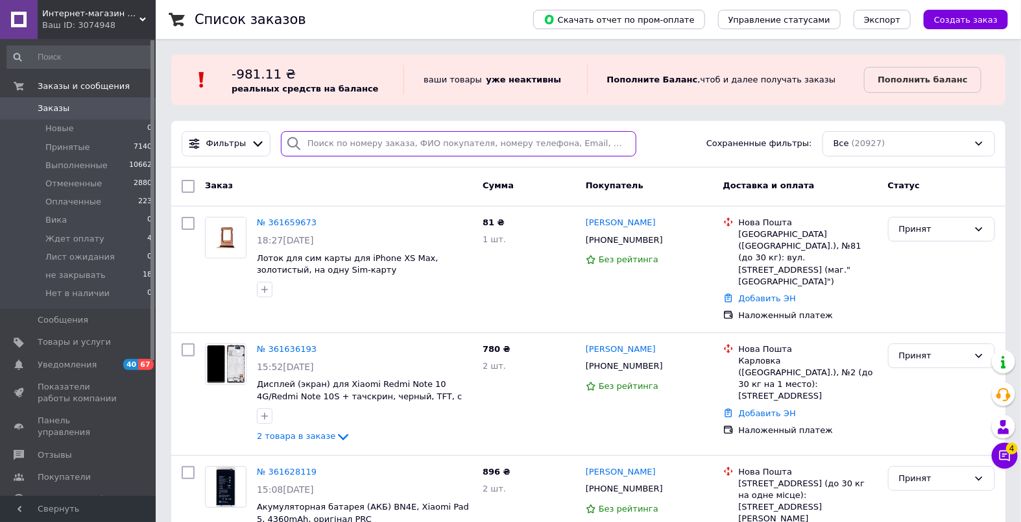
click at [331, 143] on input "search" at bounding box center [459, 143] width 356 height 25
paste input "360769245"
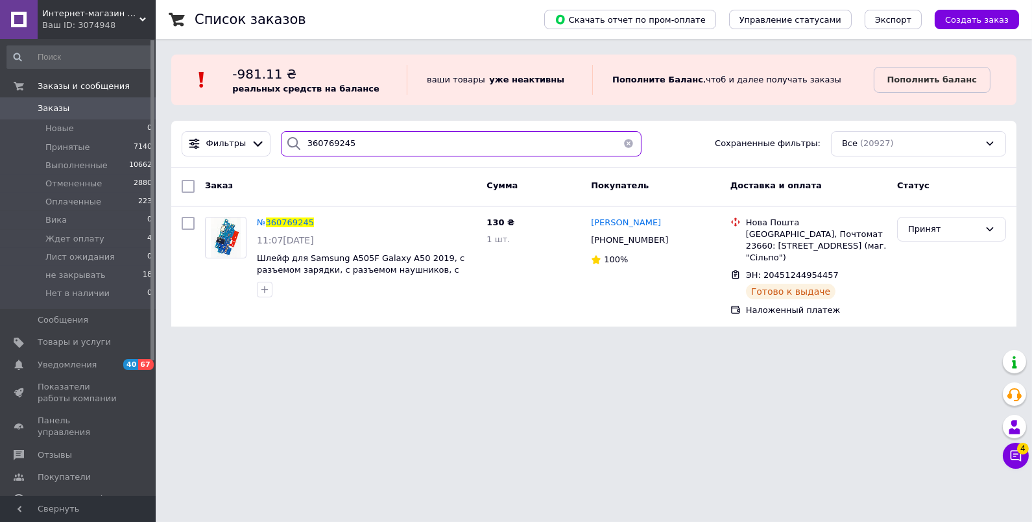
drag, startPoint x: 378, startPoint y: 148, endPoint x: 251, endPoint y: 128, distance: 128.0
click at [252, 128] on div "Фильтры 360769245 Сохраненные фильтры: Все (20927)" at bounding box center [593, 144] width 845 height 47
paste input "816330"
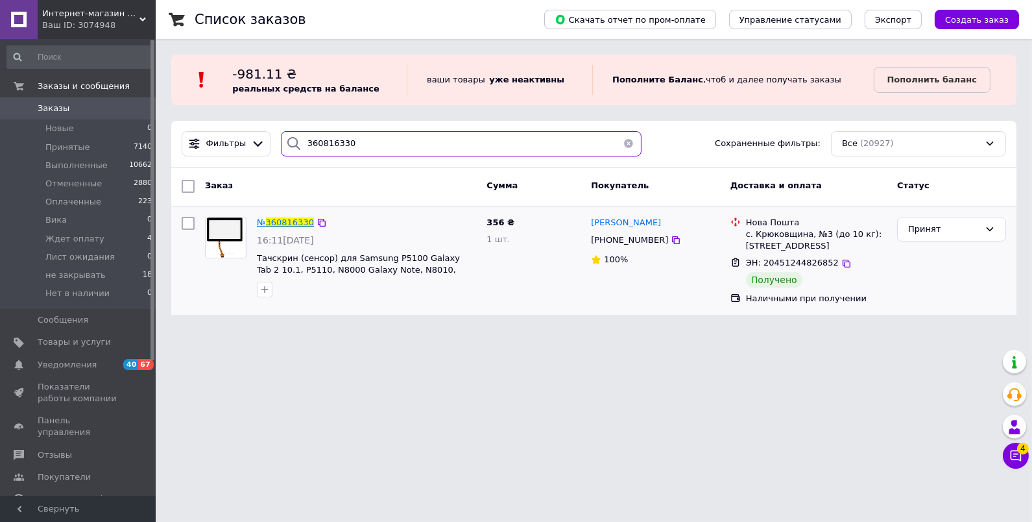
type input "360816330"
click at [288, 223] on span "360816330" at bounding box center [290, 222] width 48 height 10
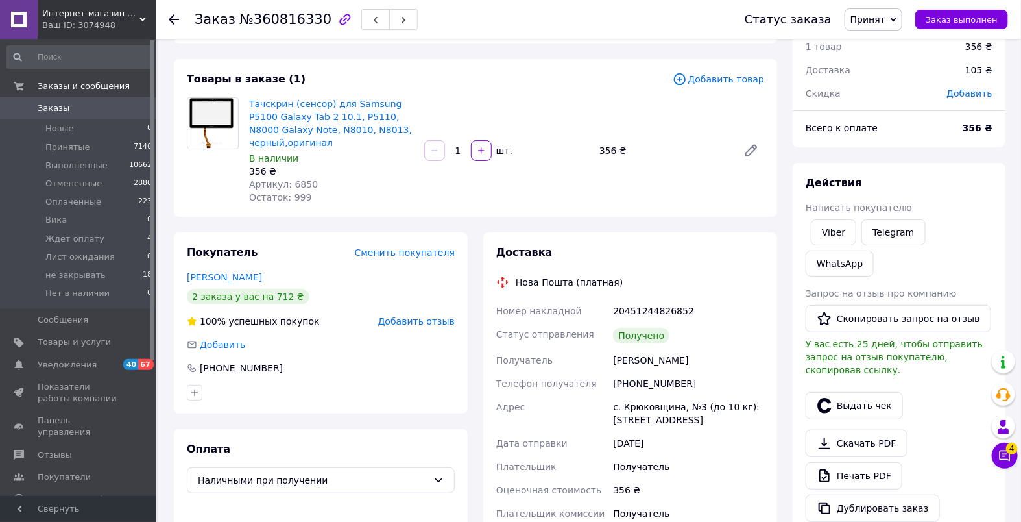
scroll to position [121, 0]
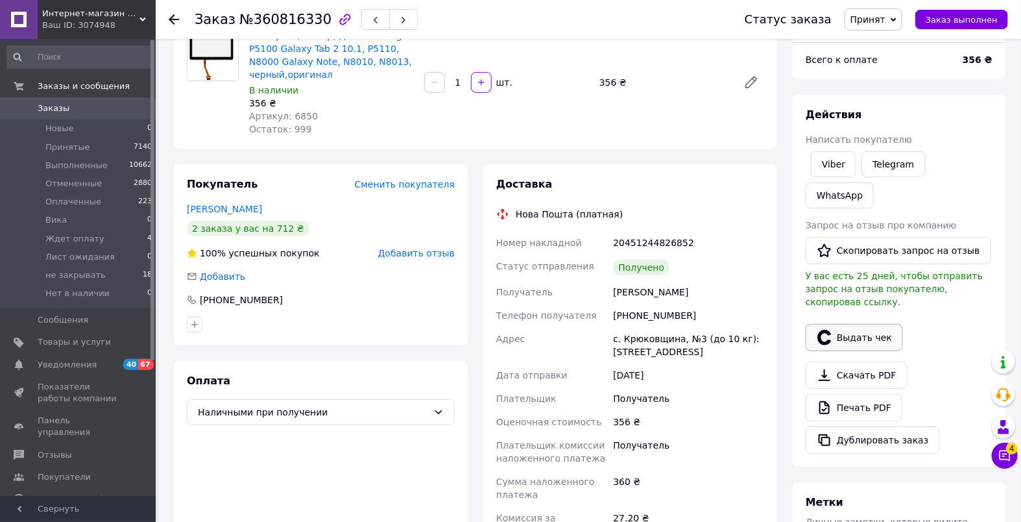
click at [846, 324] on button "Выдать чек" at bounding box center [854, 337] width 97 height 27
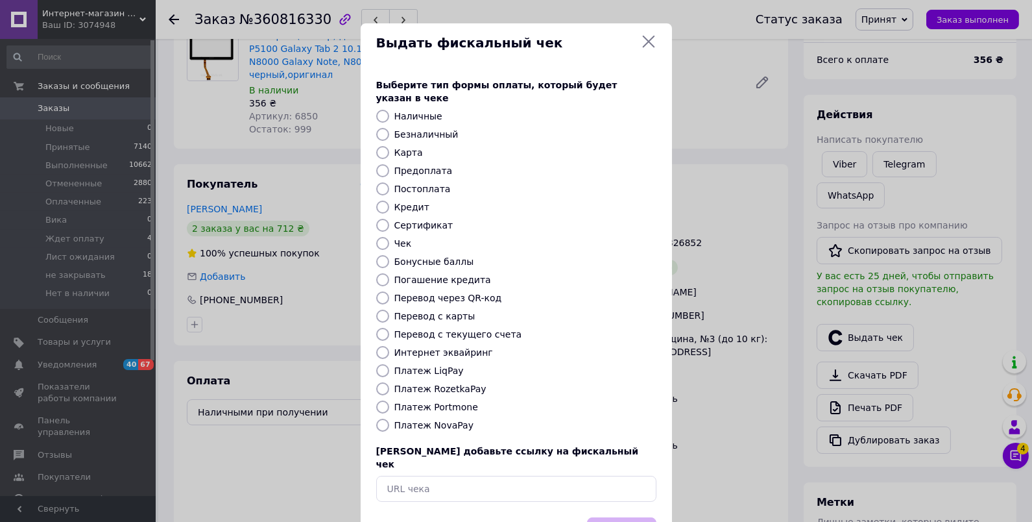
click at [451, 420] on label "Платеж NovaPay" at bounding box center [433, 425] width 79 height 10
click at [389, 418] on input "Платеж NovaPay" at bounding box center [382, 424] width 13 height 13
radio input "true"
click at [623, 517] on button "Выбрать" at bounding box center [621, 531] width 69 height 28
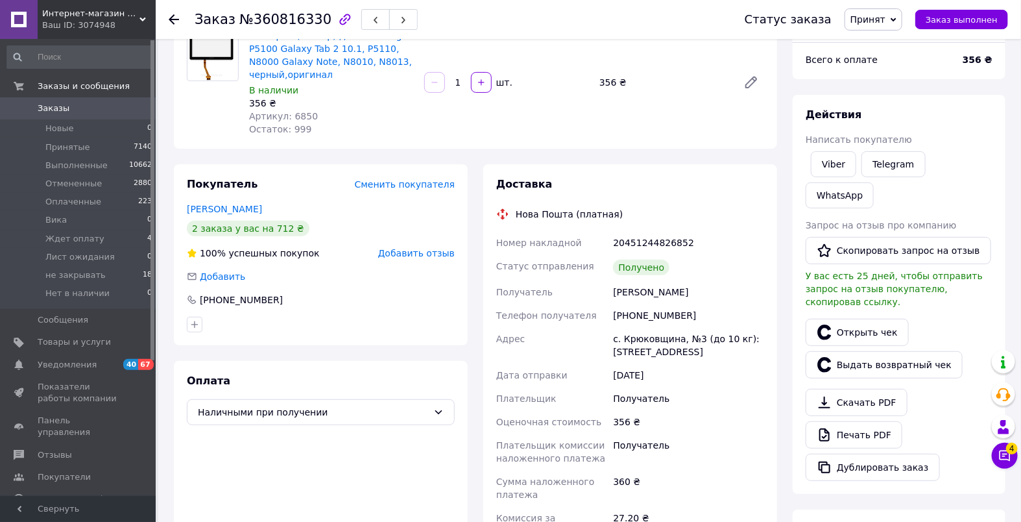
click at [89, 114] on span "Заказы" at bounding box center [79, 109] width 82 height 12
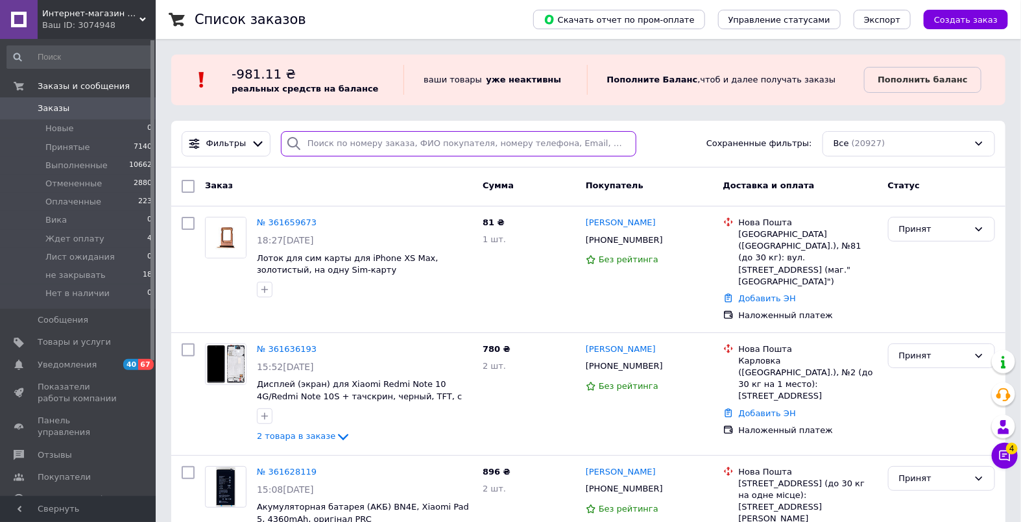
click at [349, 139] on input "search" at bounding box center [459, 143] width 356 height 25
paste input "360835685"
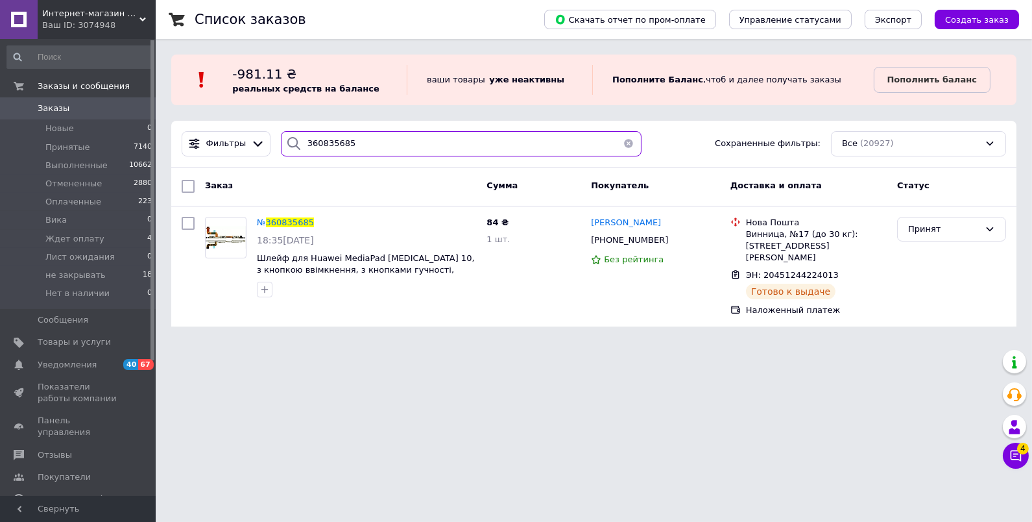
drag, startPoint x: 409, startPoint y: 147, endPoint x: 245, endPoint y: 123, distance: 166.4
click at [245, 123] on div "Фильтры 360835685 Сохраненные фильтры: Все (20927)" at bounding box center [593, 144] width 845 height 47
paste input "7277"
drag, startPoint x: 293, startPoint y: 133, endPoint x: 277, endPoint y: 132, distance: 16.3
click at [281, 132] on div "360837277" at bounding box center [461, 143] width 361 height 25
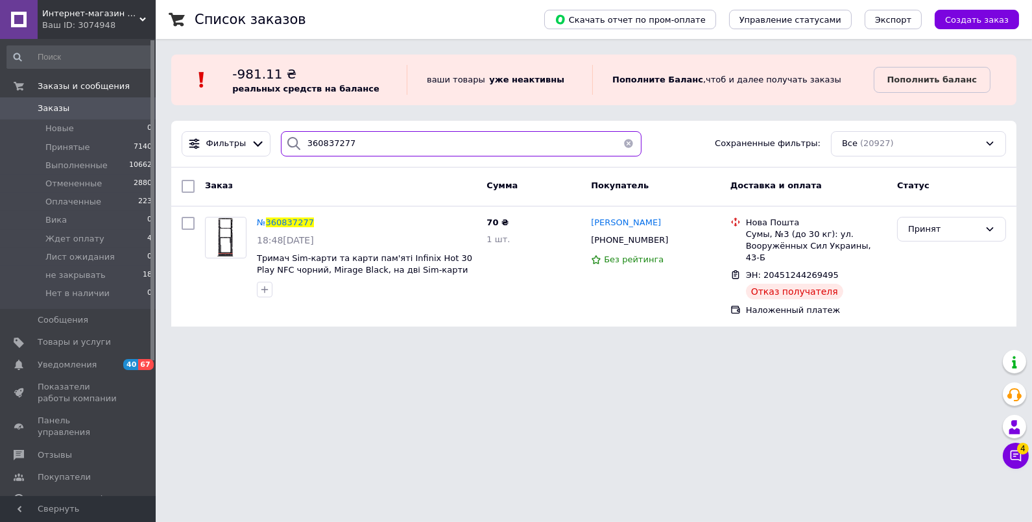
paste input "61236"
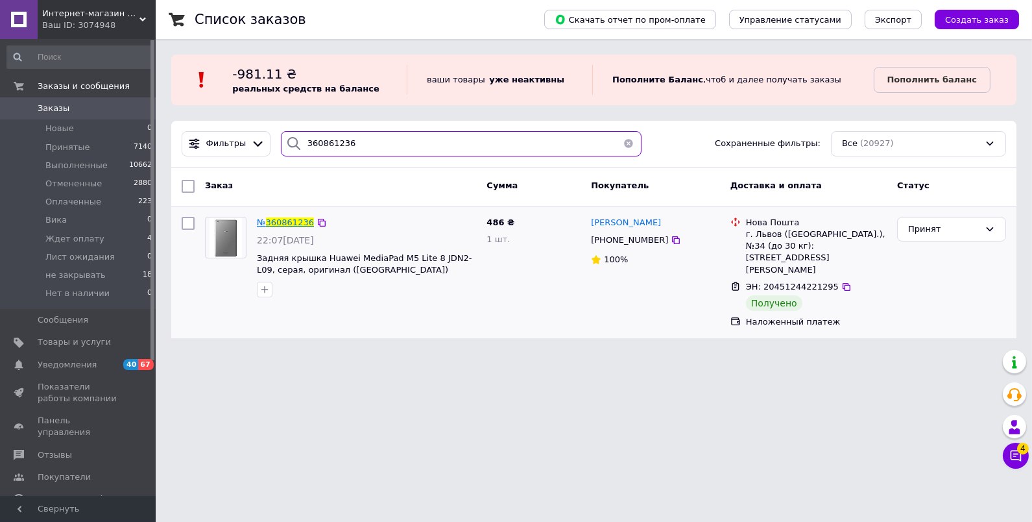
type input "360861236"
click at [283, 223] on span "360861236" at bounding box center [290, 222] width 48 height 10
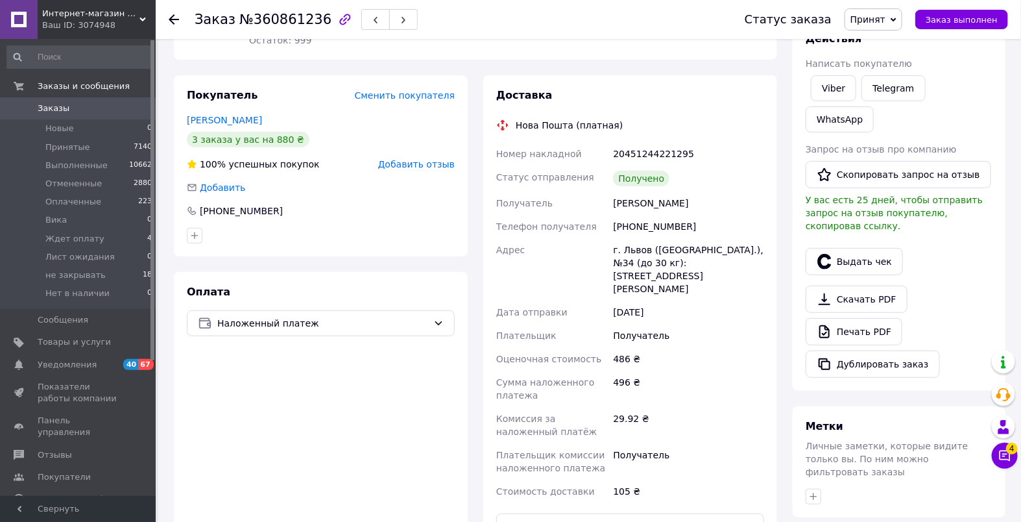
scroll to position [258, 0]
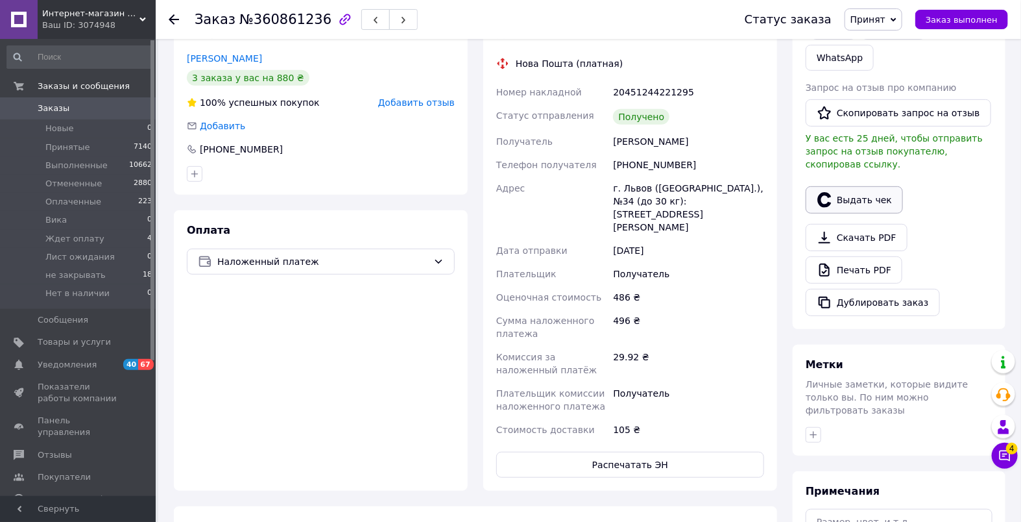
click at [858, 186] on button "Выдать чек" at bounding box center [854, 199] width 97 height 27
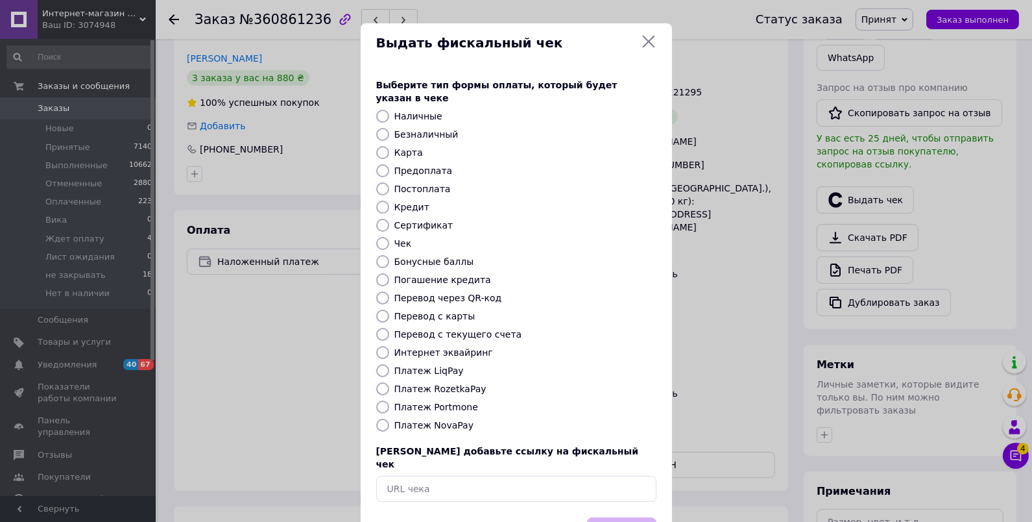
click at [423, 420] on label "Платеж NovaPay" at bounding box center [433, 425] width 79 height 10
click at [389, 418] on input "Платеж NovaPay" at bounding box center [382, 424] width 13 height 13
radio input "true"
drag, startPoint x: 601, startPoint y: 502, endPoint x: 590, endPoint y: 500, distance: 10.5
click at [601, 517] on button "Выбрать" at bounding box center [621, 531] width 69 height 28
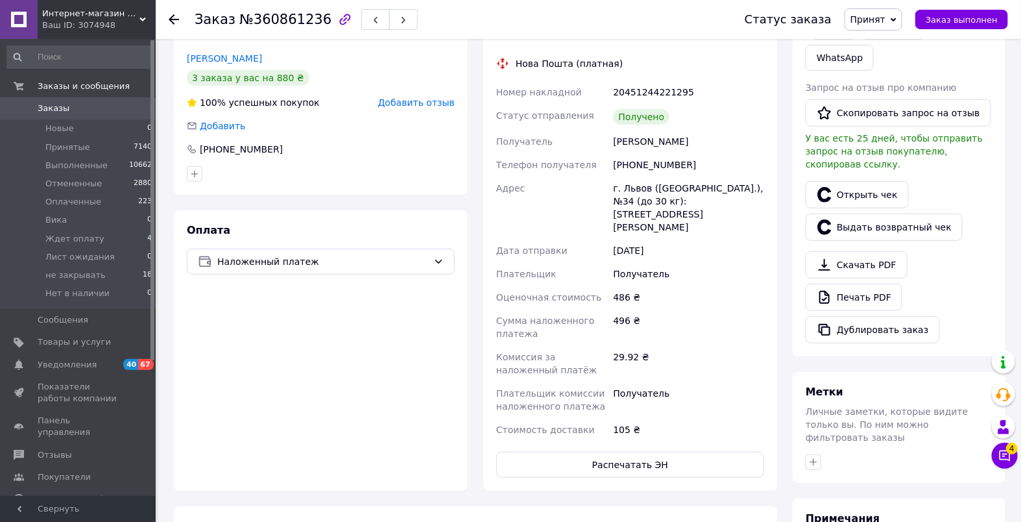
click at [97, 113] on span "Заказы" at bounding box center [79, 109] width 82 height 12
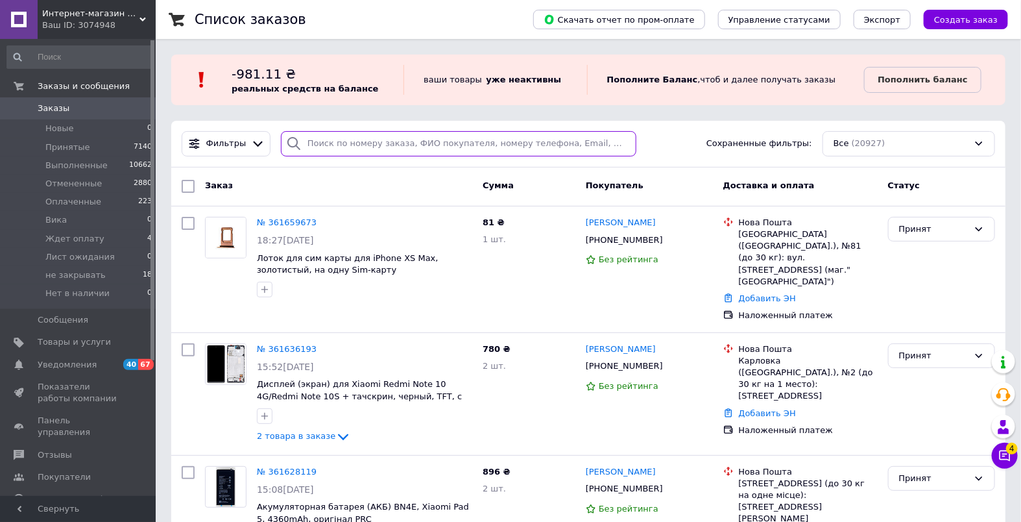
click at [322, 141] on input "search" at bounding box center [459, 143] width 356 height 25
paste input "360883309"
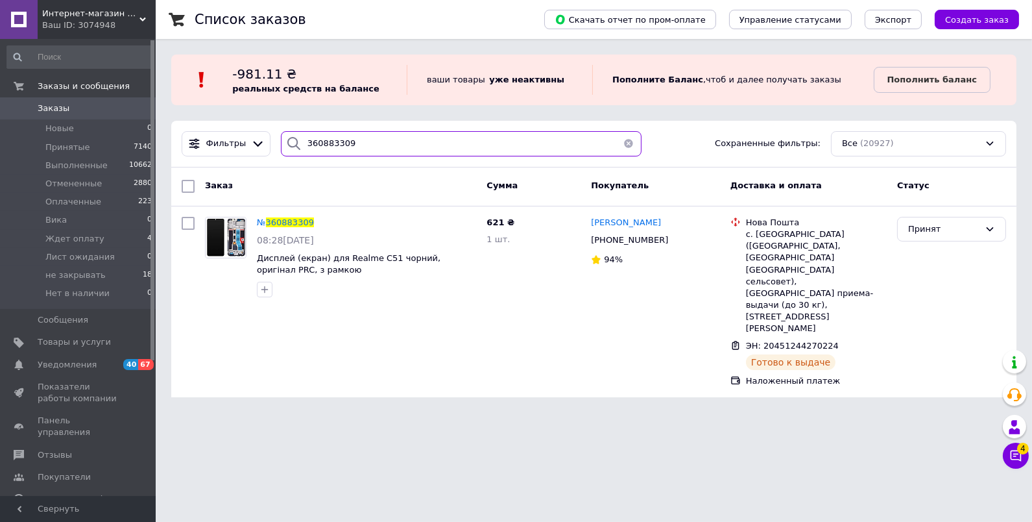
drag, startPoint x: 386, startPoint y: 139, endPoint x: 268, endPoint y: 131, distance: 118.4
click at [272, 129] on div "Фильтры 360883309 Сохраненные фильтры: Все (20927)" at bounding box center [593, 144] width 845 height 47
paste input "907256"
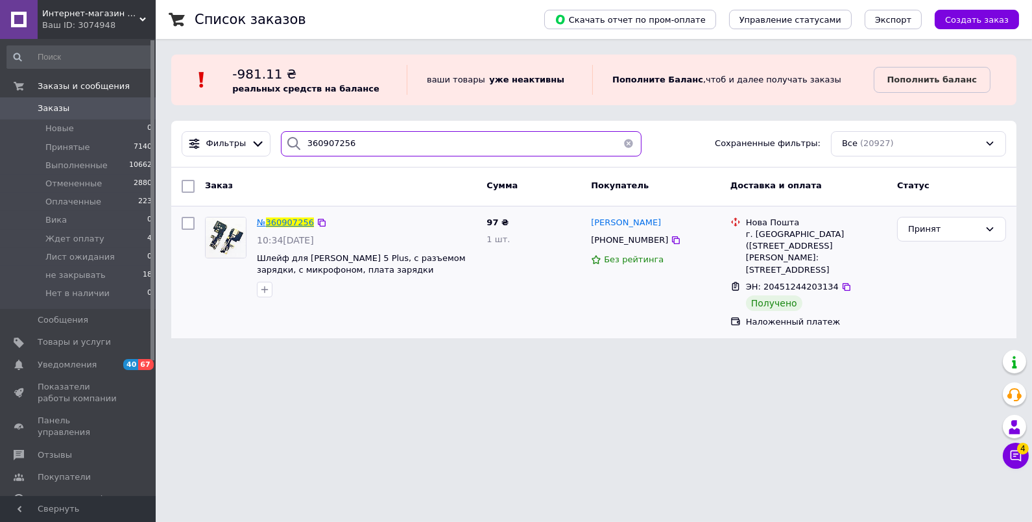
type input "360907256"
click at [278, 219] on span "360907256" at bounding box center [290, 222] width 48 height 10
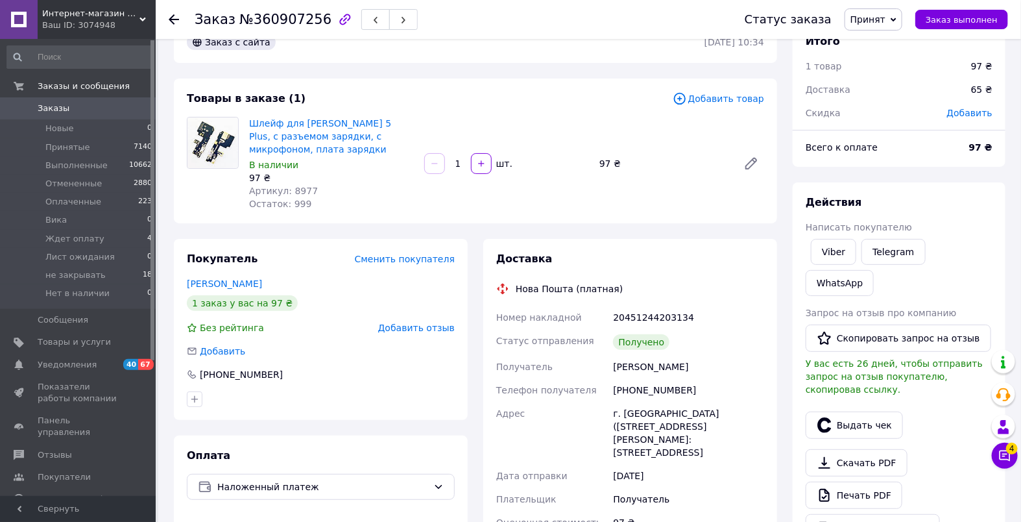
scroll to position [70, 0]
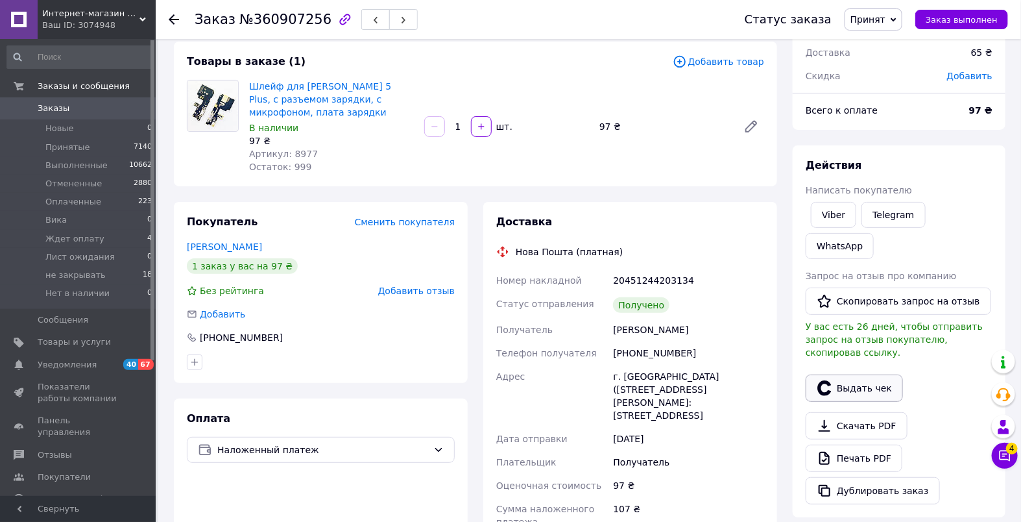
click at [846, 374] on button "Выдать чек" at bounding box center [854, 387] width 97 height 27
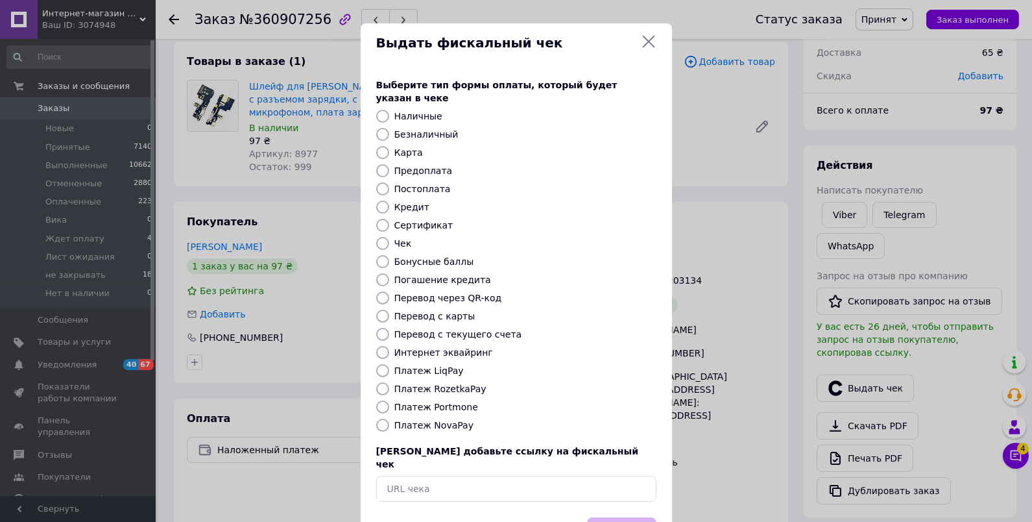
click at [422, 420] on label "Платеж NovaPay" at bounding box center [433, 425] width 79 height 10
click at [389, 418] on input "Платеж NovaPay" at bounding box center [382, 424] width 13 height 13
radio input "true"
click at [629, 517] on button "Выбрать" at bounding box center [621, 531] width 69 height 28
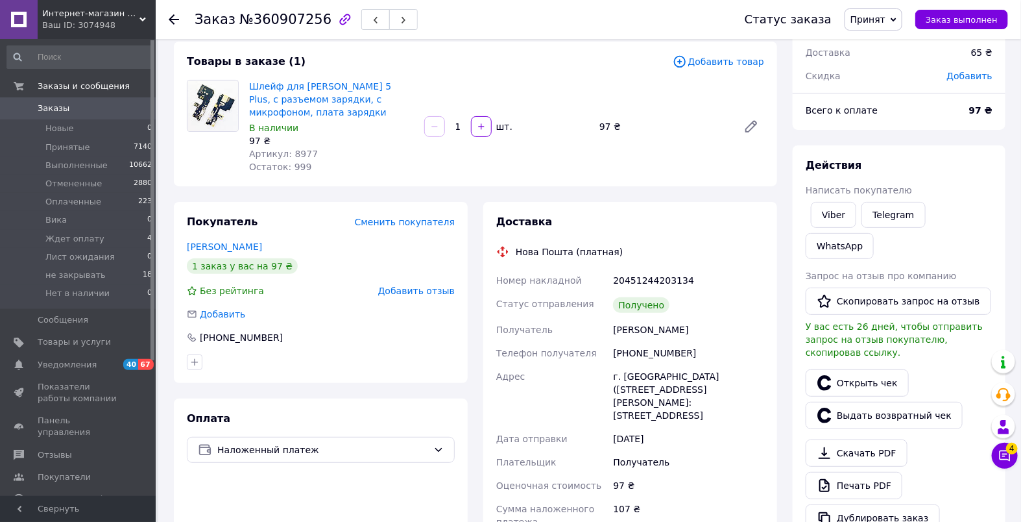
click at [79, 105] on span "Заказы" at bounding box center [79, 109] width 82 height 12
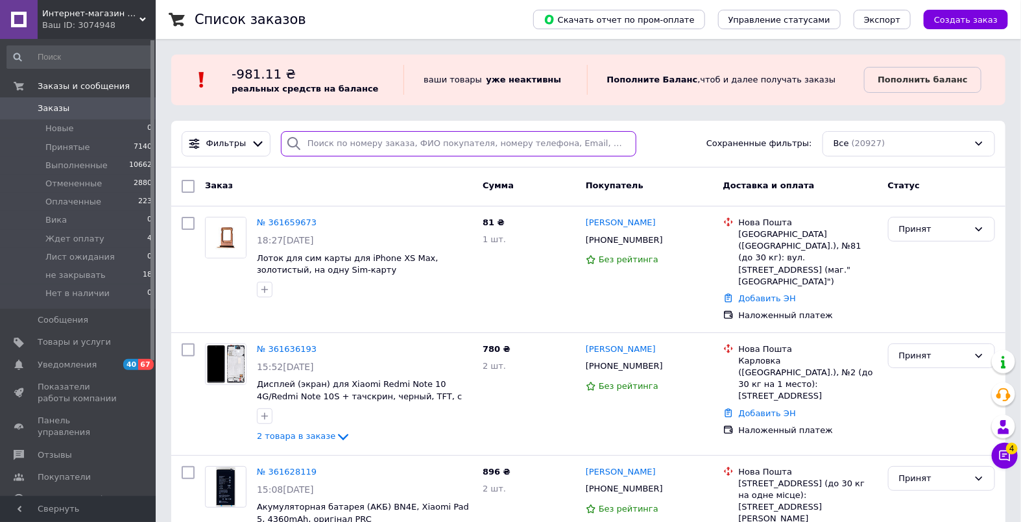
click at [352, 138] on input "search" at bounding box center [459, 143] width 356 height 25
paste input "360907256"
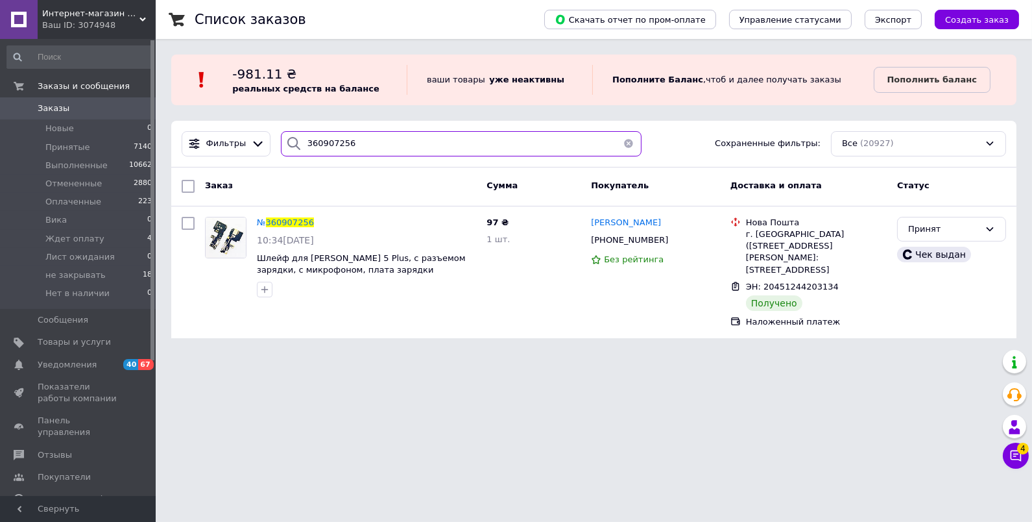
drag, startPoint x: 335, startPoint y: 145, endPoint x: 291, endPoint y: 141, distance: 44.9
click at [293, 141] on div "360907256" at bounding box center [461, 143] width 361 height 25
paste input "17392"
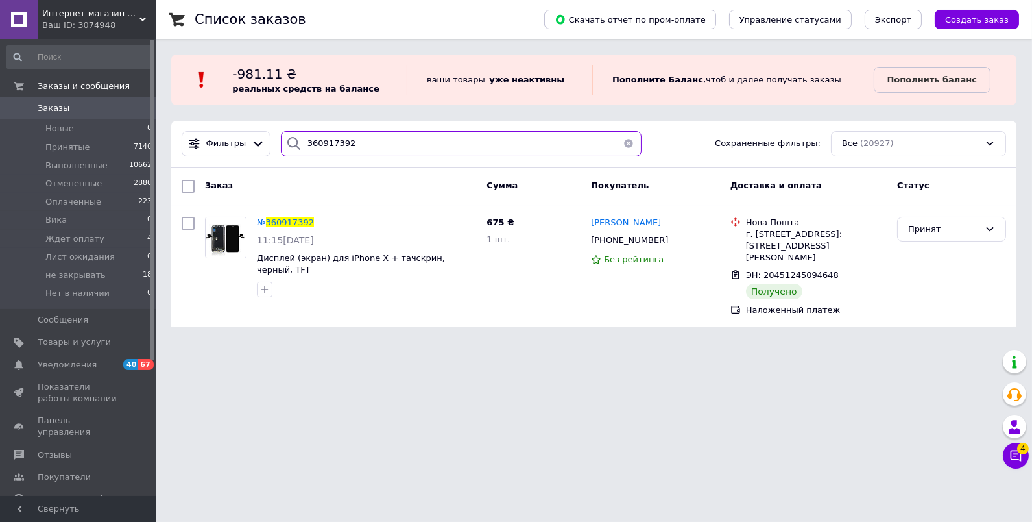
drag, startPoint x: 337, startPoint y: 141, endPoint x: 280, endPoint y: 138, distance: 56.5
click at [281, 138] on div "360917392" at bounding box center [461, 143] width 361 height 25
paste input "30037"
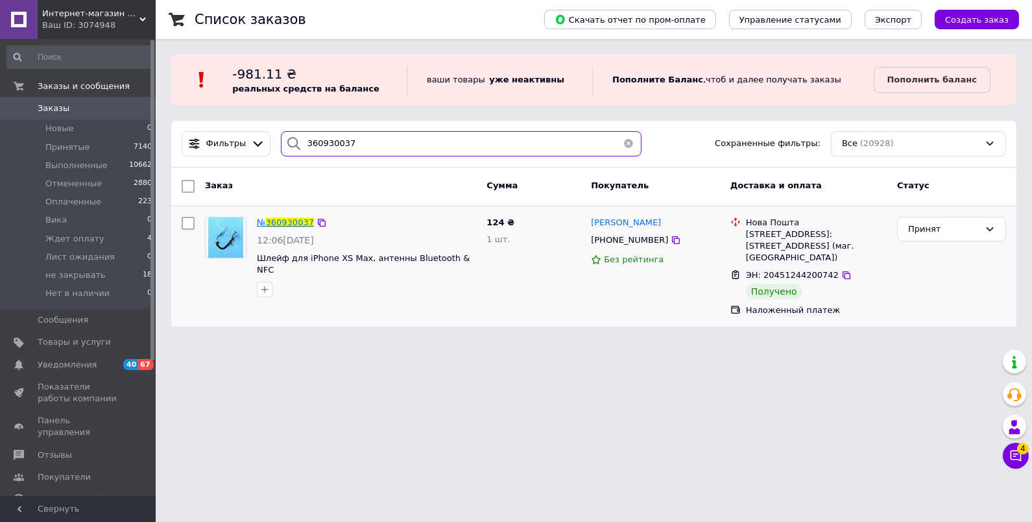
type input "360930037"
click at [289, 217] on span "360930037" at bounding box center [290, 222] width 48 height 10
